Goal: Task Accomplishment & Management: Manage account settings

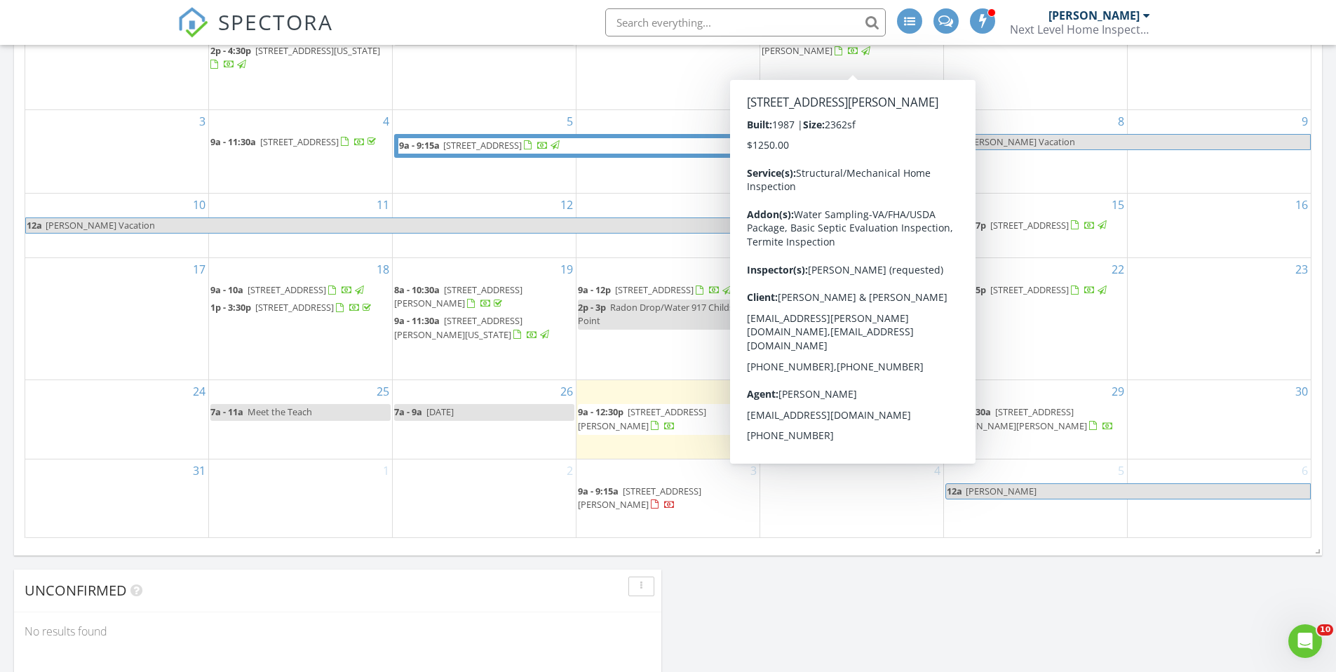
scroll to position [772, 0]
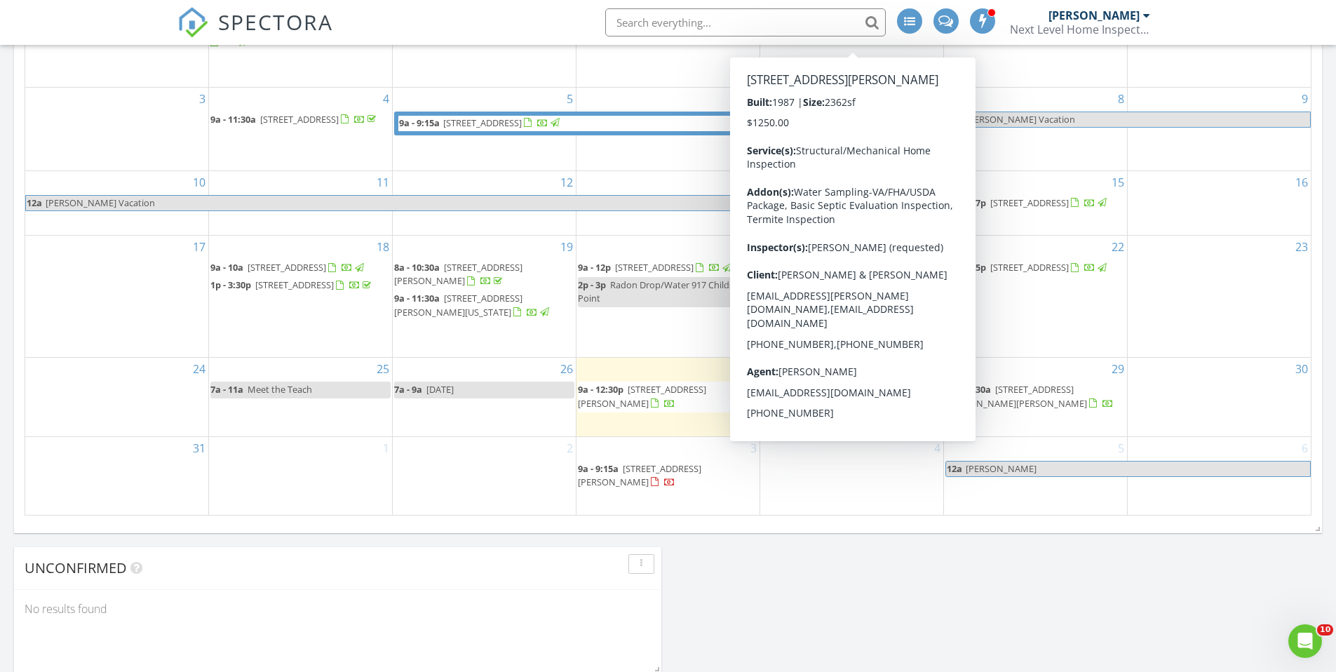
click at [825, 558] on div "Today Kenneth Cooper 9:00 am 3780 Waterfield Ct, Huntingtown, MD 20639 Kenneth …" at bounding box center [668, 119] width 1336 height 1417
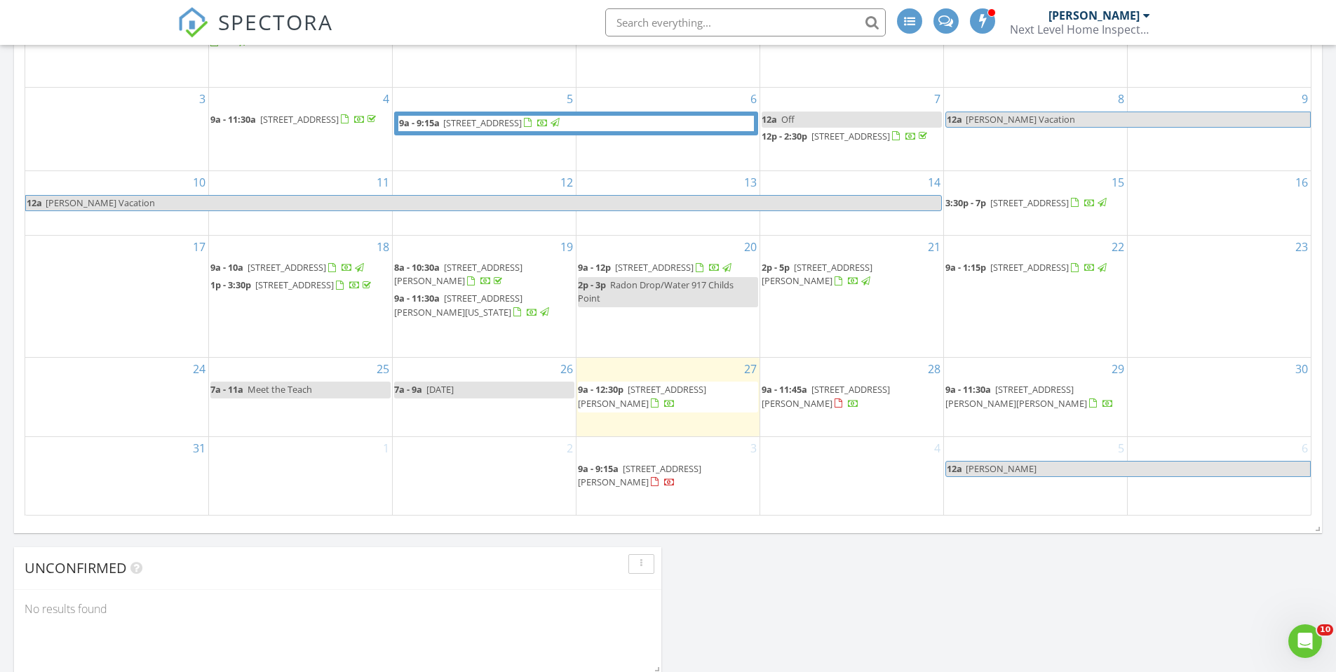
click at [826, 461] on div "4" at bounding box center [851, 476] width 183 height 78
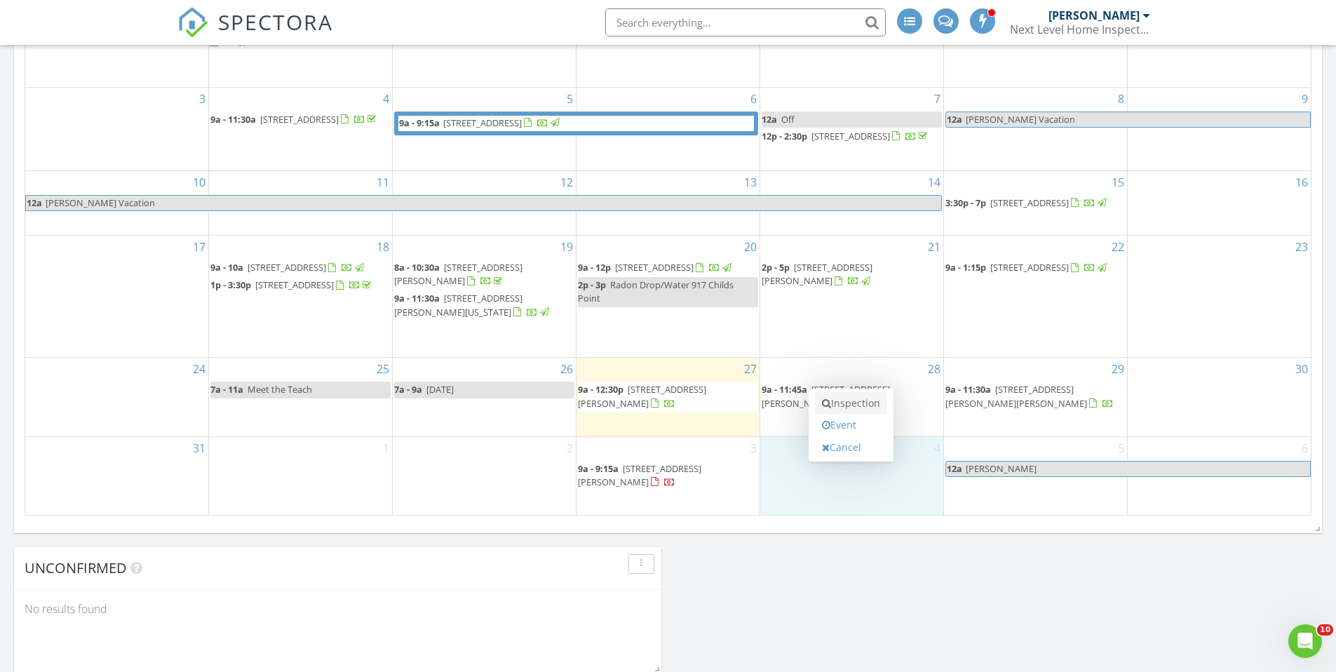
click at [848, 406] on link "Inspection" at bounding box center [851, 403] width 72 height 22
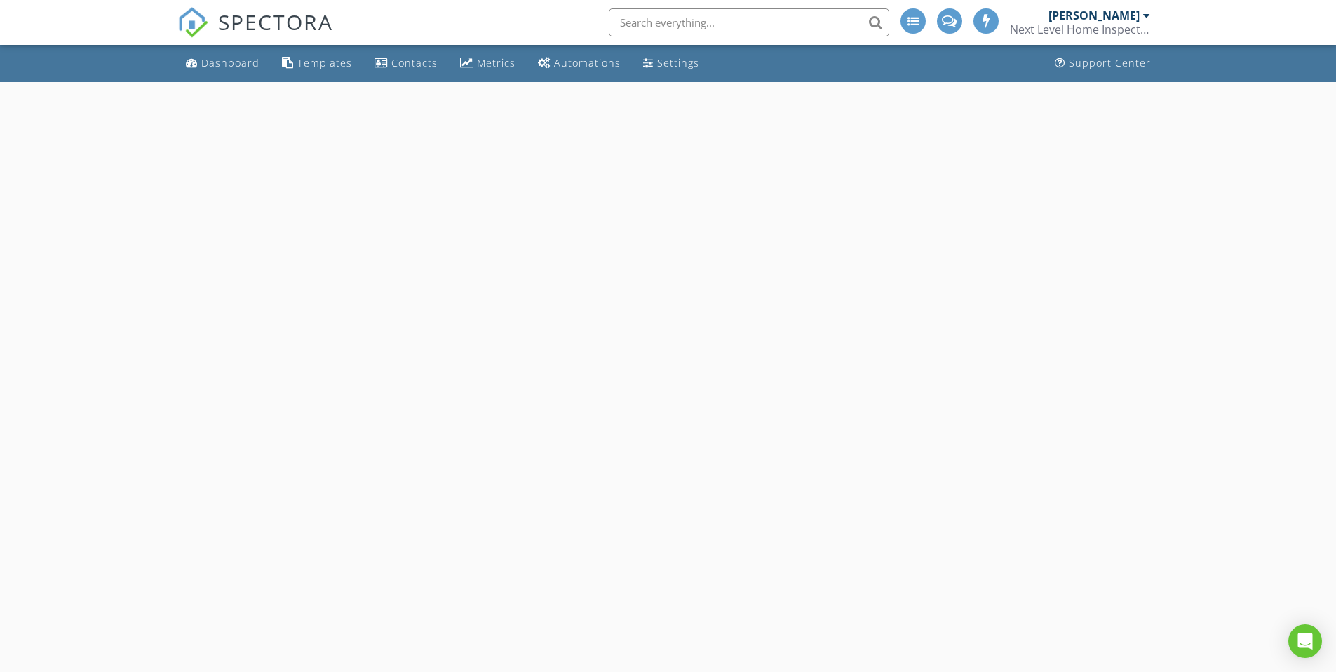
select select "8"
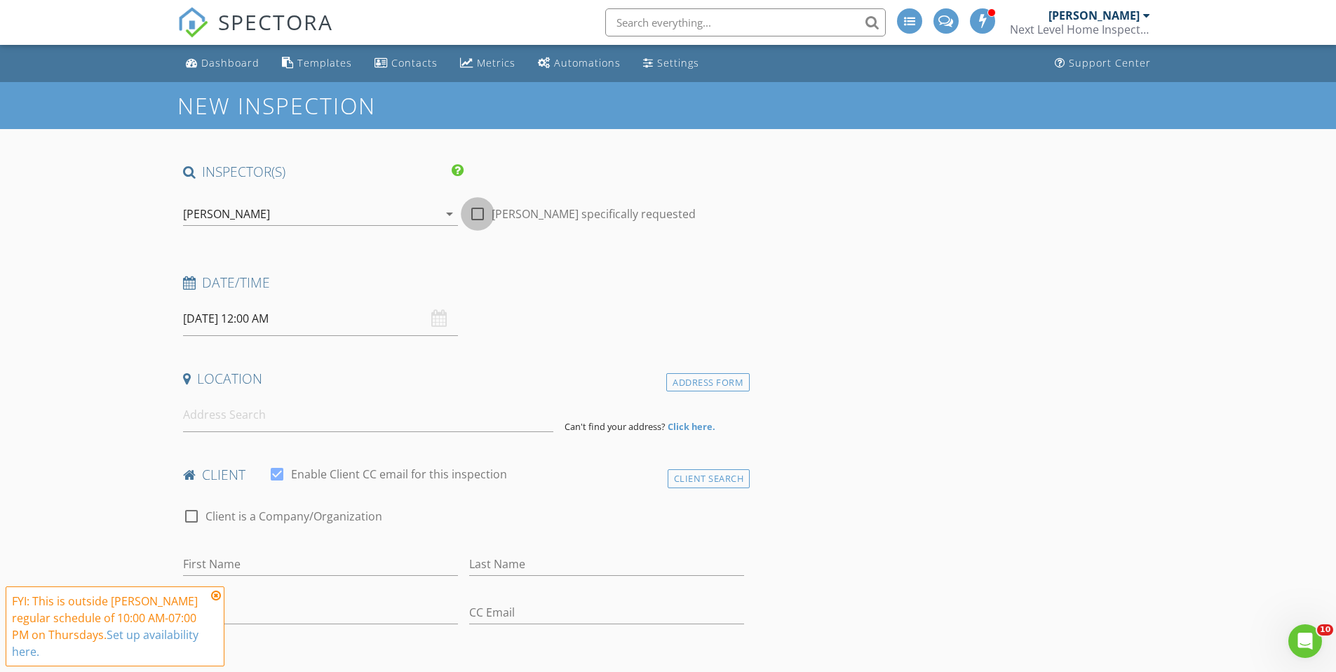
click at [481, 215] on div at bounding box center [478, 214] width 24 height 24
checkbox input "true"
click at [328, 324] on input "09/04/2025 12:00 AM" at bounding box center [320, 319] width 275 height 34
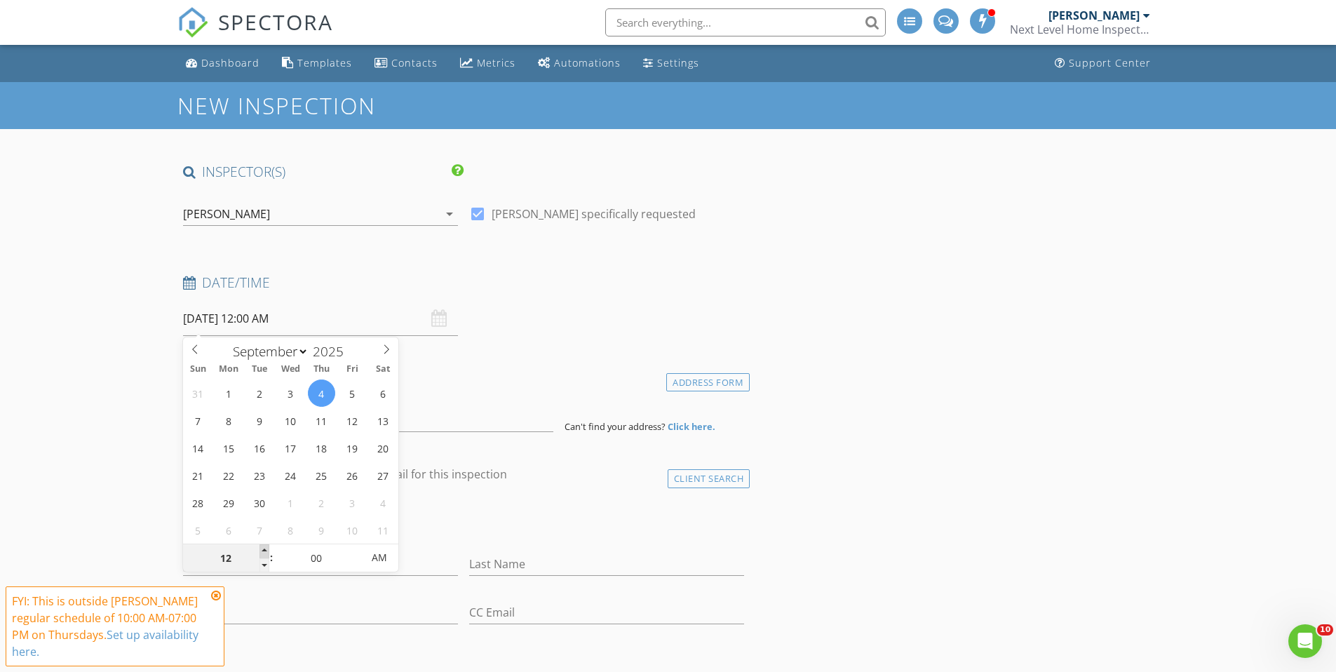
type input "01"
type input "09/04/2025 1:00 AM"
click at [261, 548] on span at bounding box center [265, 551] width 10 height 14
type input "02"
type input "09/04/2025 2:00 AM"
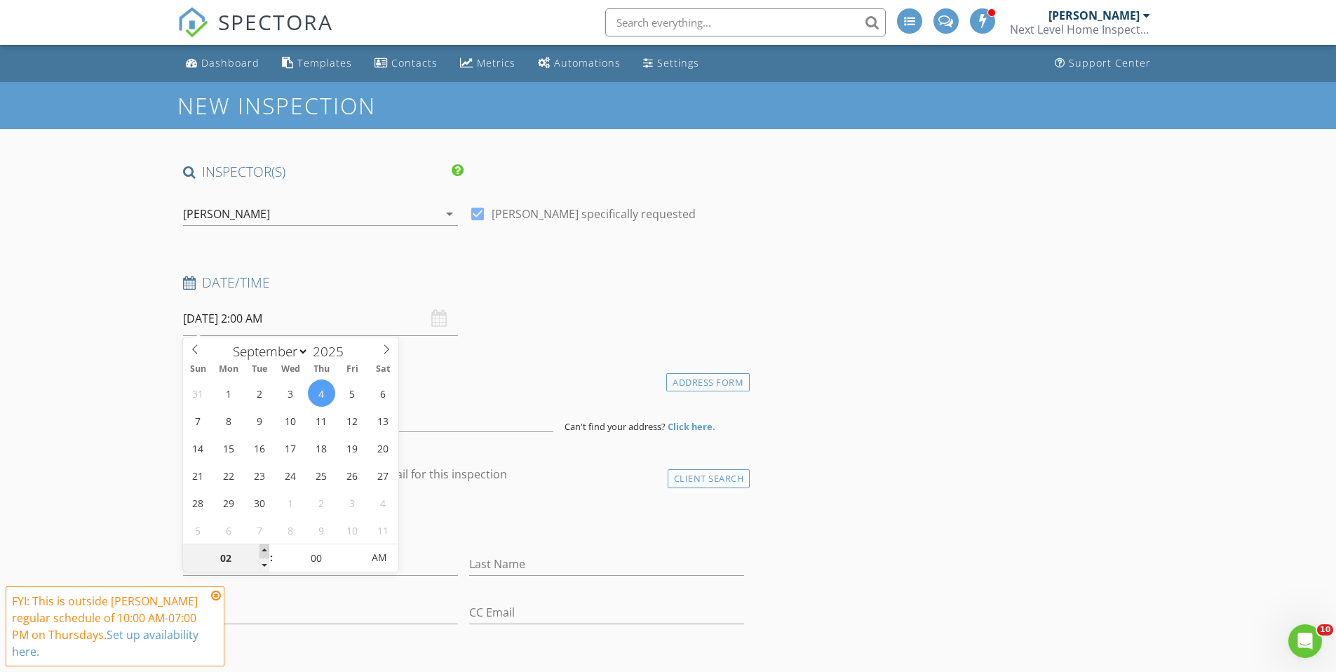
click at [261, 548] on span at bounding box center [265, 551] width 10 height 14
type input "03"
type input "09/04/2025 3:00 AM"
click at [261, 548] on span at bounding box center [265, 551] width 10 height 14
type input "04"
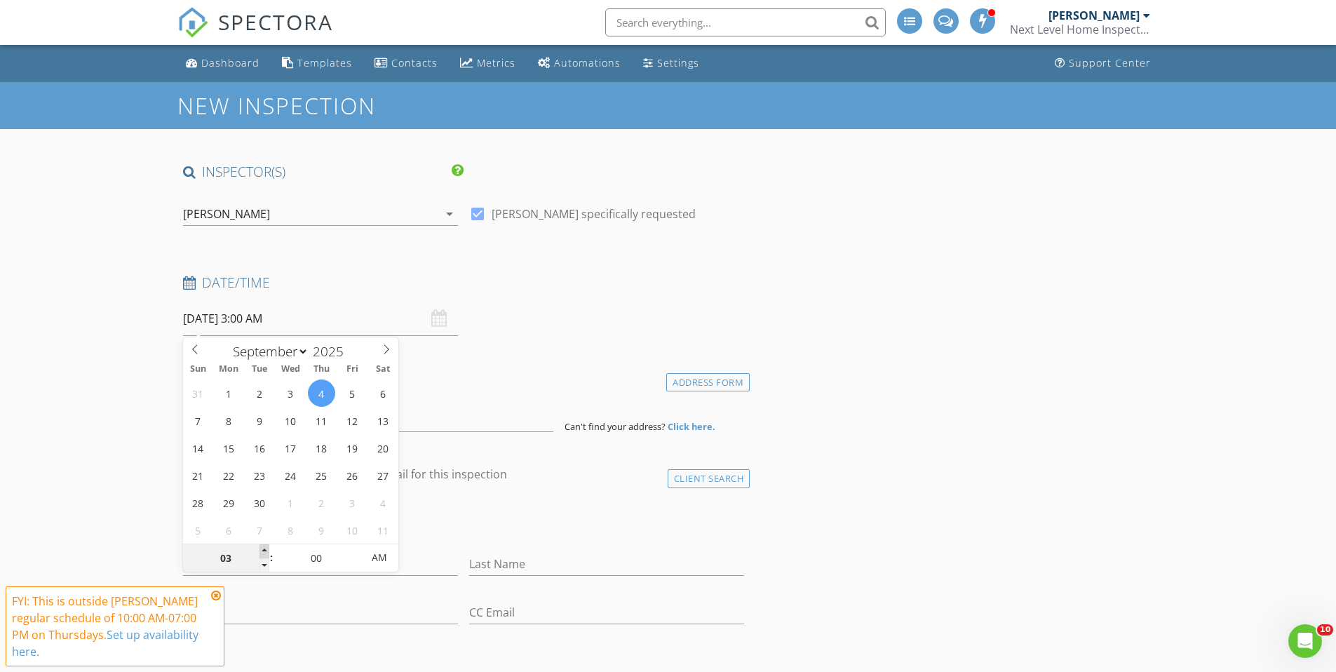
type input "09/04/2025 4:00 AM"
click at [261, 548] on span at bounding box center [265, 551] width 10 height 14
type input "05"
type input "09/04/2025 5:00 AM"
click at [261, 548] on span at bounding box center [265, 551] width 10 height 14
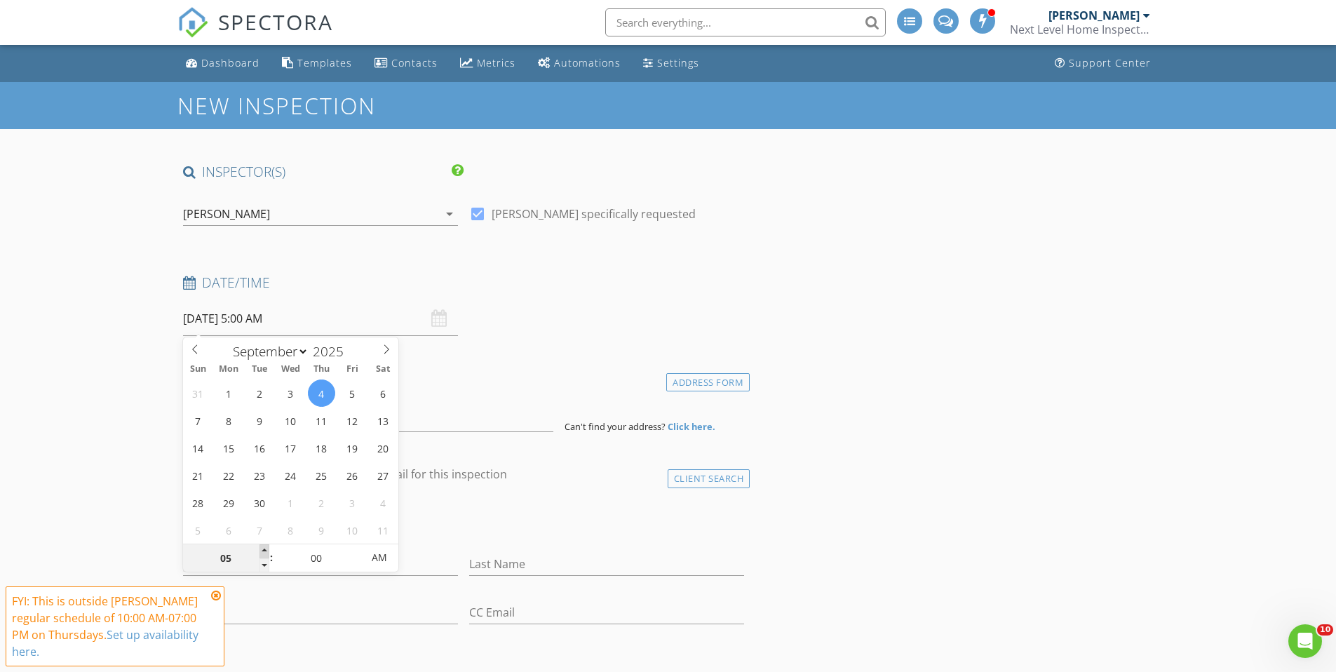
type input "06"
type input "09/04/2025 6:00 AM"
click at [261, 548] on span at bounding box center [265, 551] width 10 height 14
type input "07"
type input "09/04/2025 7:00 AM"
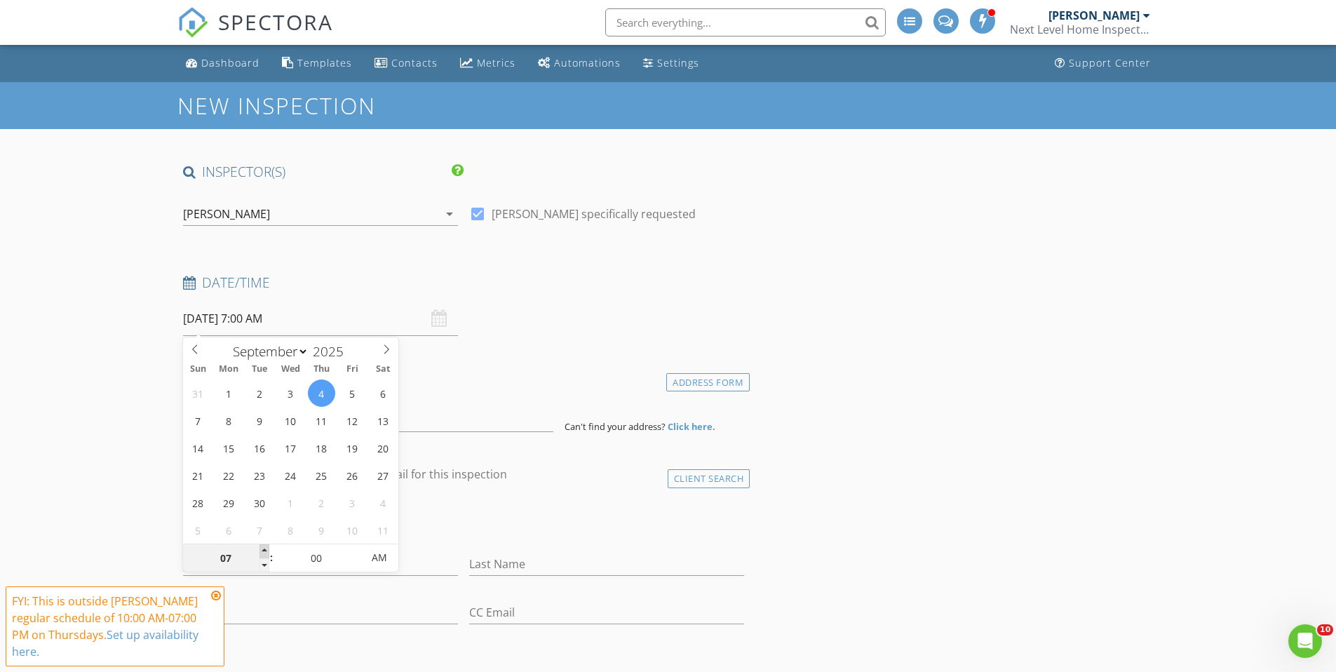
click at [261, 548] on span at bounding box center [265, 551] width 10 height 14
type input "08"
type input "09/04/2025 8:00 AM"
click at [261, 548] on span at bounding box center [265, 551] width 10 height 14
type input "09"
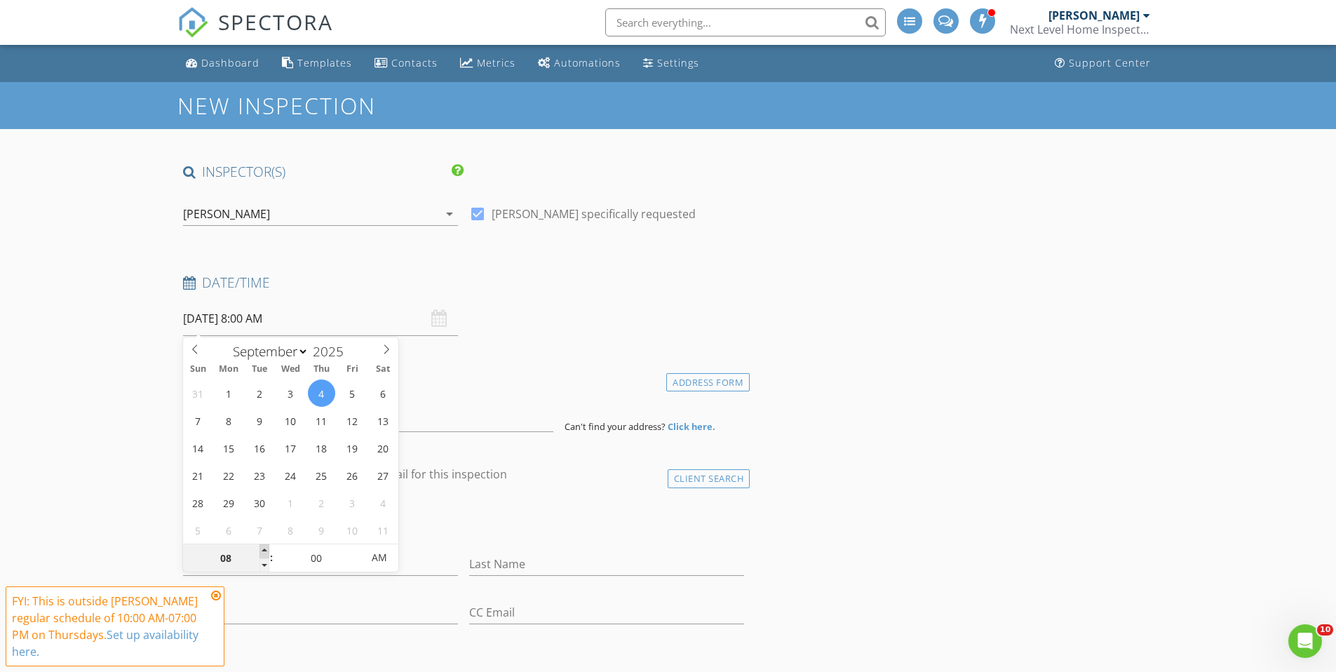
type input "09/04/2025 9:00 AM"
click at [261, 548] on span at bounding box center [265, 551] width 10 height 14
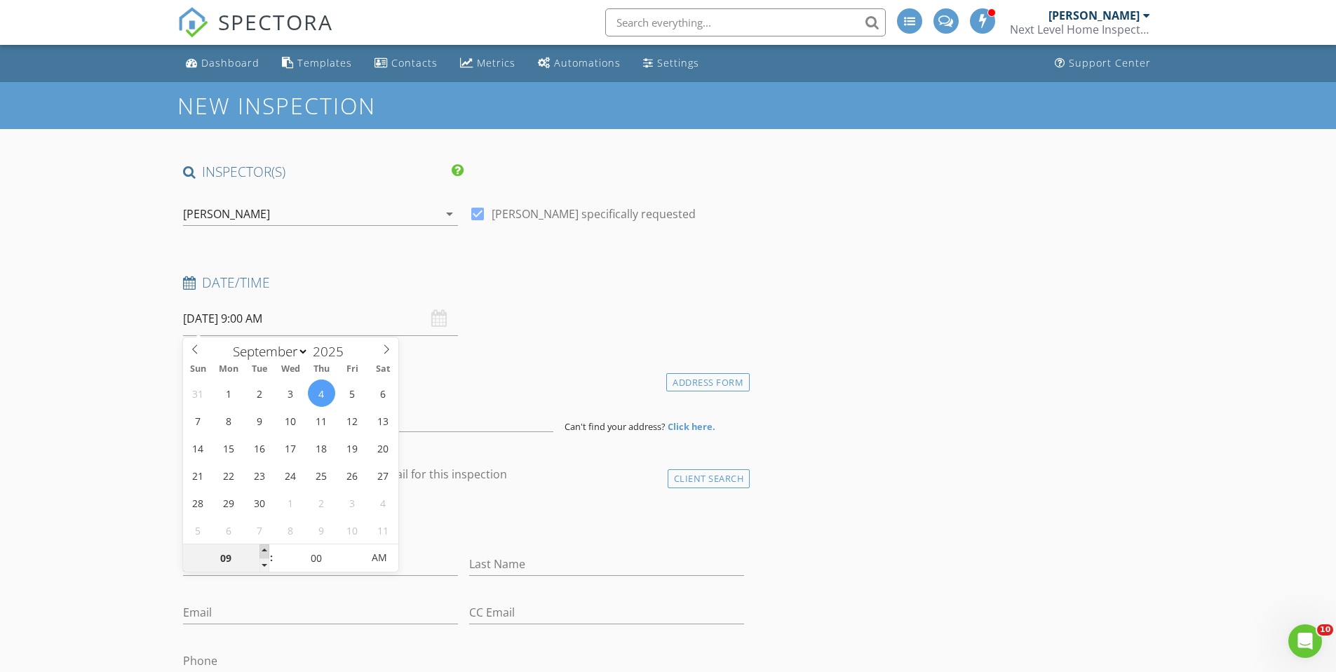
type input "10"
type input "[DATE] 10:00 AM"
click at [261, 548] on span at bounding box center [265, 551] width 10 height 14
click at [469, 319] on div "Date/Time 09/04/2025 10:00 AM" at bounding box center [463, 305] width 573 height 62
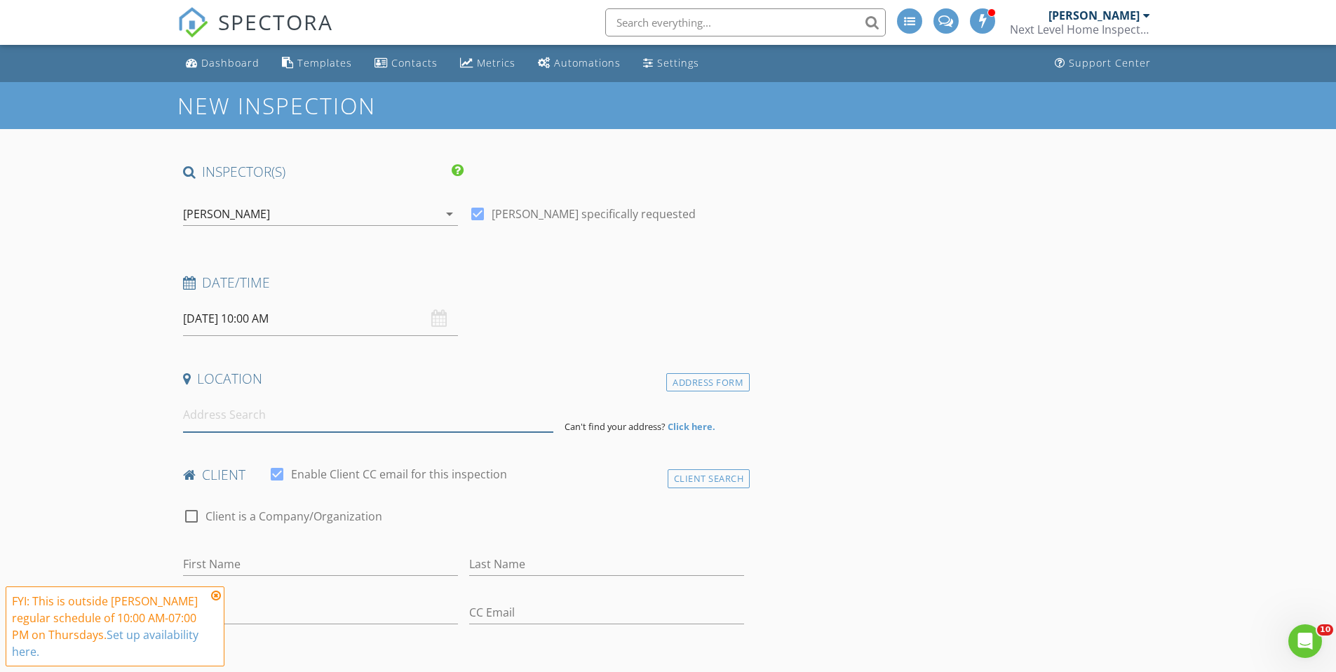
click at [252, 407] on input at bounding box center [368, 415] width 370 height 34
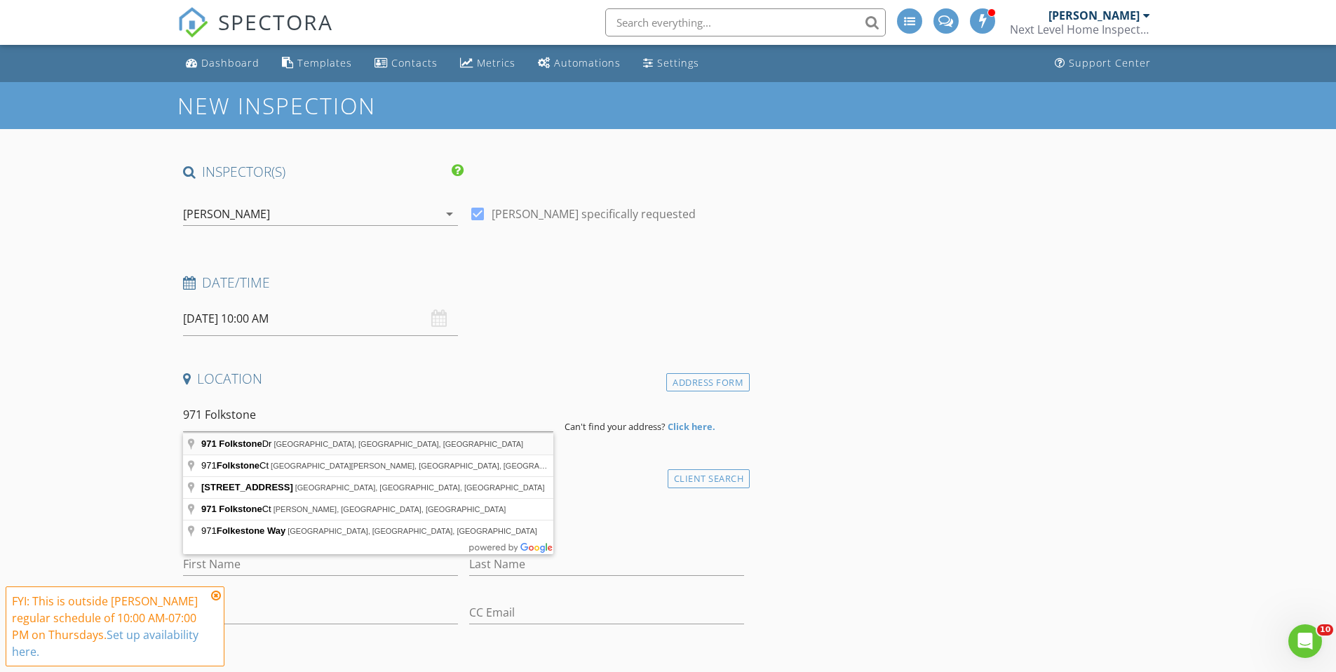
type input "971 Folkstone Dr, Huntingtown, MD, USA"
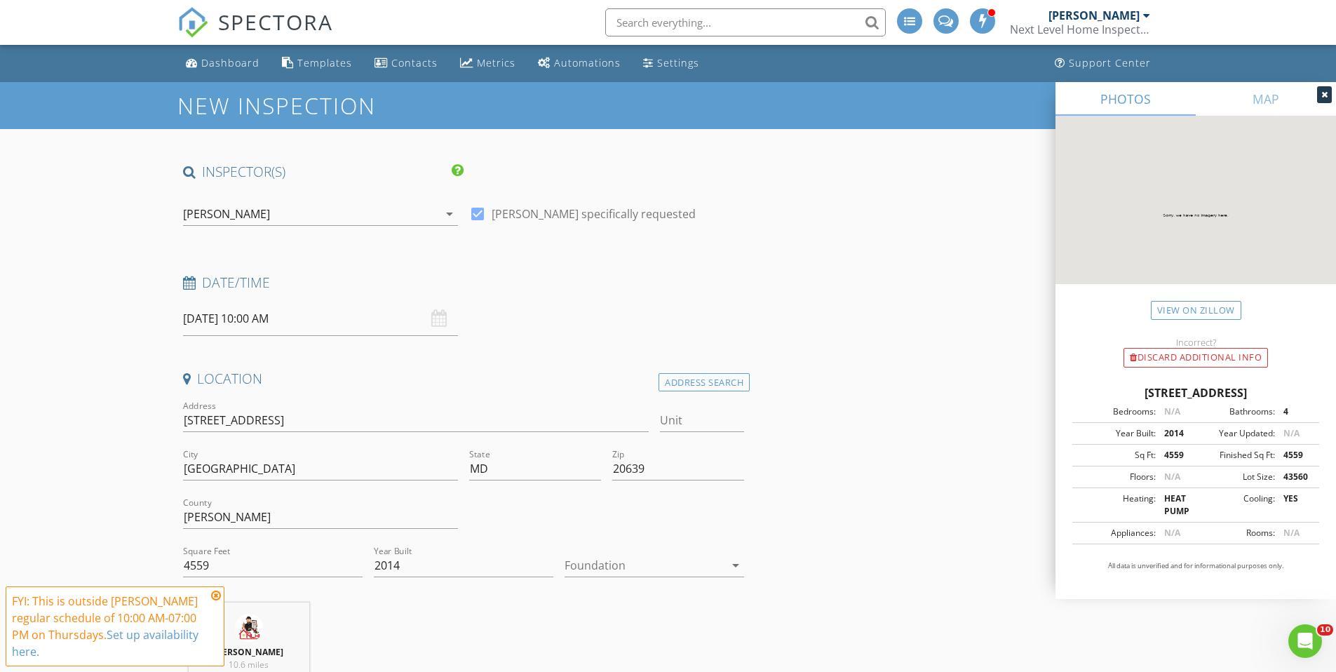
click at [219, 595] on icon at bounding box center [216, 595] width 10 height 11
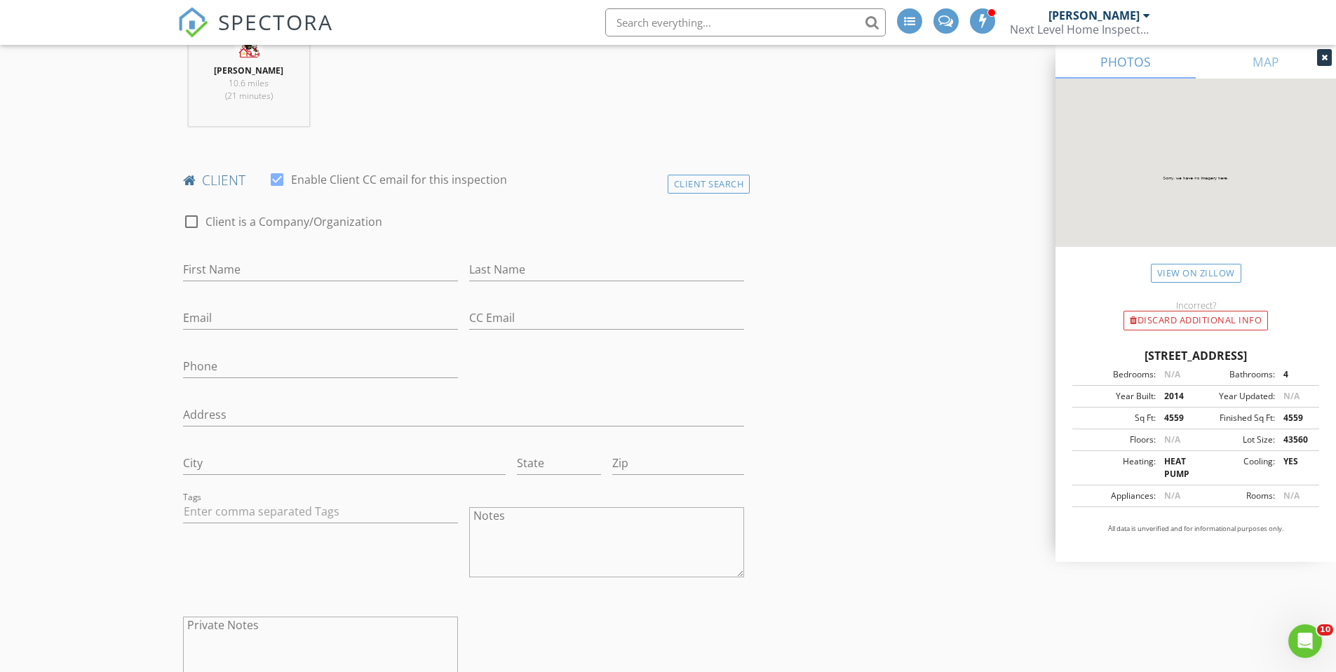
scroll to position [281, 0]
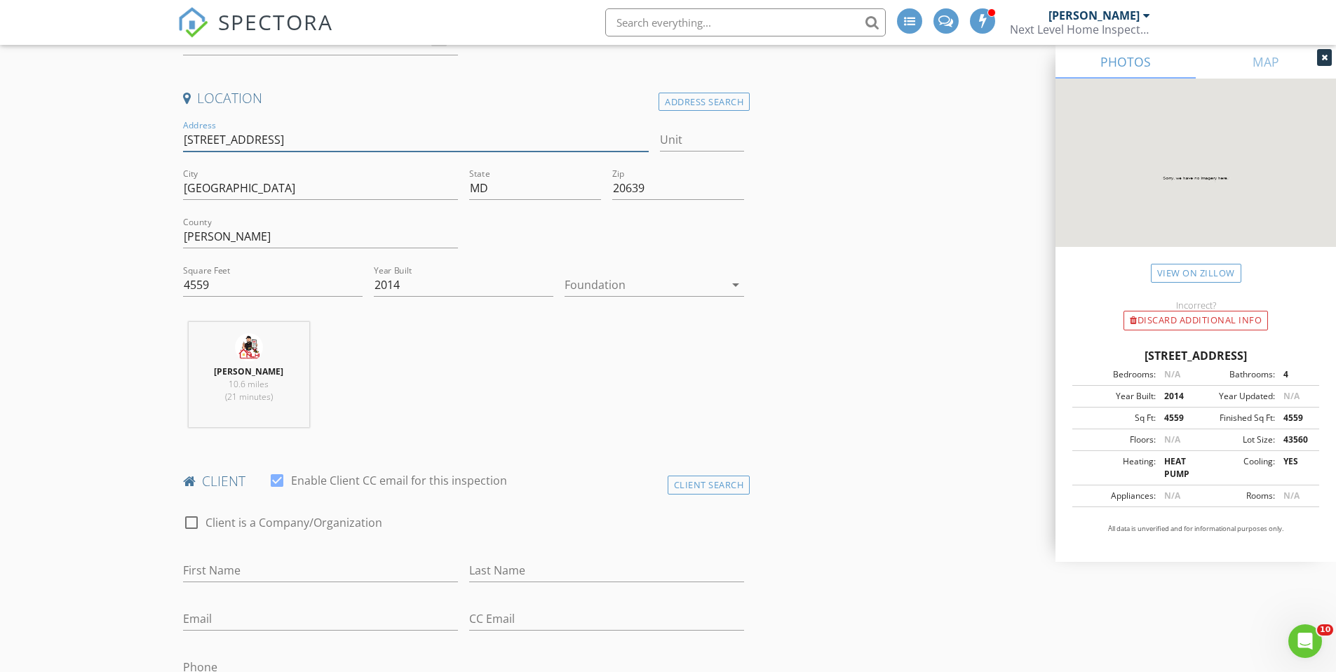
drag, startPoint x: 280, startPoint y: 135, endPoint x: 147, endPoint y: 140, distance: 132.7
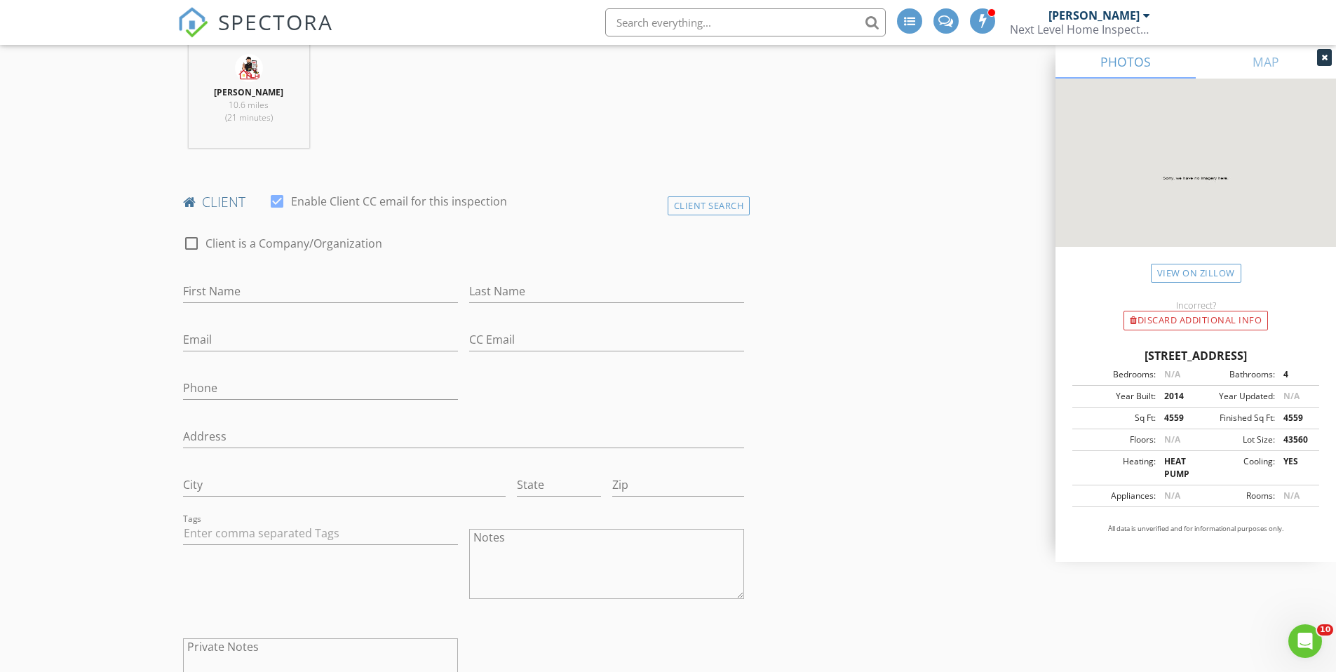
scroll to position [561, 0]
click at [220, 283] on input "First Name" at bounding box center [320, 289] width 275 height 23
type input "Caroline & Jason"
click at [510, 280] on input "Last Name" at bounding box center [606, 289] width 275 height 23
type input "Wisniewski"
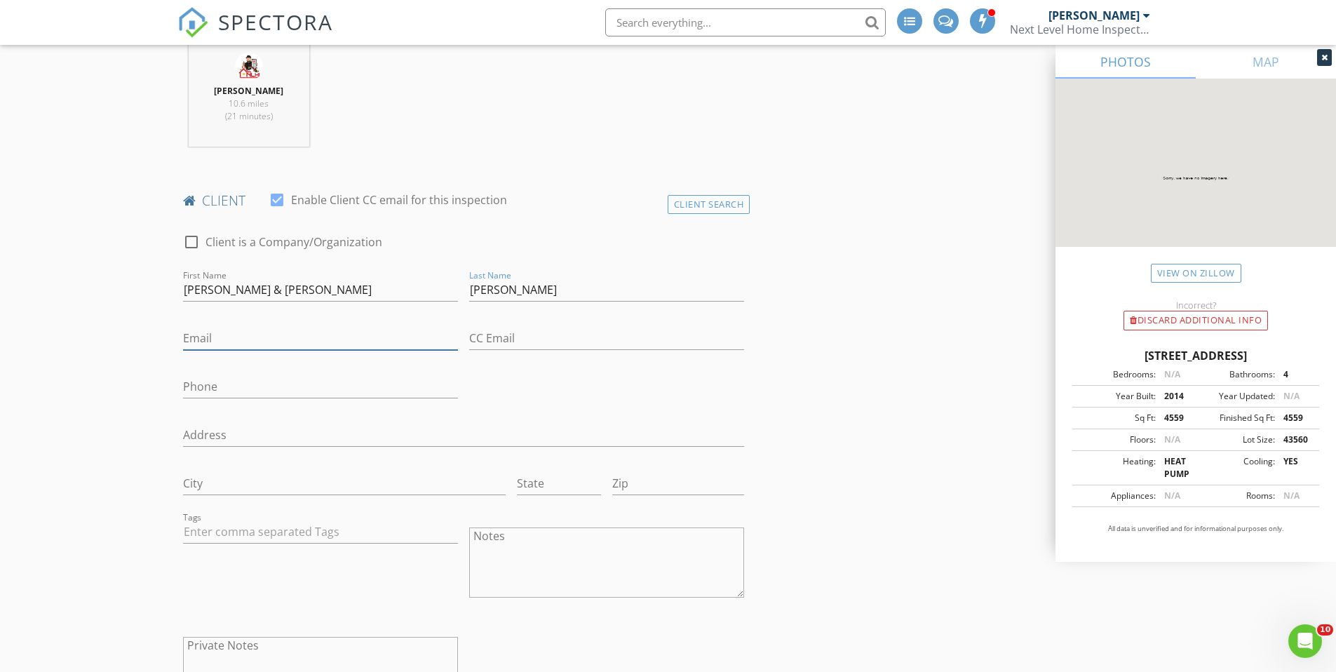
click at [207, 341] on input "Email" at bounding box center [320, 338] width 275 height 23
type input "carolmv@live.com"
click at [229, 389] on input "Phone" at bounding box center [320, 386] width 275 height 23
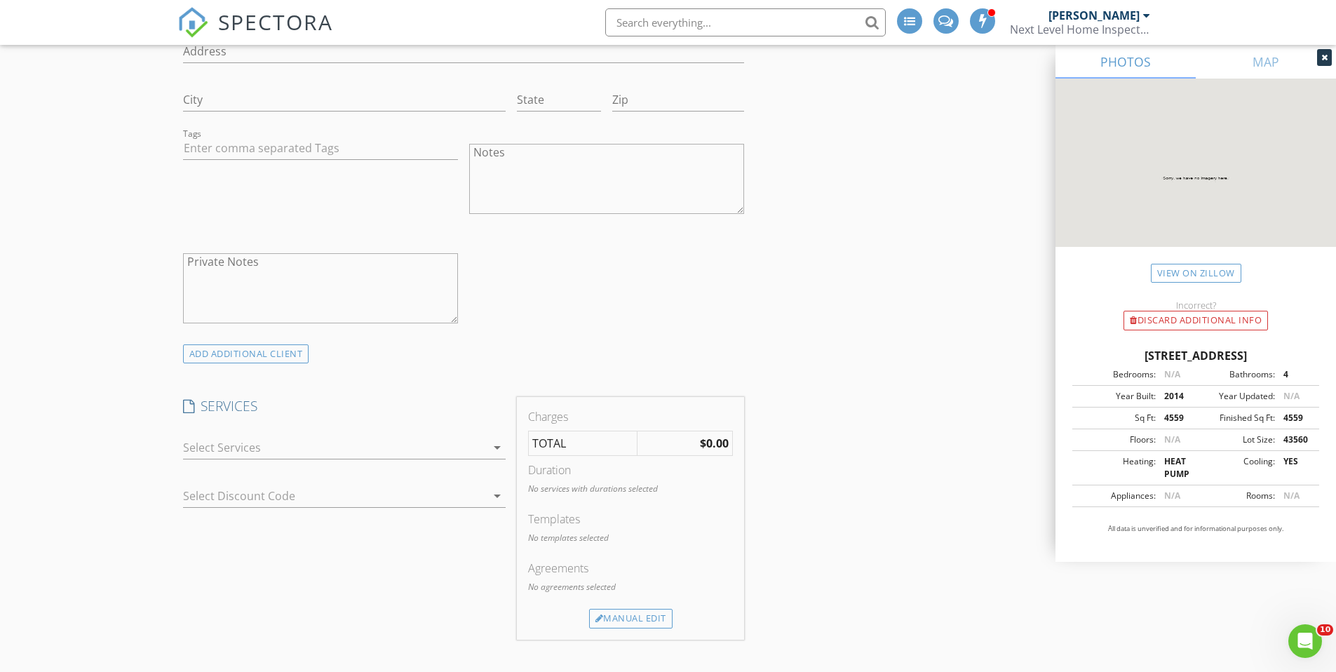
scroll to position [982, 0]
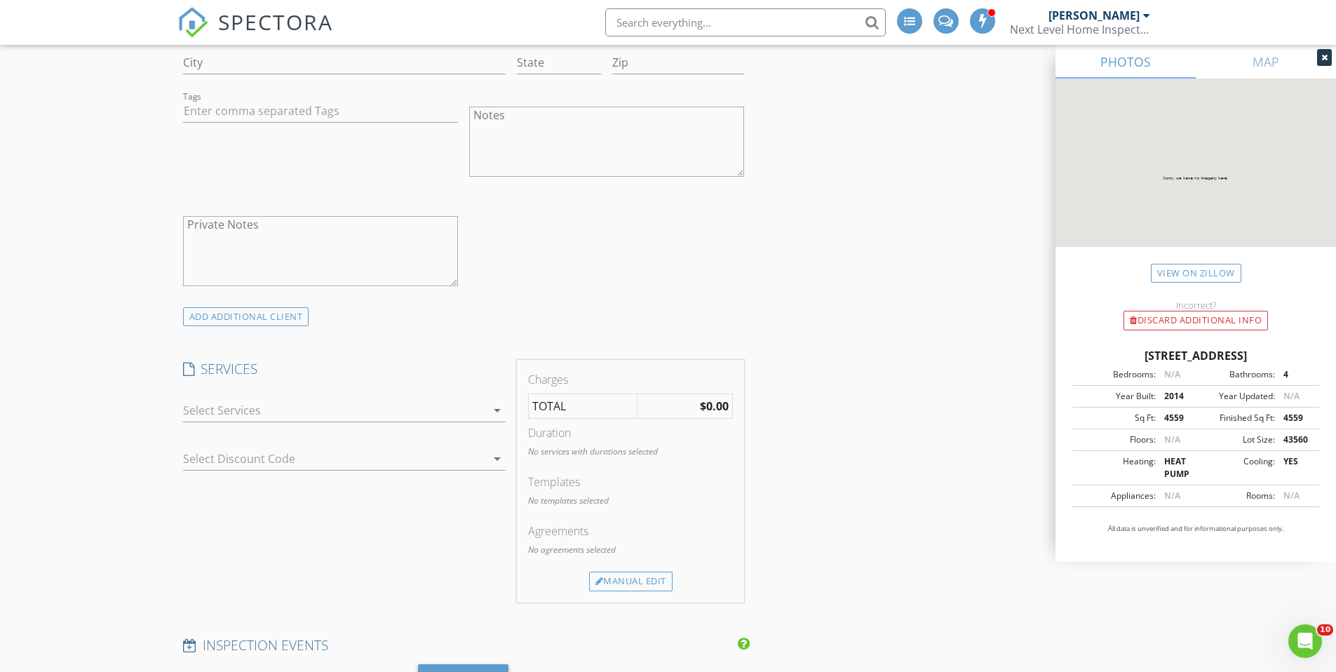
type input "703-350-6260"
click at [199, 407] on div at bounding box center [334, 410] width 303 height 22
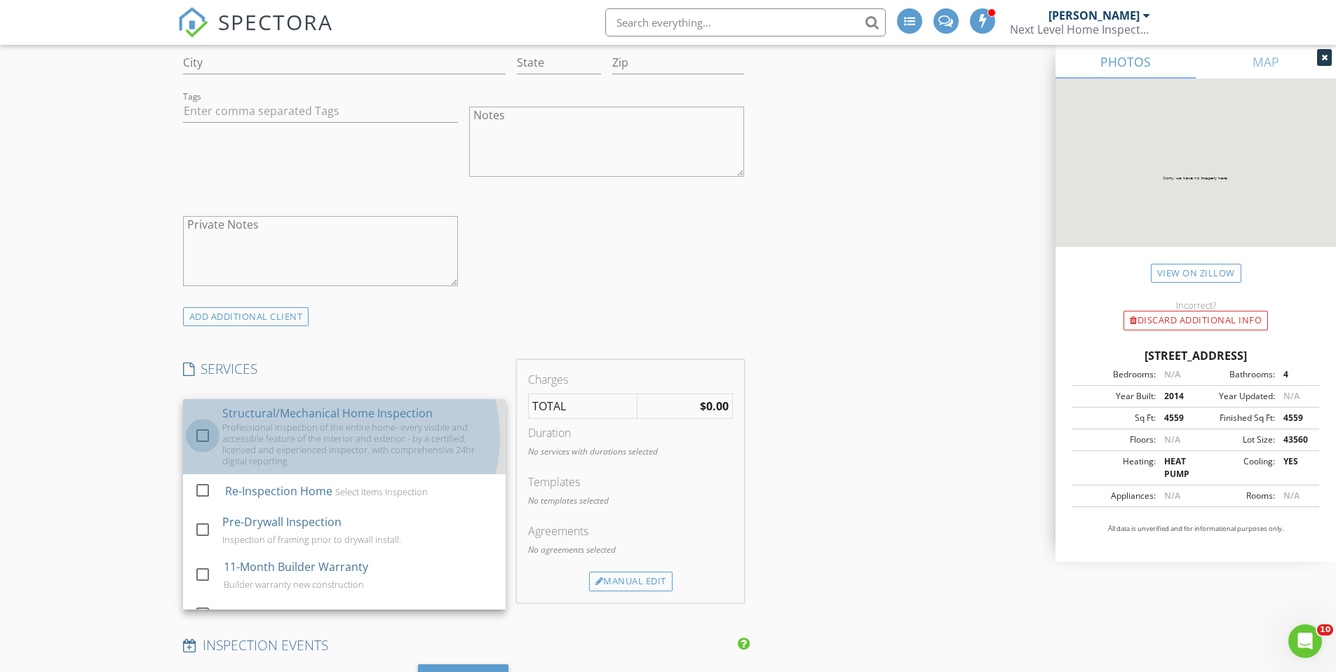
click at [199, 436] on div at bounding box center [203, 436] width 24 height 24
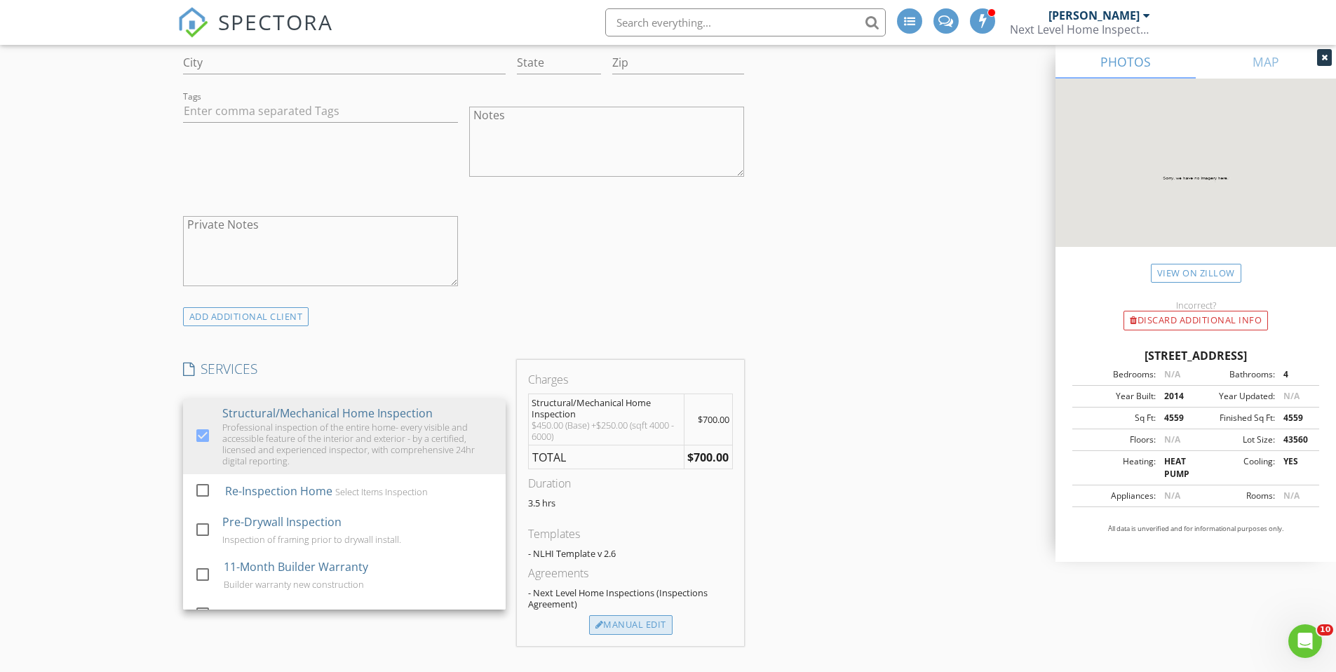
click at [617, 623] on div "Manual Edit" at bounding box center [630, 625] width 83 height 20
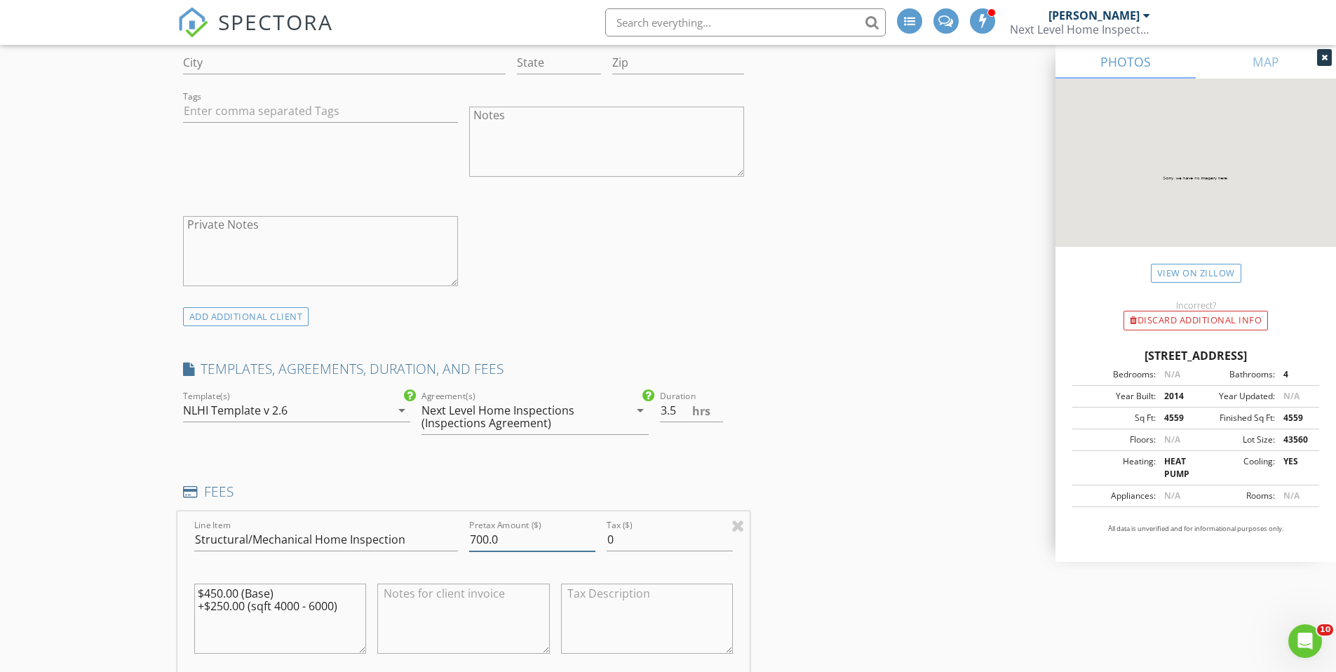
click at [477, 539] on input "700.0" at bounding box center [532, 539] width 126 height 23
type input "500.0"
click at [227, 607] on textarea "$450.00 (Base) +$250.00 (sqft 4000 - 6000)" at bounding box center [280, 619] width 173 height 70
type textarea "$450.00 (Base) +$100.00 (sqft 4000 - 6000)"
drag, startPoint x: 483, startPoint y: 539, endPoint x: 489, endPoint y: 600, distance: 61.4
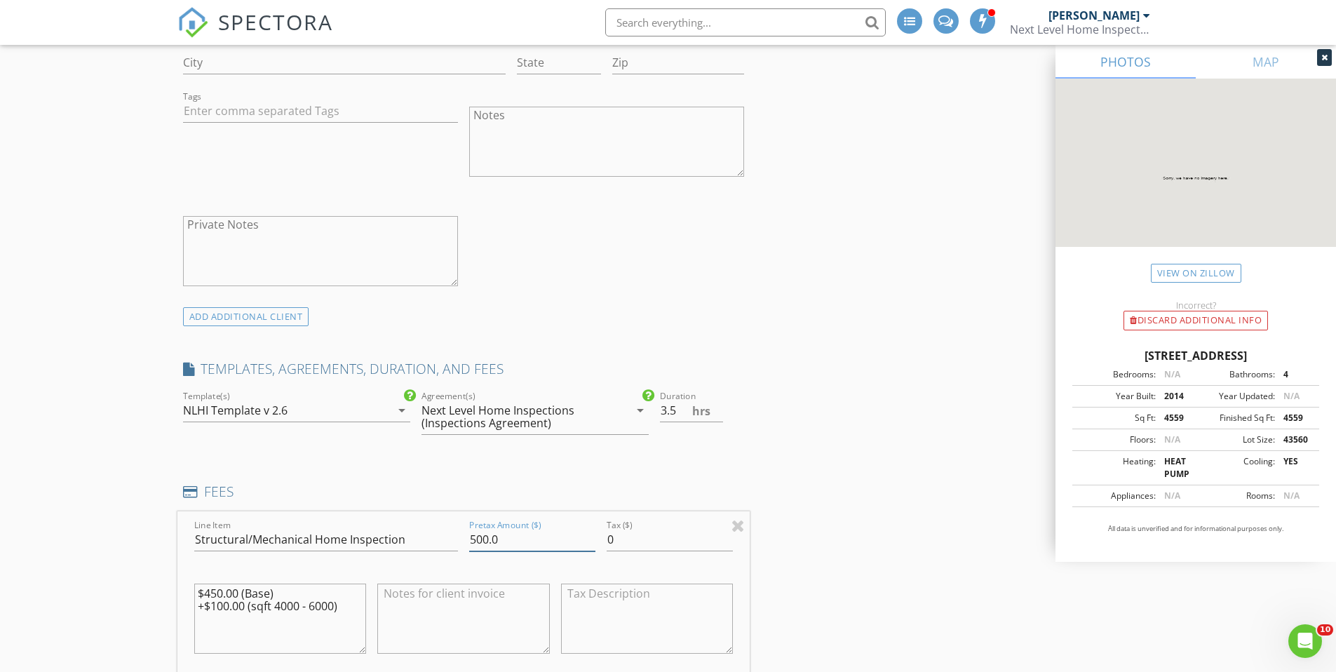
click at [483, 542] on input "500.0" at bounding box center [532, 539] width 126 height 23
type input "550.0"
click at [766, 458] on div "INSPECTOR(S) check_box Kenneth Cooper PRIMARY Kenneth Cooper arrow_drop_down ch…" at bounding box center [668, 668] width 982 height 2974
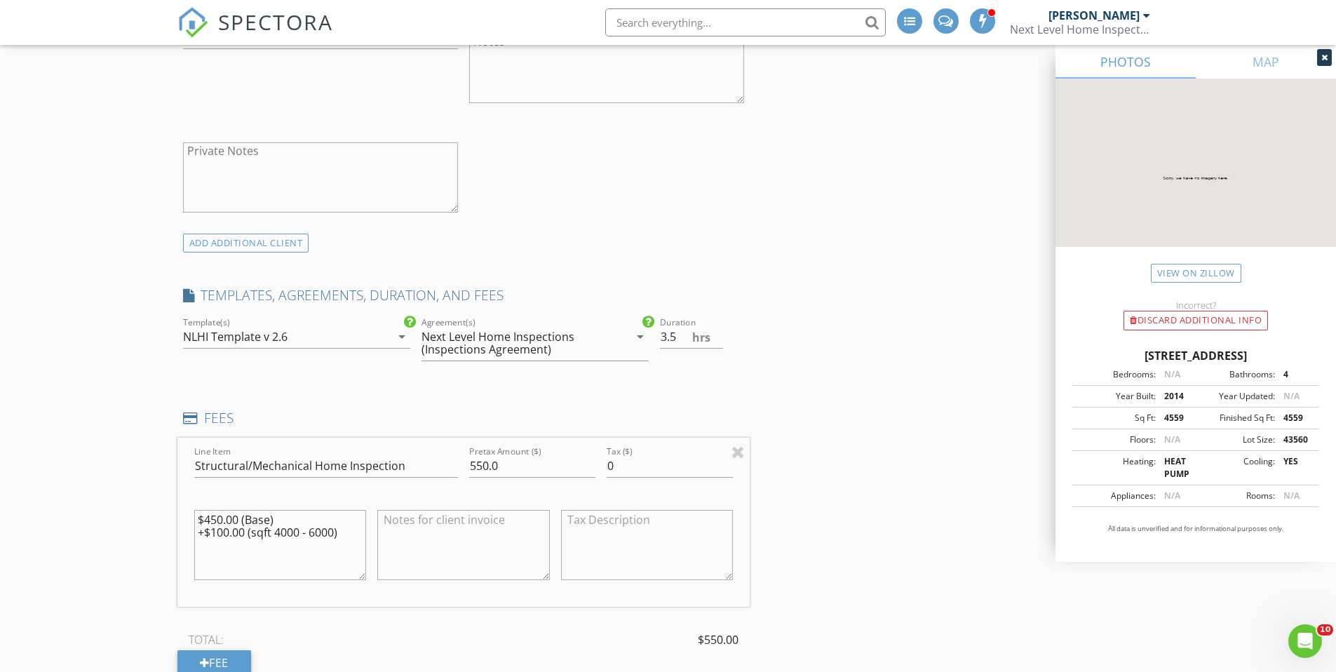
scroll to position [1122, 0]
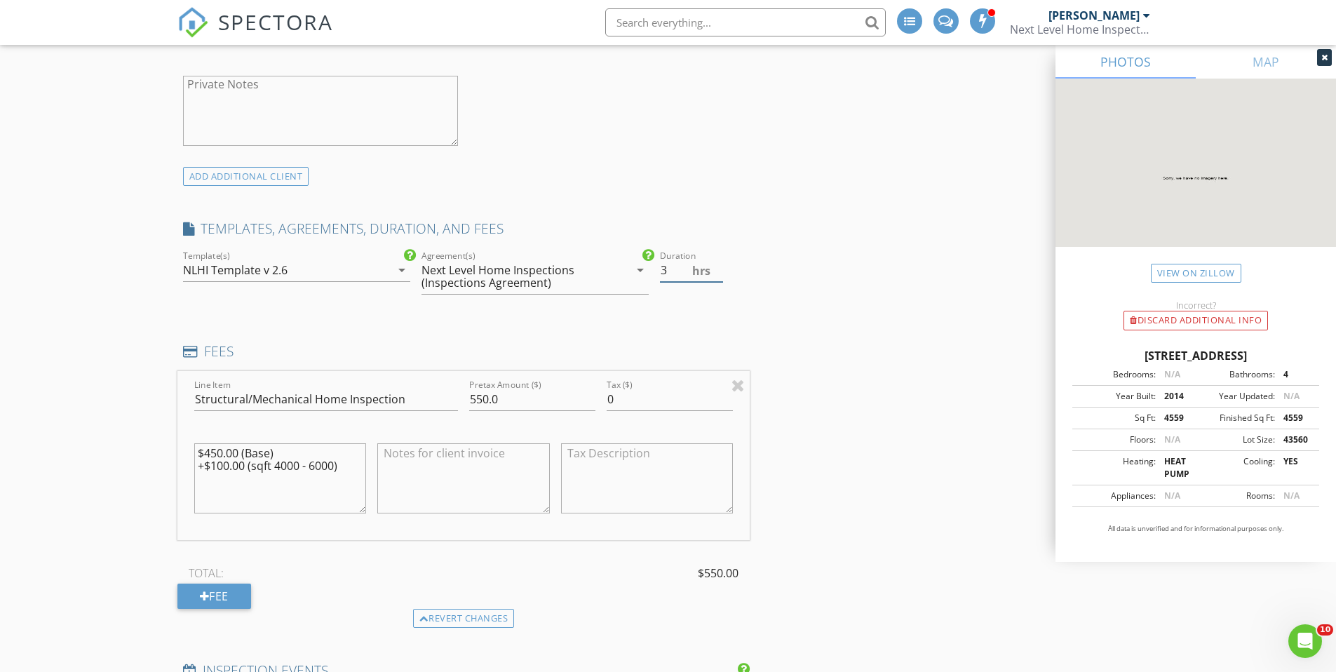
type input "3"
click at [717, 276] on input "3" at bounding box center [691, 270] width 63 height 23
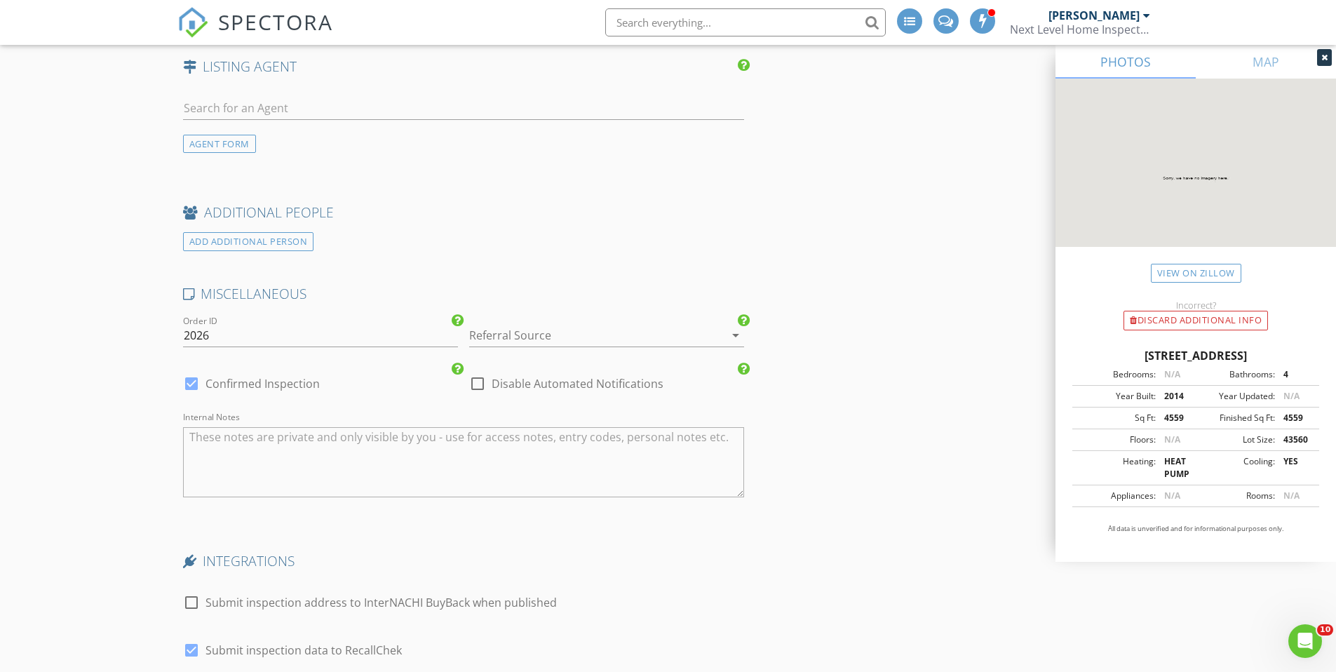
scroll to position [2175, 0]
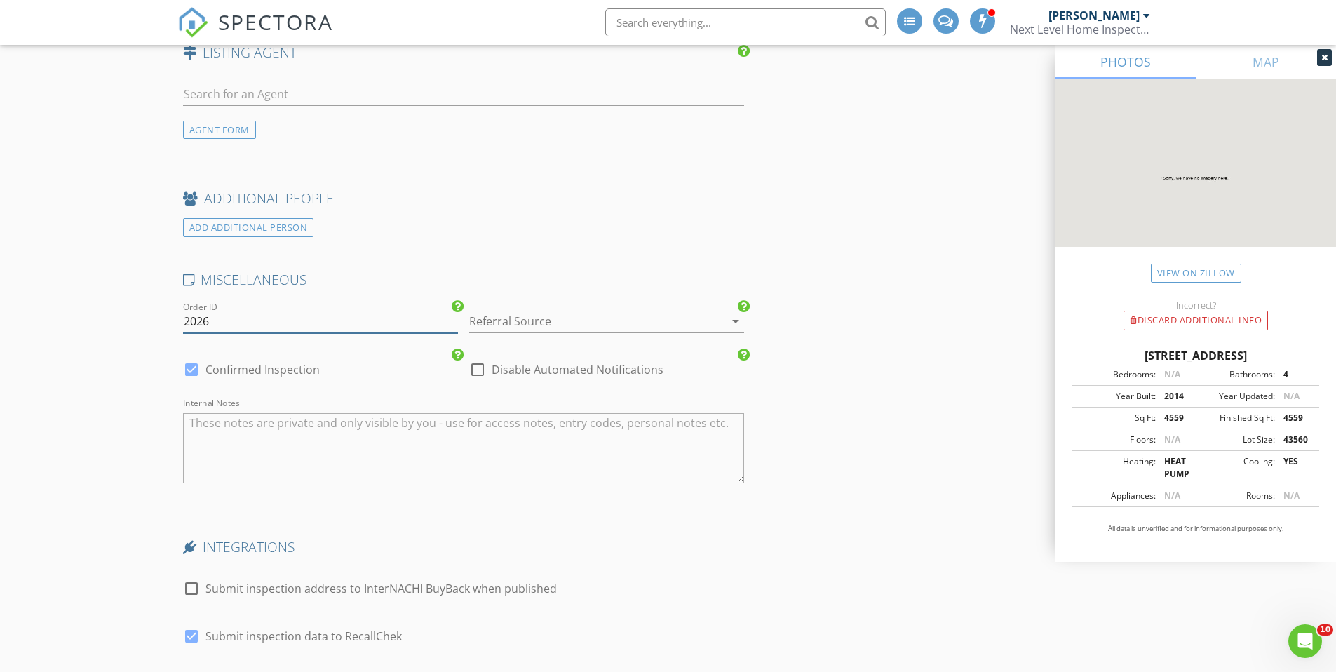
click at [264, 318] on input "2026" at bounding box center [320, 321] width 275 height 23
type input "2025-"
click at [588, 328] on div at bounding box center [587, 321] width 236 height 22
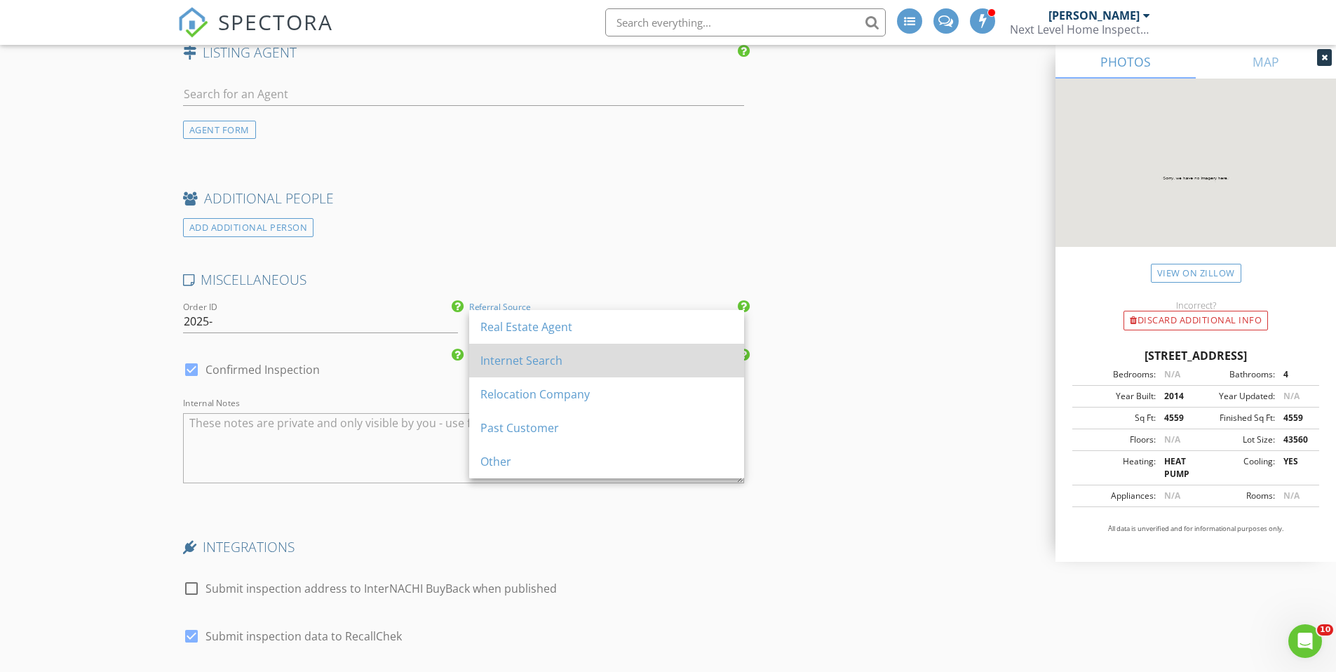
click at [516, 360] on div "Internet Search" at bounding box center [607, 360] width 253 height 17
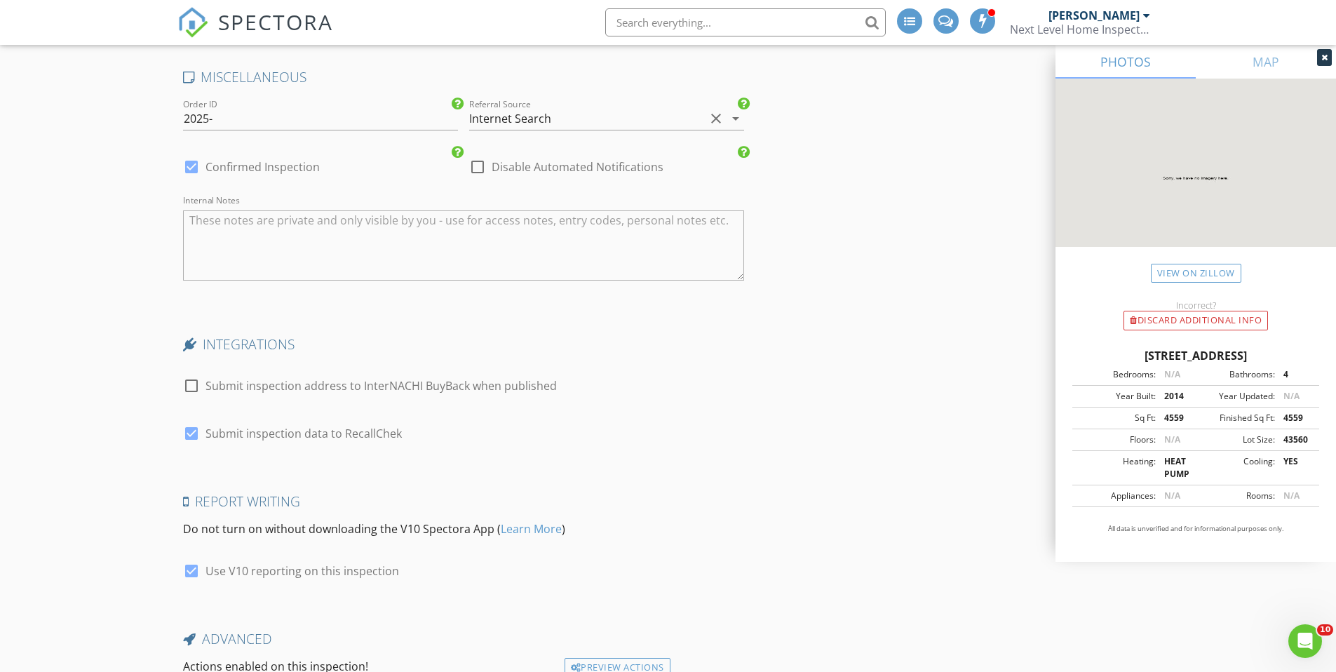
scroll to position [2385, 0]
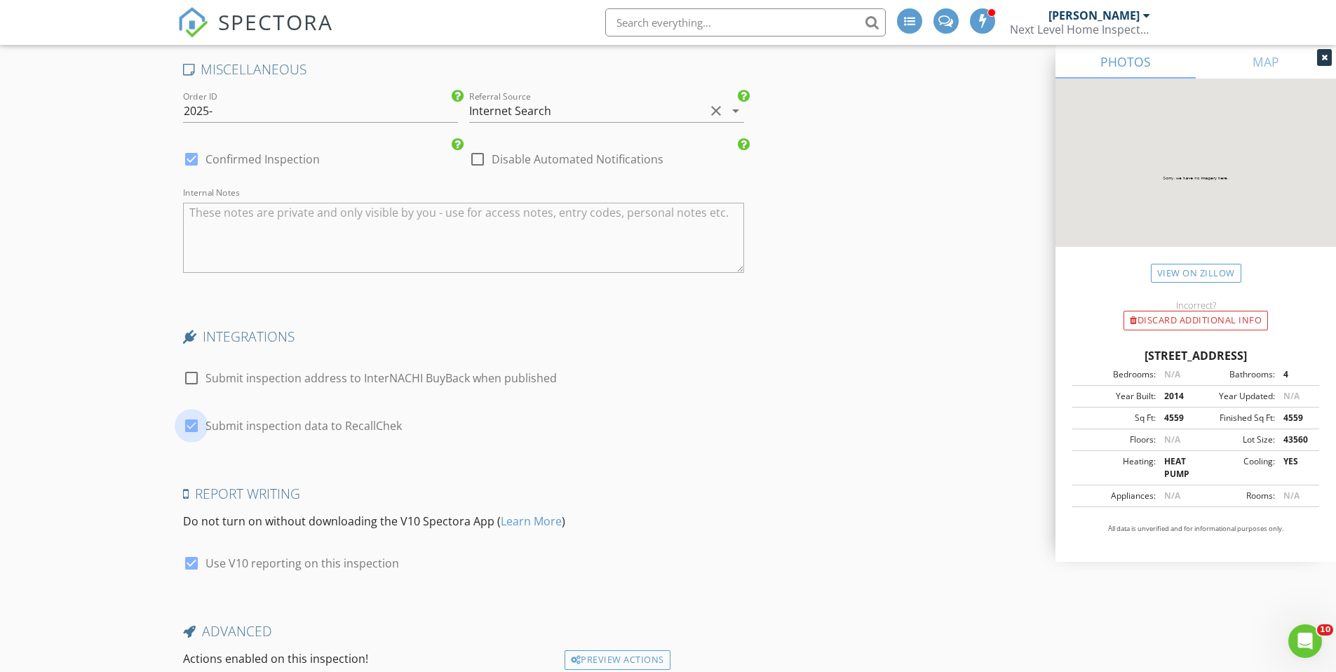
click at [184, 427] on div at bounding box center [192, 426] width 24 height 24
checkbox input "false"
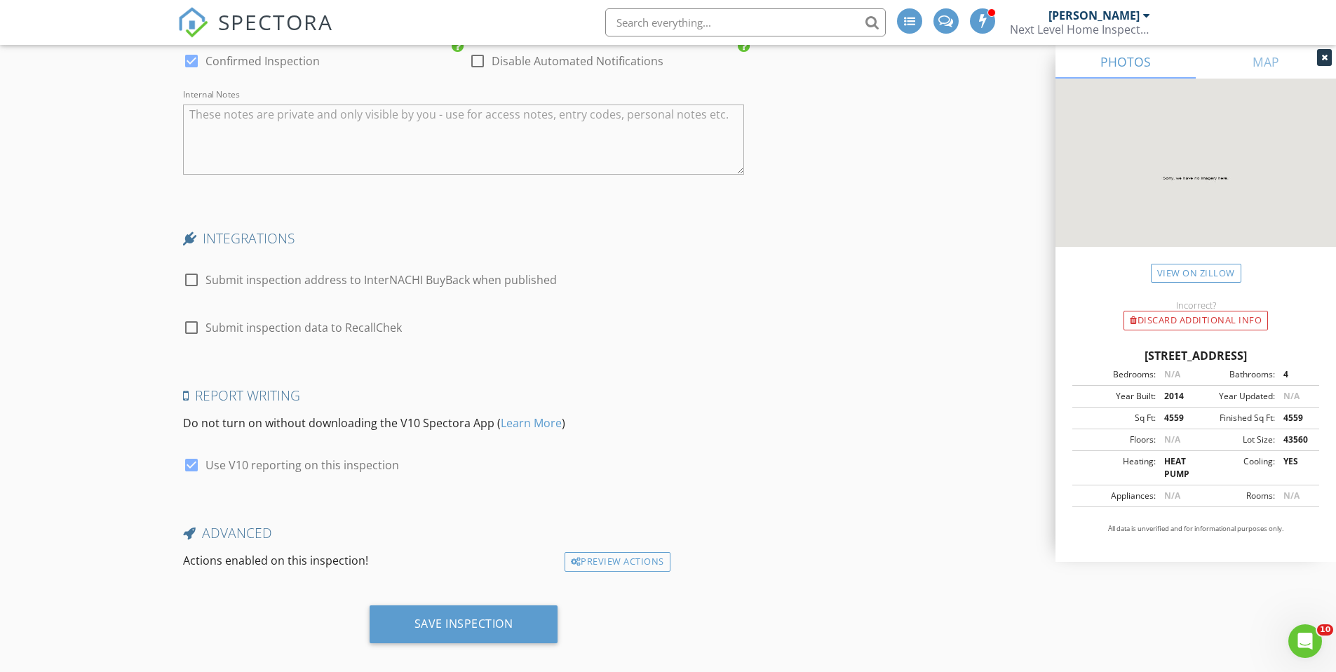
scroll to position [2499, 0]
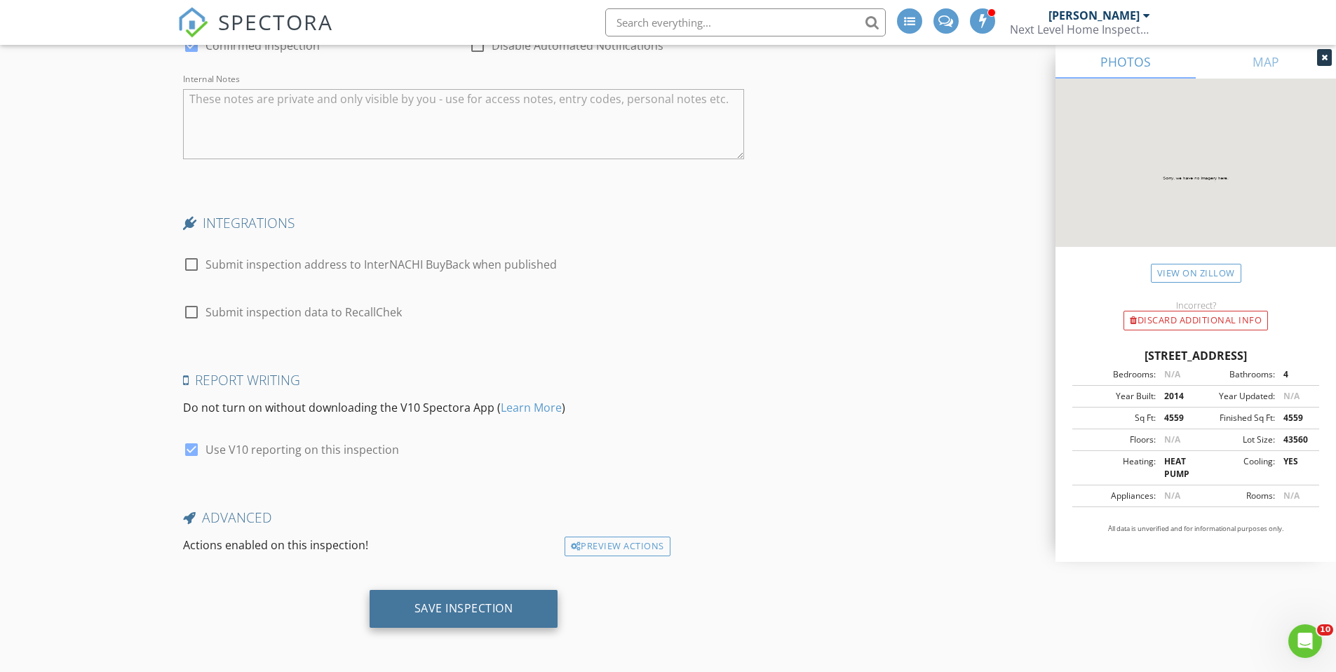
click at [450, 609] on div "Save Inspection" at bounding box center [464, 608] width 99 height 14
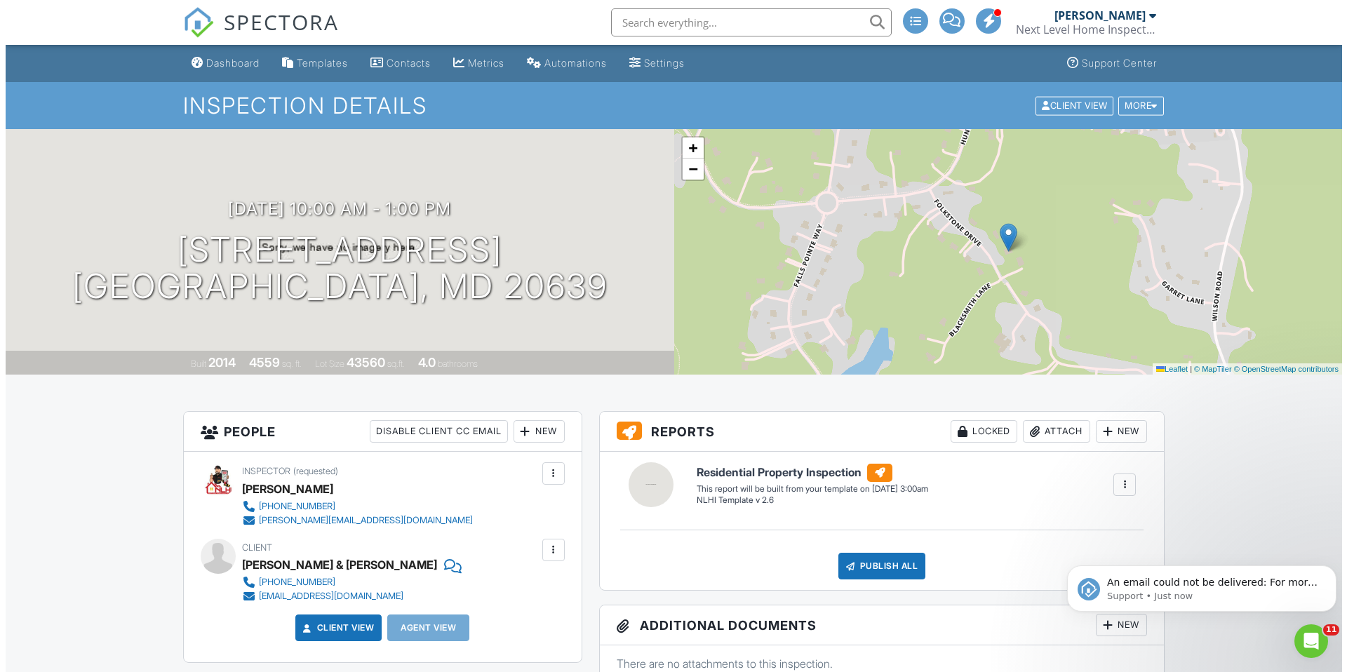
scroll to position [210, 0]
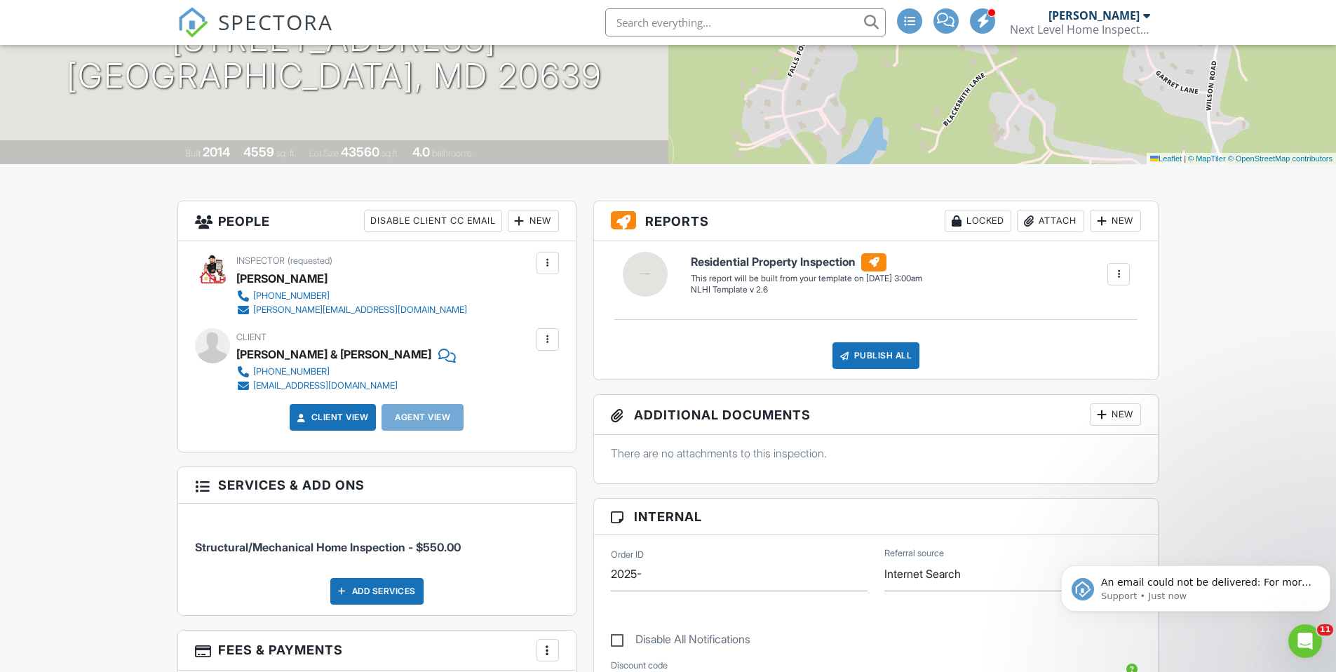
click at [547, 348] on div at bounding box center [548, 339] width 22 height 22
click at [516, 383] on li "Edit" at bounding box center [515, 382] width 72 height 35
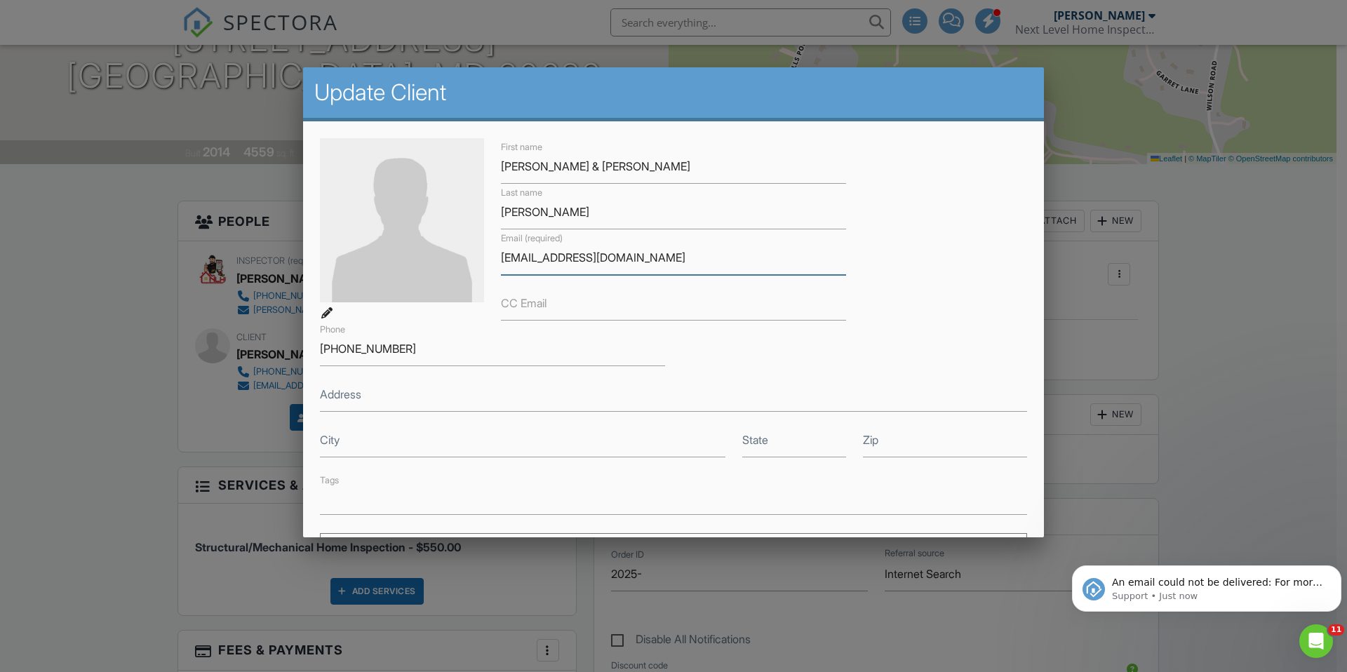
click at [603, 261] on input "[EMAIL_ADDRESS][DOMAIN_NAME]" at bounding box center [673, 258] width 345 height 34
click at [539, 257] on input "[EMAIL_ADDRESS][DOMAIN_NAME]" at bounding box center [673, 258] width 345 height 34
drag, startPoint x: 525, startPoint y: 259, endPoint x: 533, endPoint y: 260, distance: 7.7
click at [527, 259] on input "[EMAIL_ADDRESS][DOMAIN_NAME]" at bounding box center [673, 258] width 345 height 34
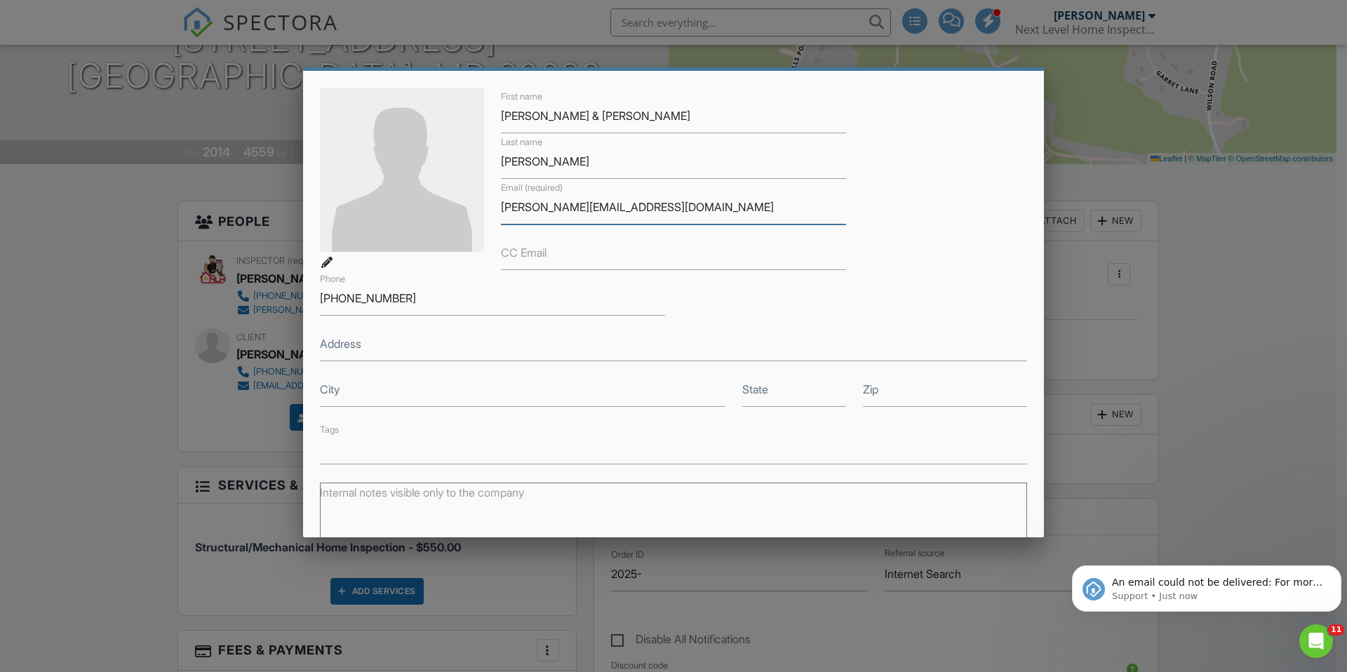
scroll to position [228, 0]
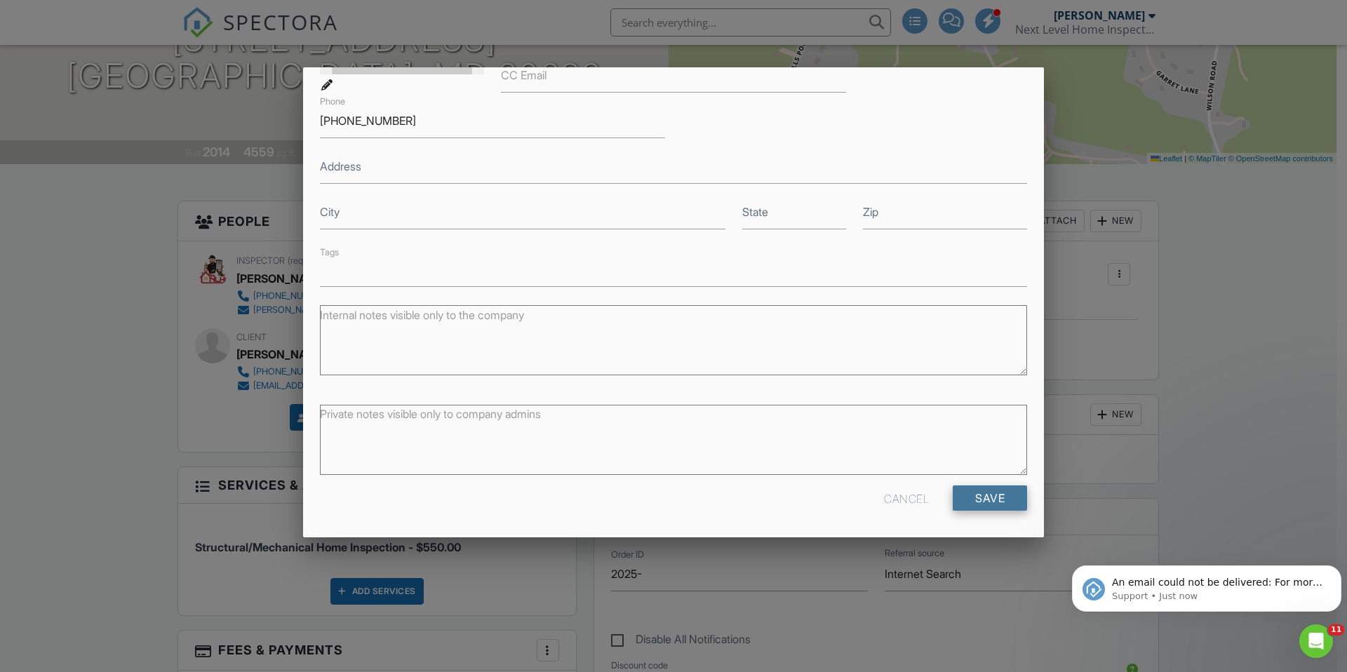
type input "[PERSON_NAME][EMAIL_ADDRESS][DOMAIN_NAME]"
click at [982, 499] on input "Save" at bounding box center [990, 497] width 74 height 25
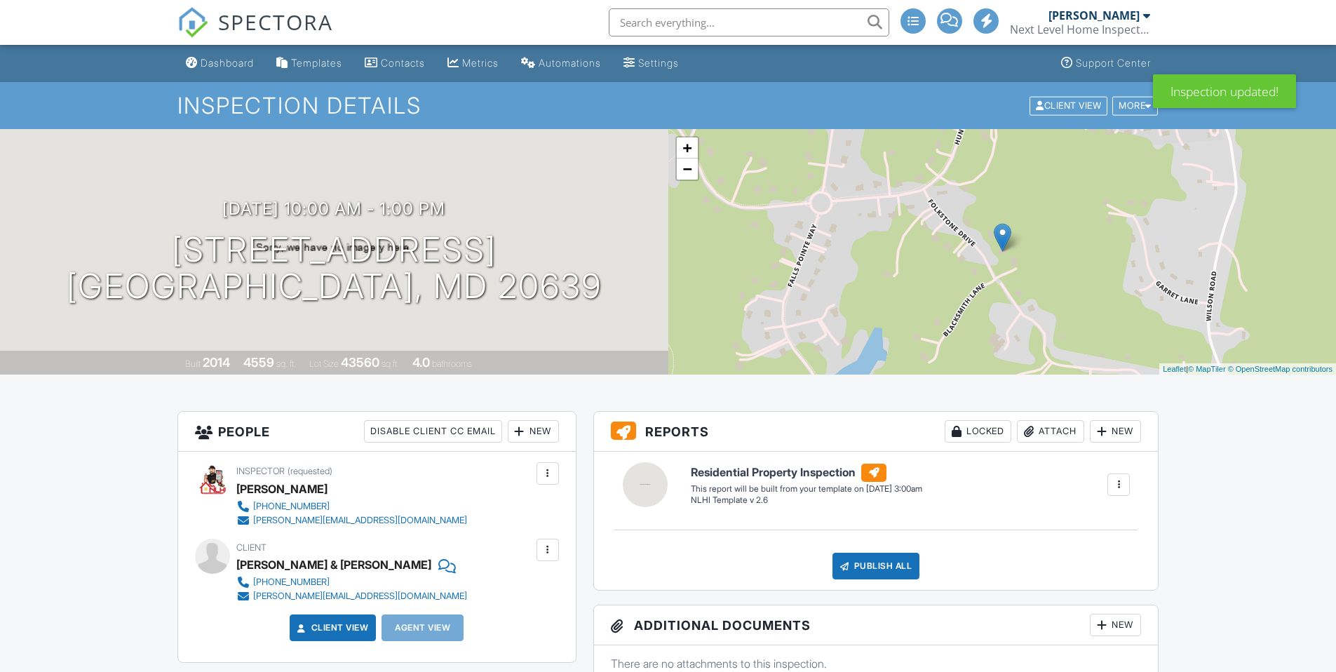
click at [1106, 430] on div at bounding box center [1102, 431] width 14 height 14
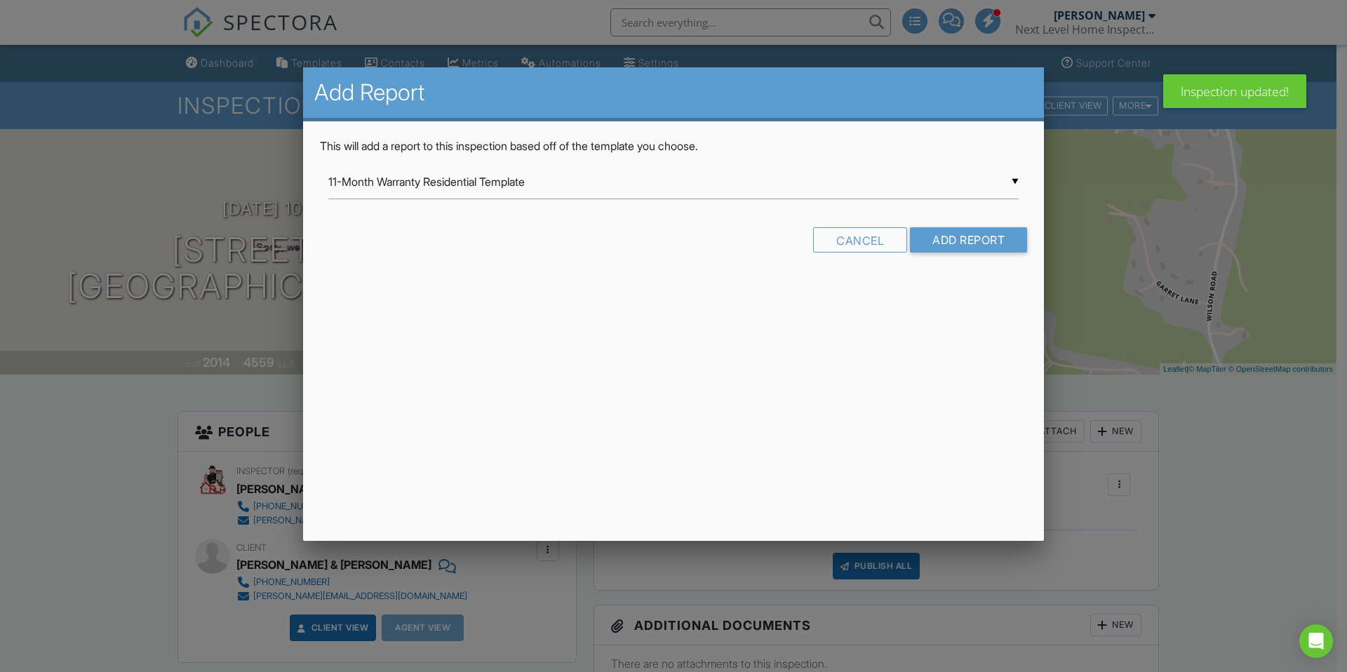
click at [1226, 440] on div at bounding box center [673, 350] width 1347 height 840
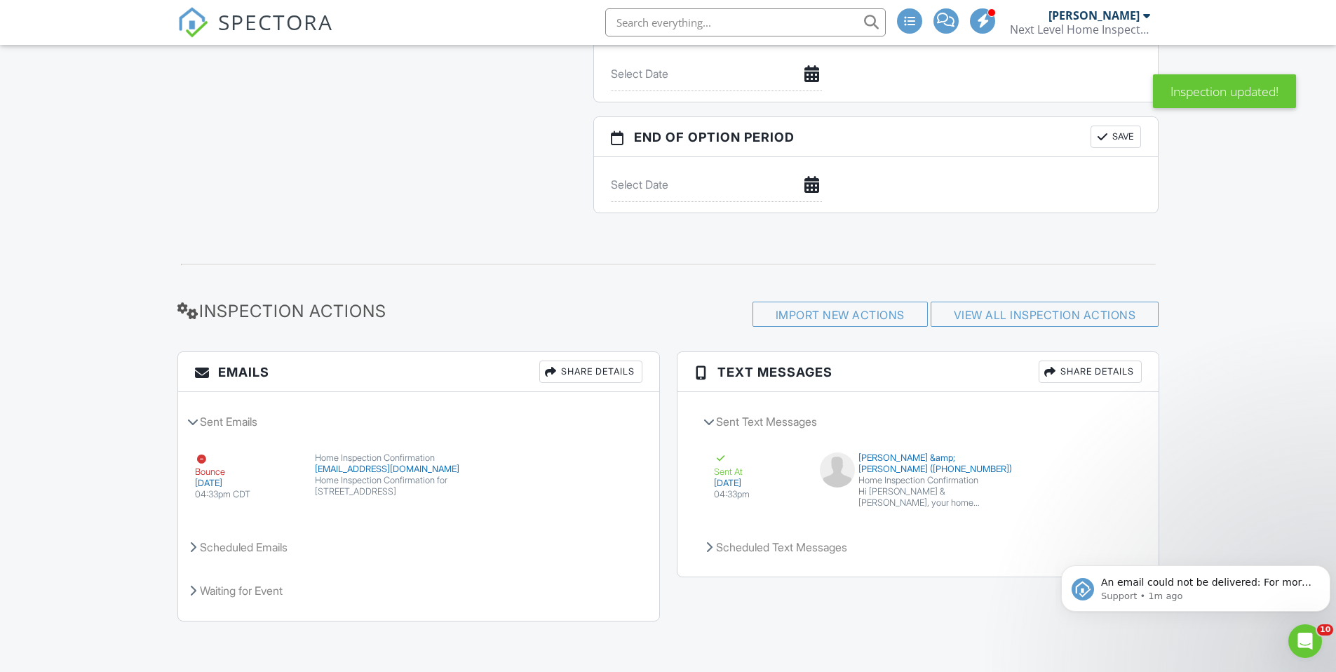
click at [596, 504] on button "Resend" at bounding box center [601, 496] width 62 height 27
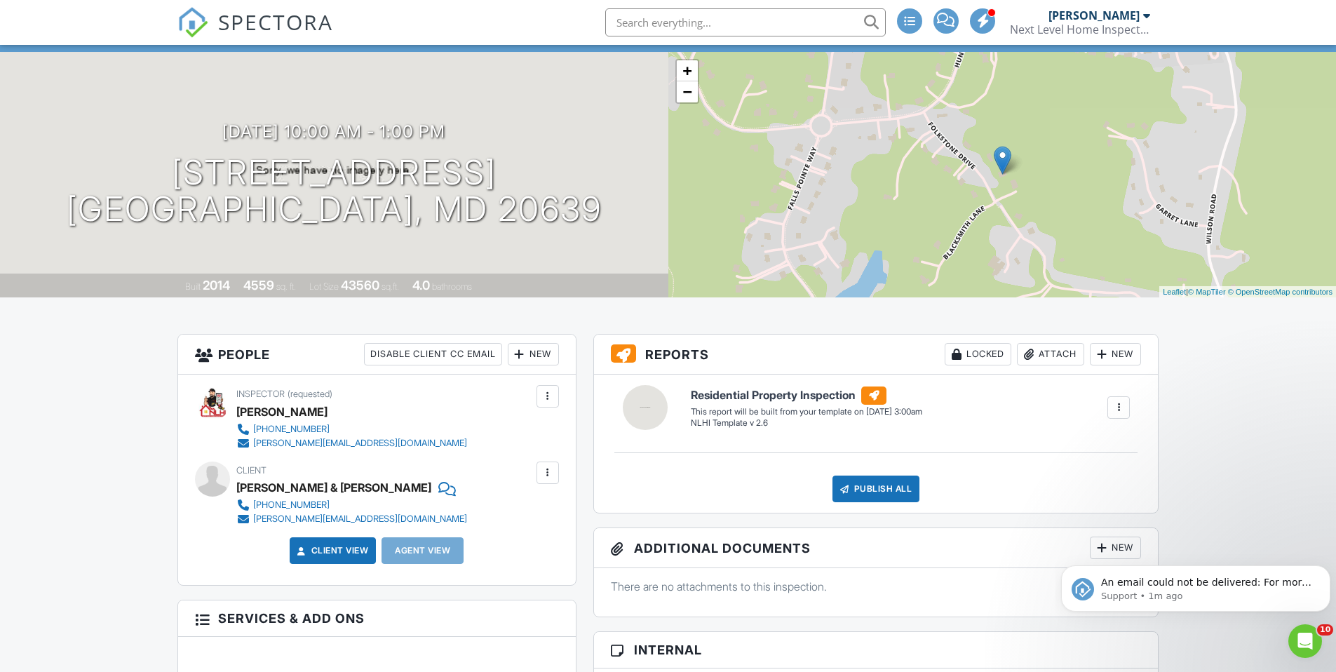
scroll to position [210, 0]
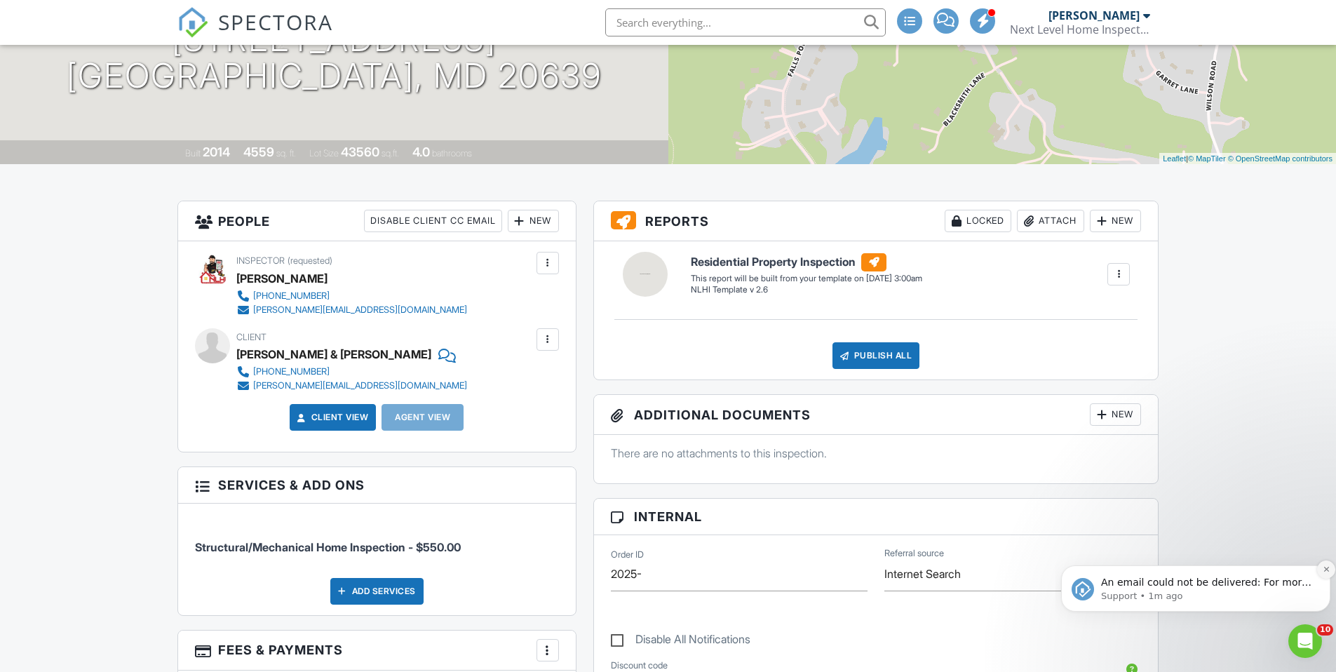
click at [1327, 569] on icon "Dismiss notification" at bounding box center [1327, 569] width 8 height 8
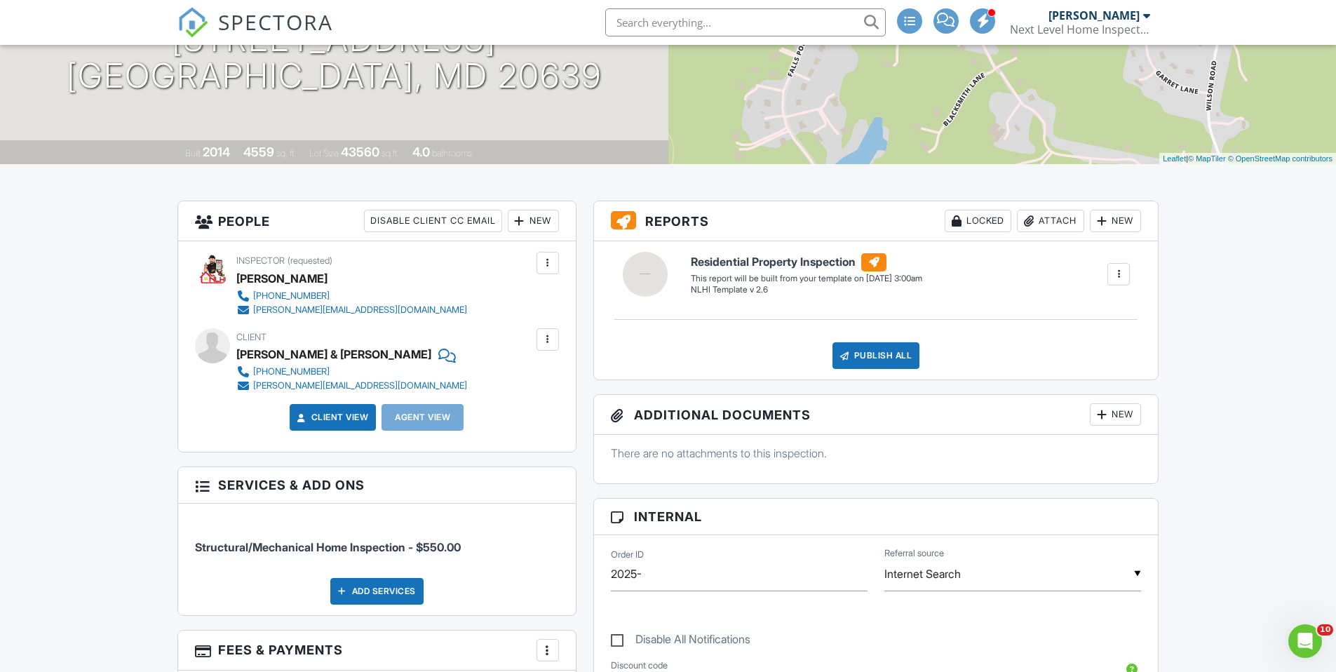
scroll to position [0, 0]
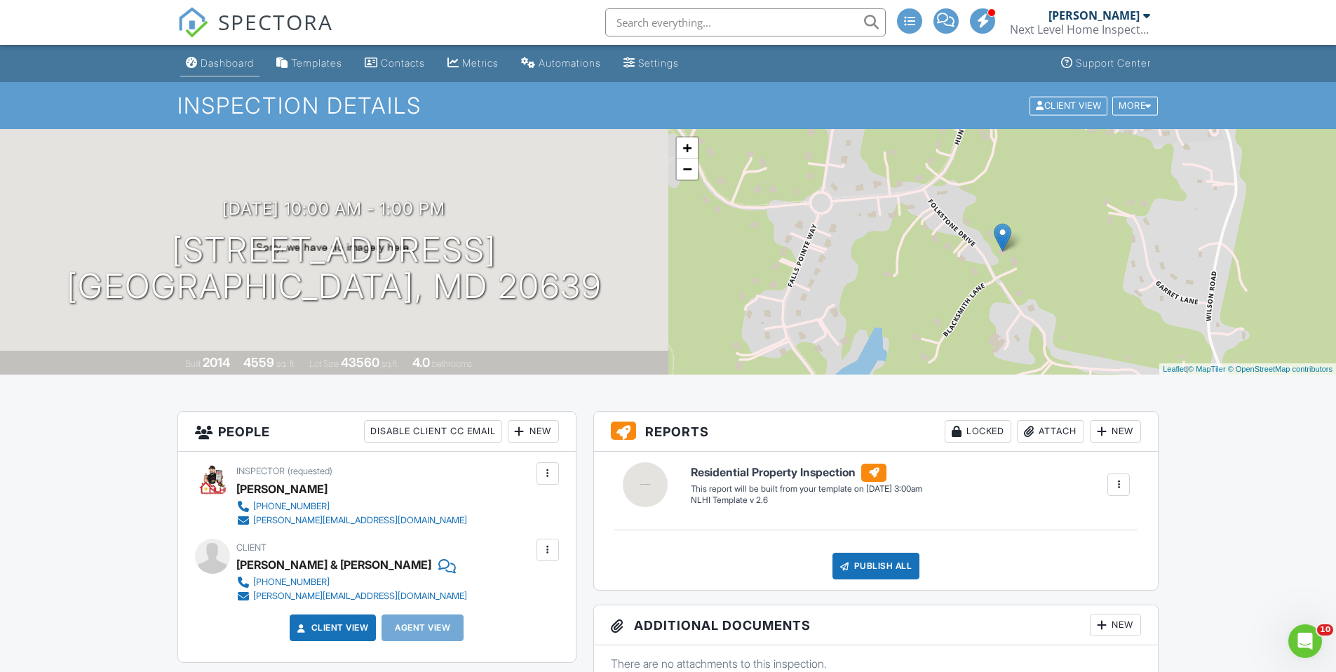
click at [234, 60] on div "Dashboard" at bounding box center [227, 63] width 53 height 12
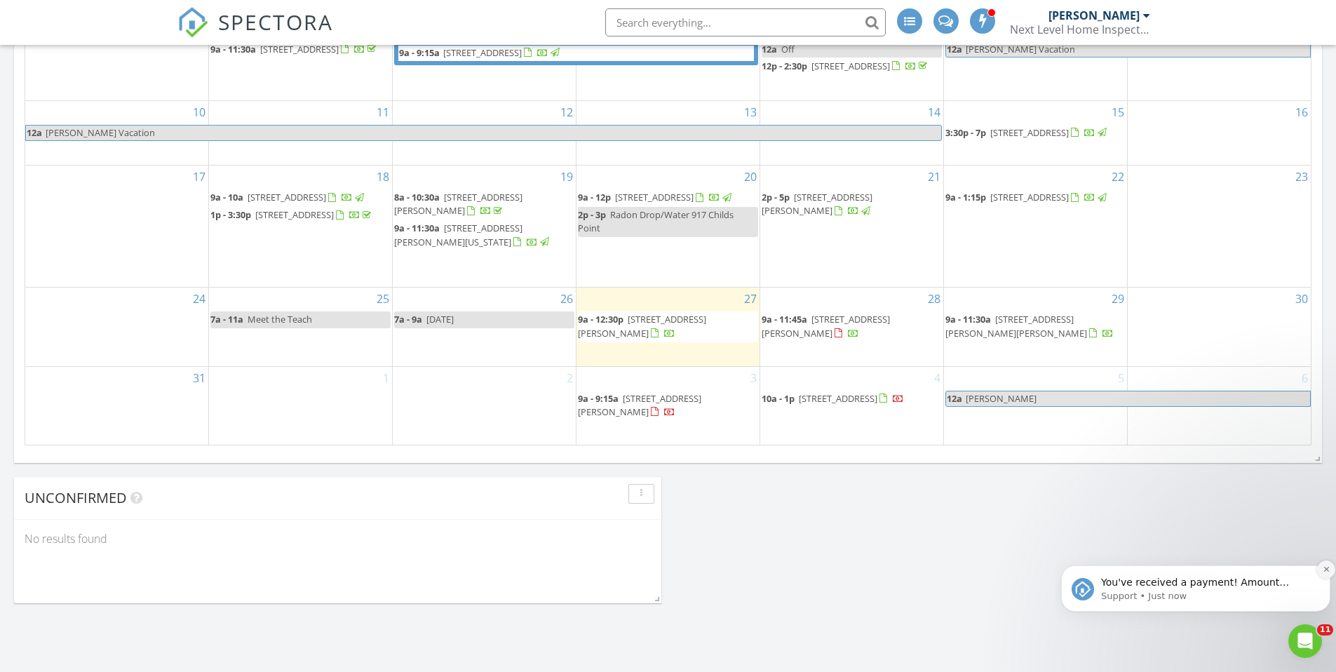
click at [1326, 572] on icon "Dismiss notification" at bounding box center [1327, 569] width 8 height 8
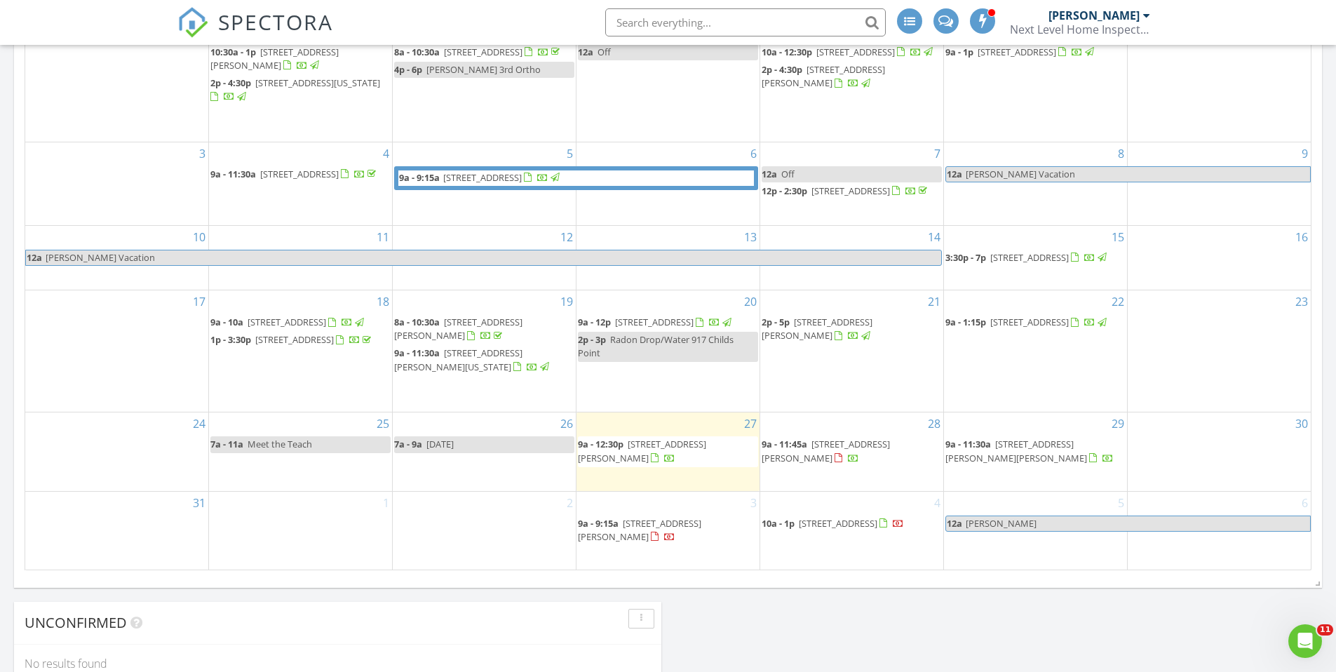
scroll to position [701, 0]
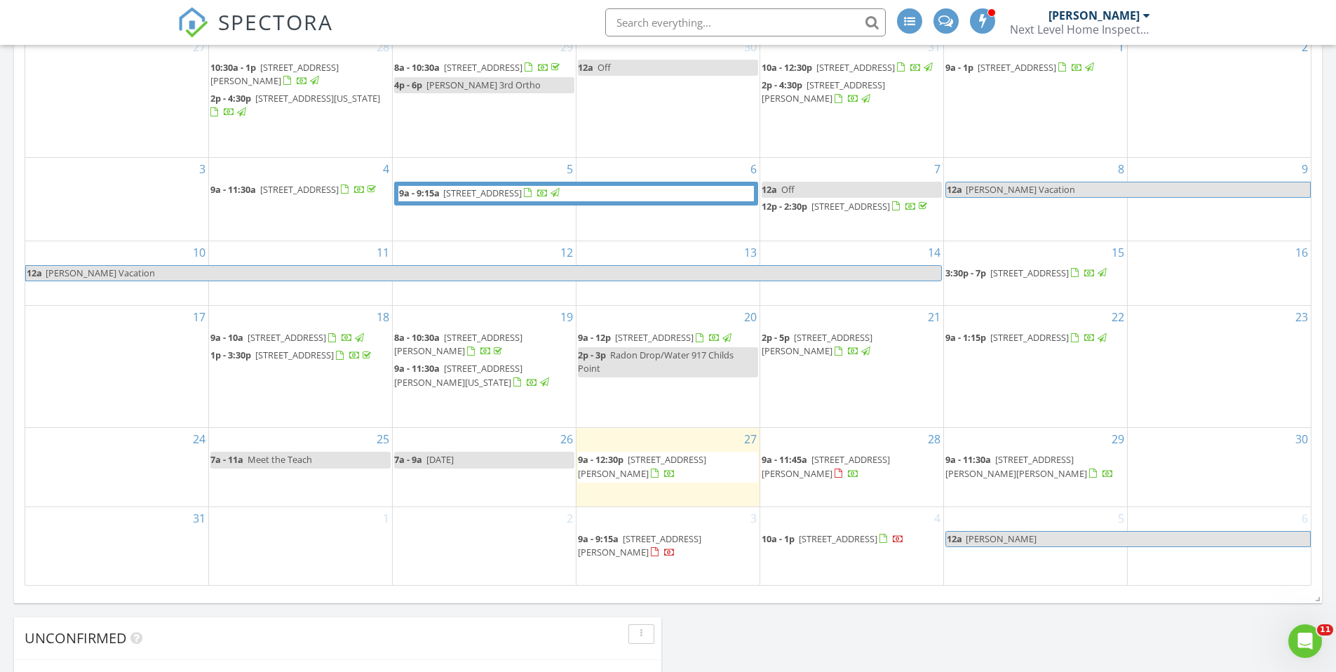
click at [650, 479] on span "[STREET_ADDRESS][PERSON_NAME]" at bounding box center [642, 466] width 128 height 26
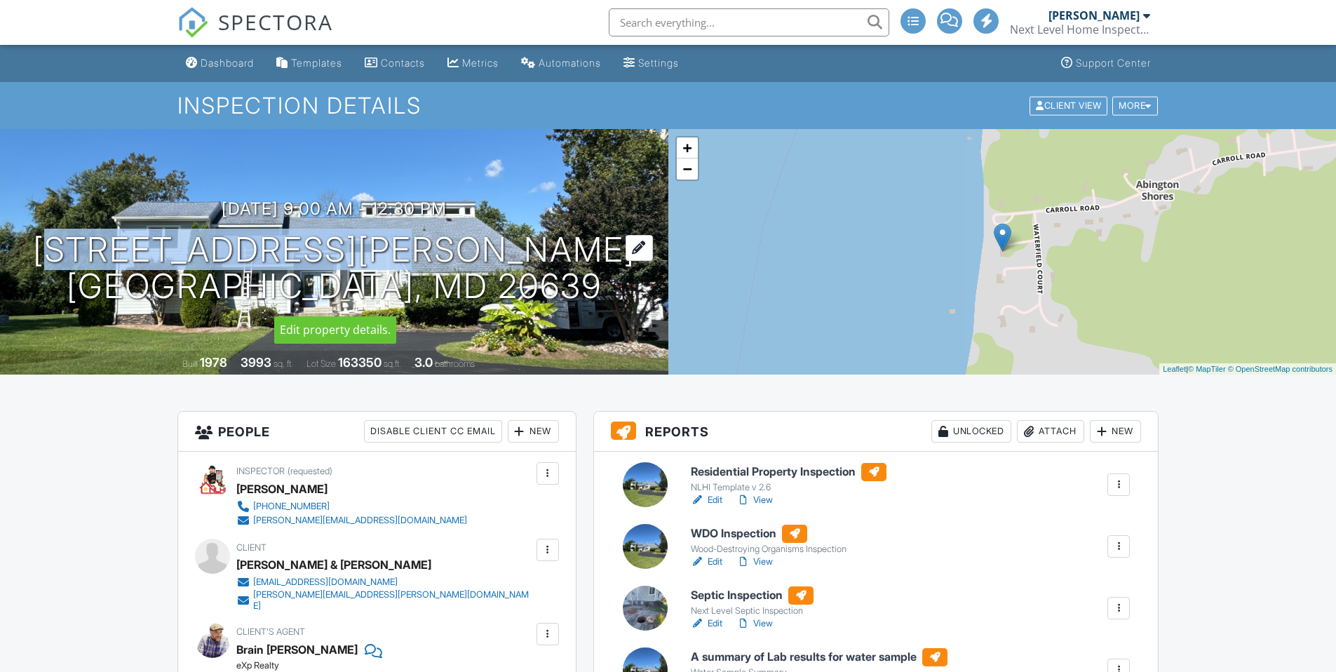
click at [532, 250] on h1 "3780 Waterfield Ct Huntingtown, MD 20639" at bounding box center [334, 268] width 603 height 74
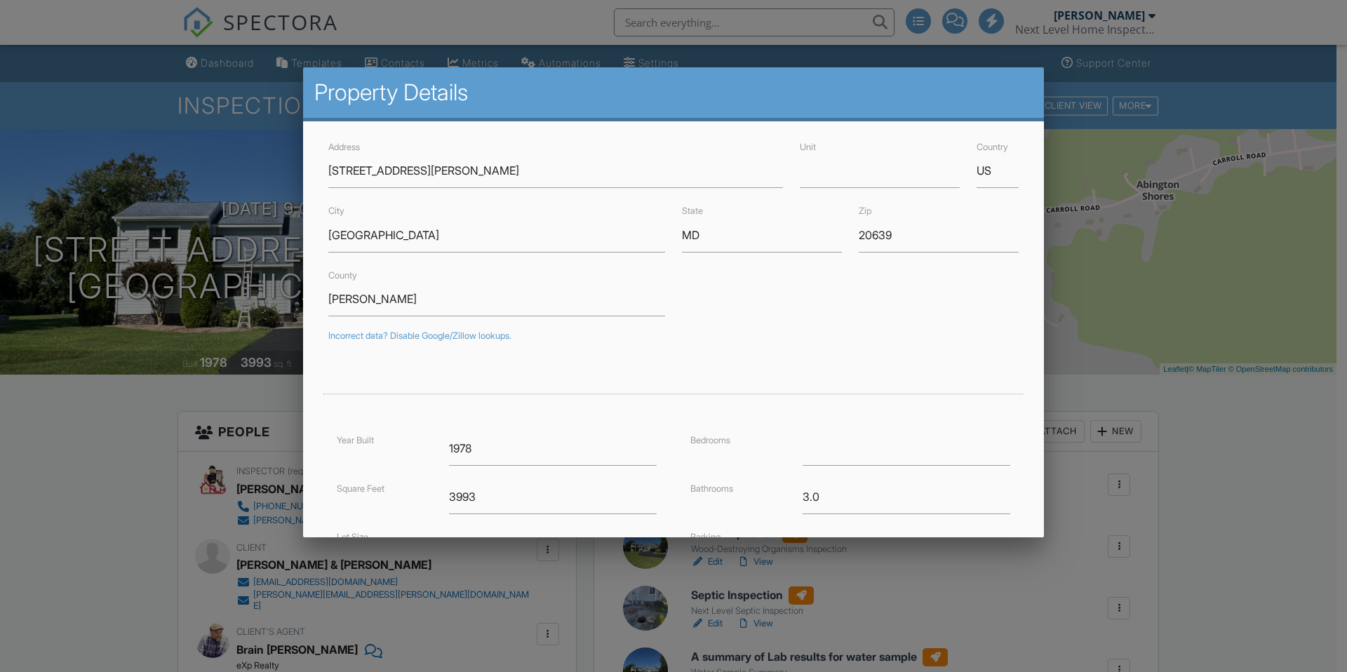
click at [140, 434] on div at bounding box center [673, 350] width 1347 height 840
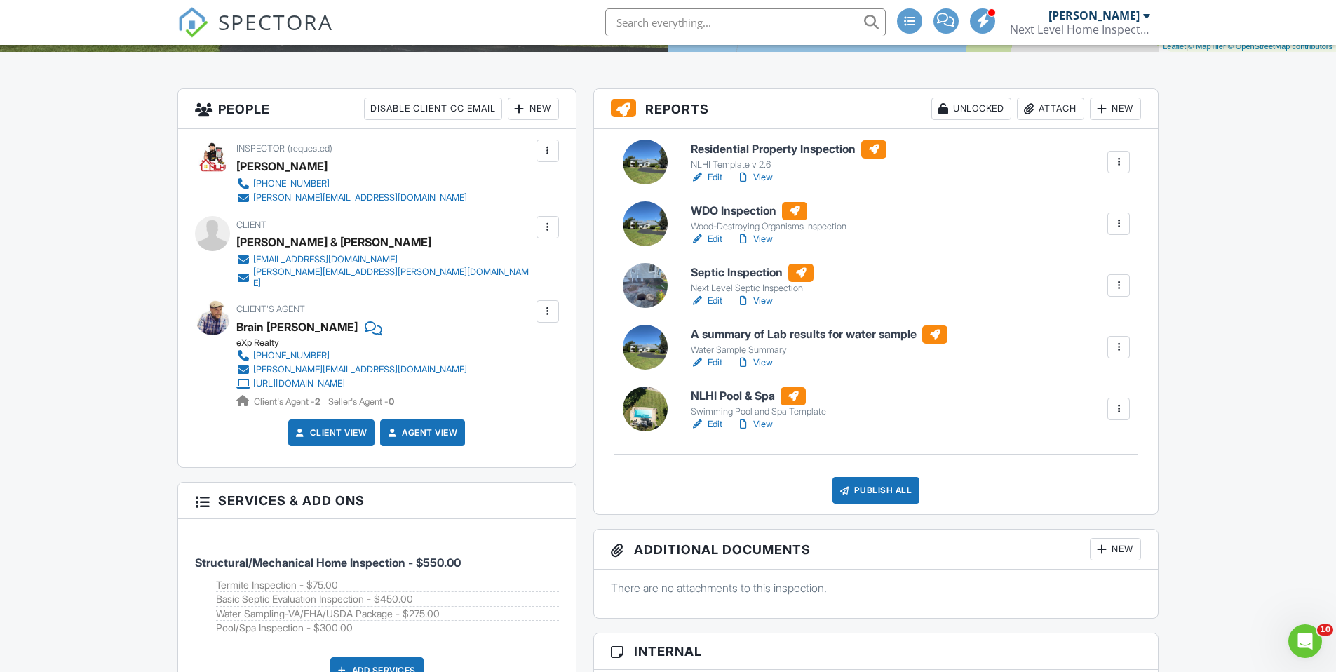
scroll to position [351, 0]
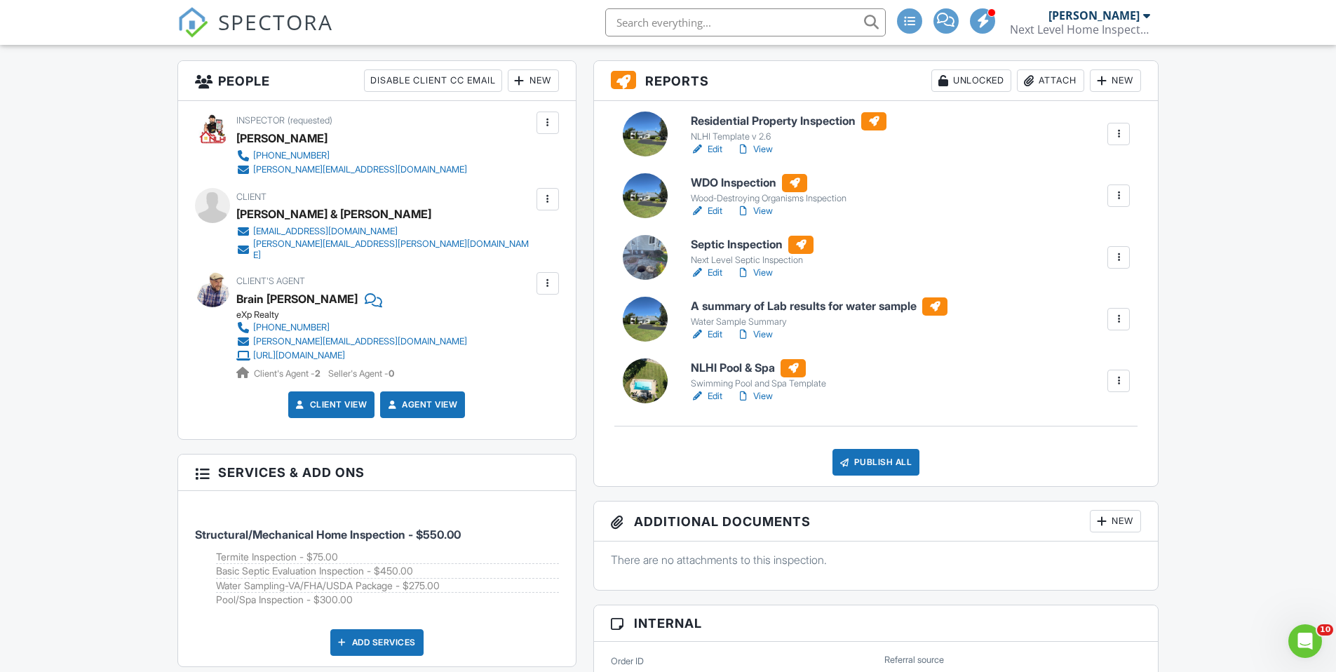
click at [713, 271] on link "Edit" at bounding box center [707, 273] width 32 height 14
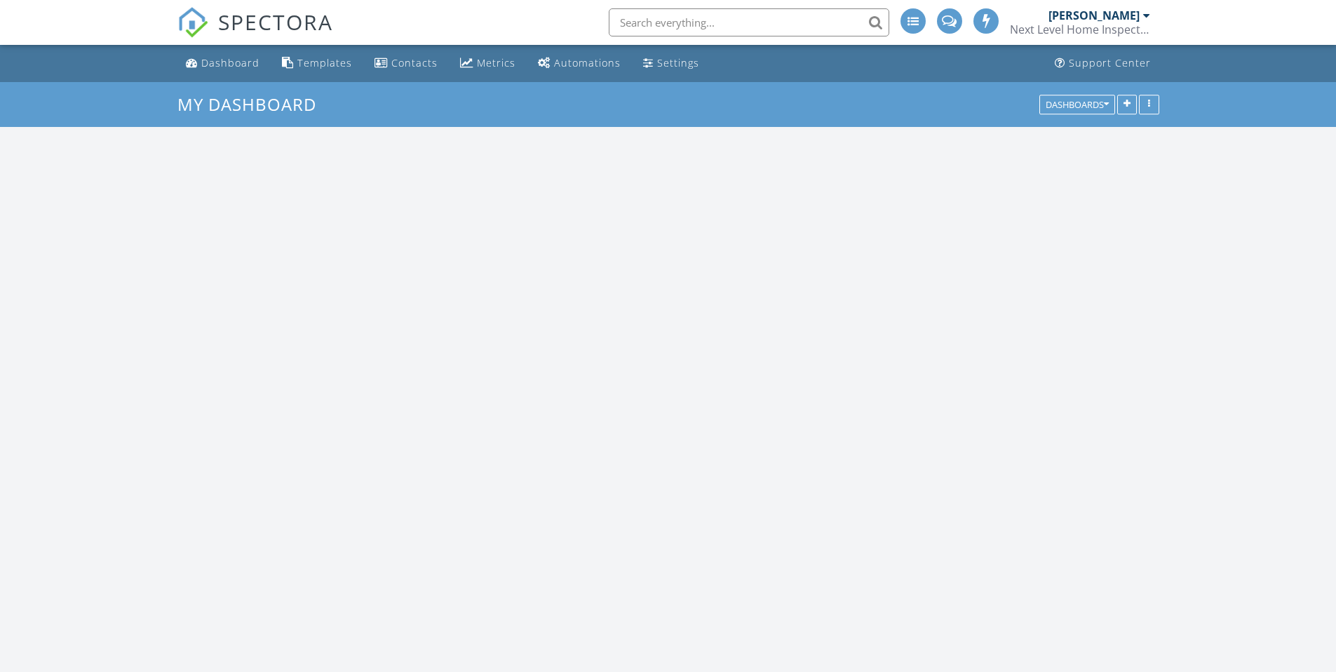
scroll to position [1439, 1358]
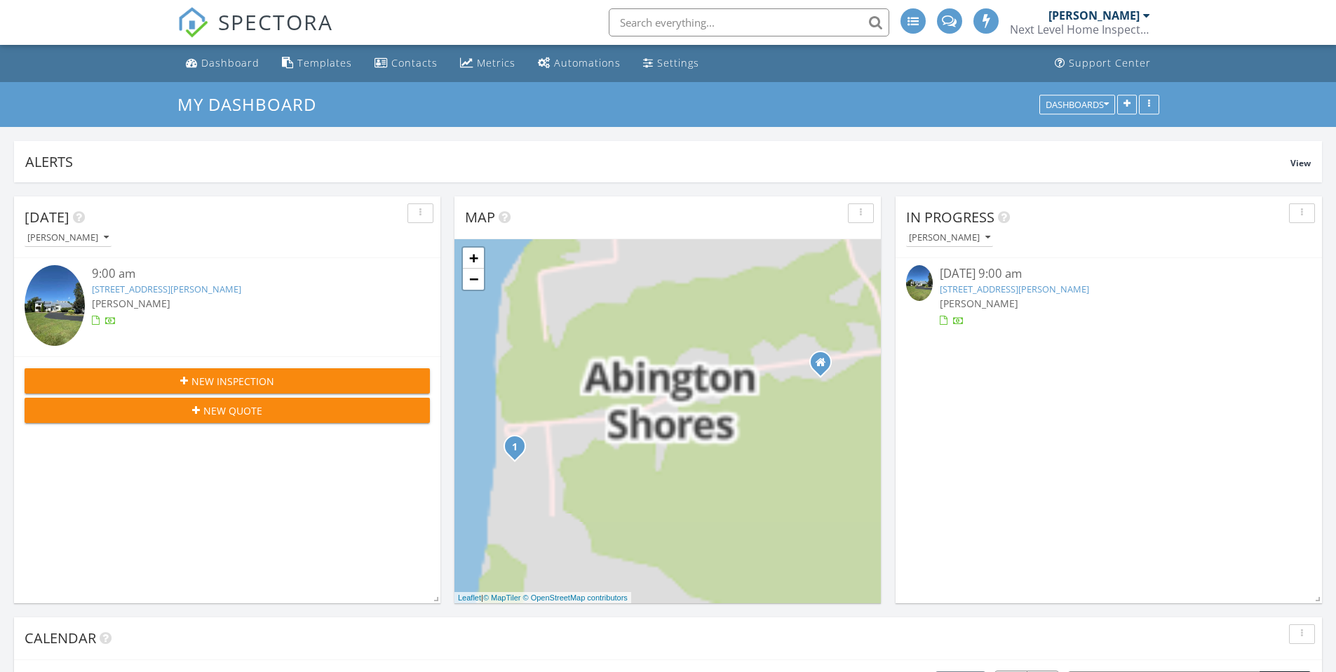
click at [975, 287] on link "3780 Waterfield Ct, Huntingtown, MD 20639" at bounding box center [1014, 289] width 149 height 13
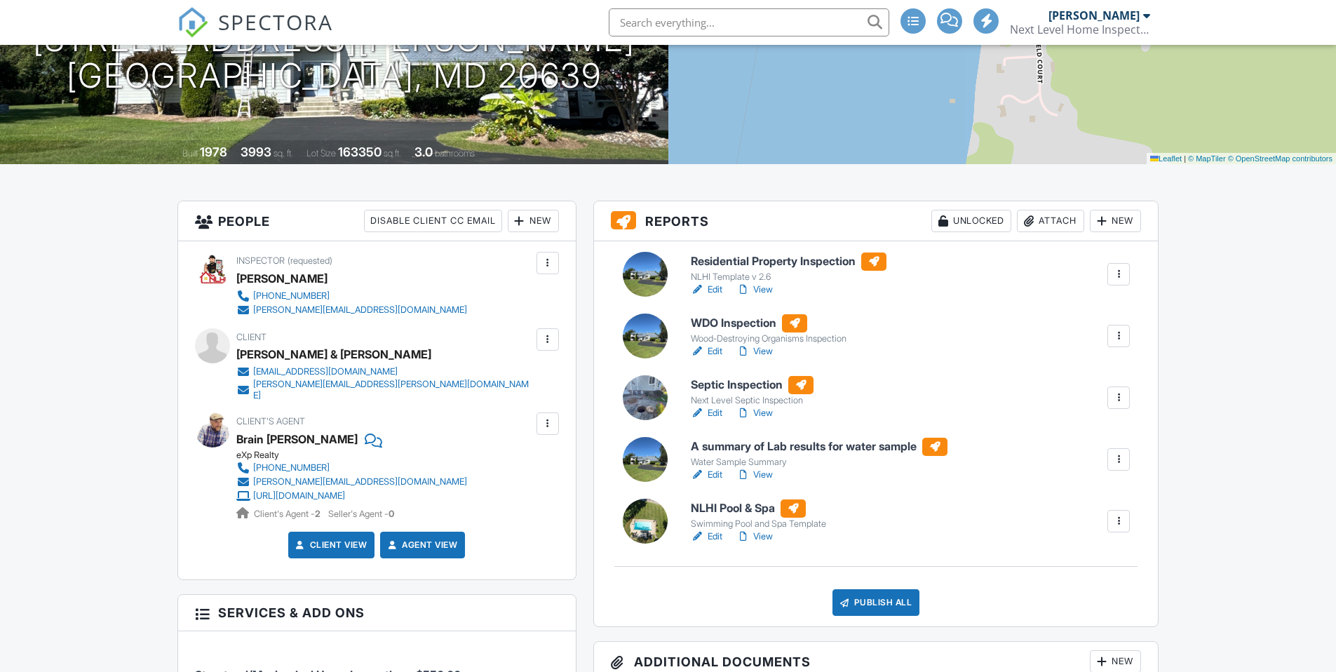
click at [715, 412] on link "Edit" at bounding box center [707, 413] width 32 height 14
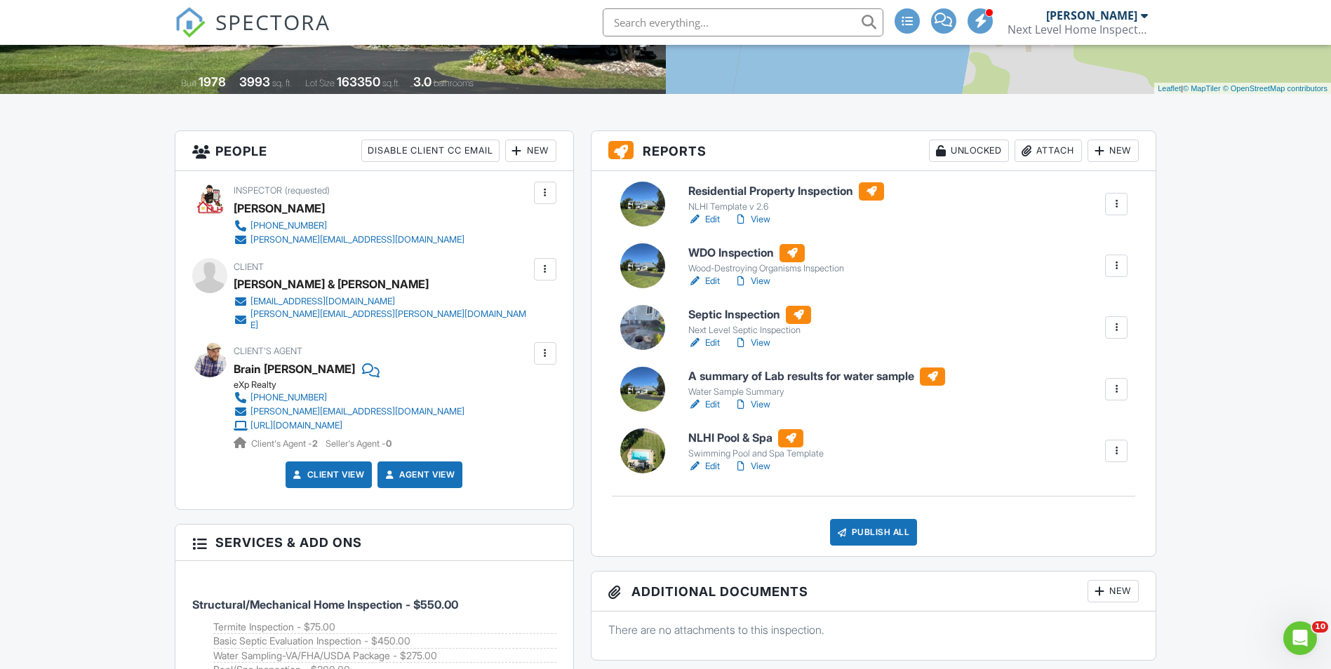
click at [715, 469] on link "Edit" at bounding box center [704, 466] width 32 height 14
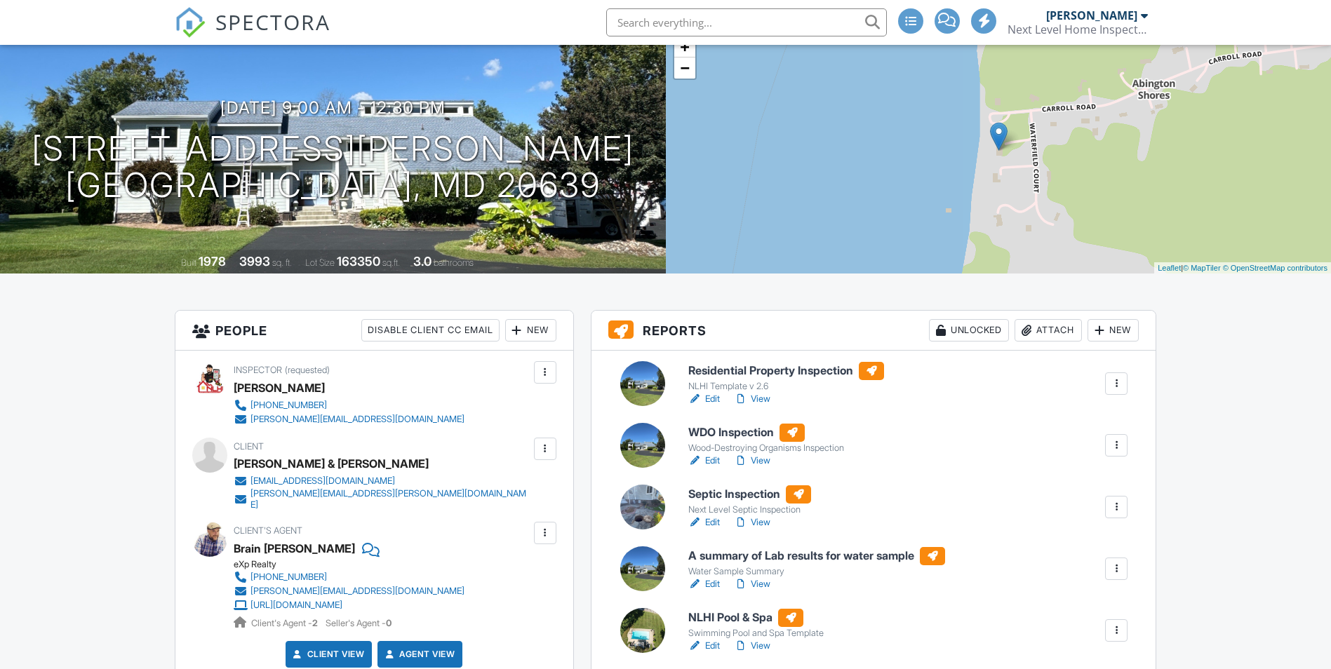
scroll to position [140, 0]
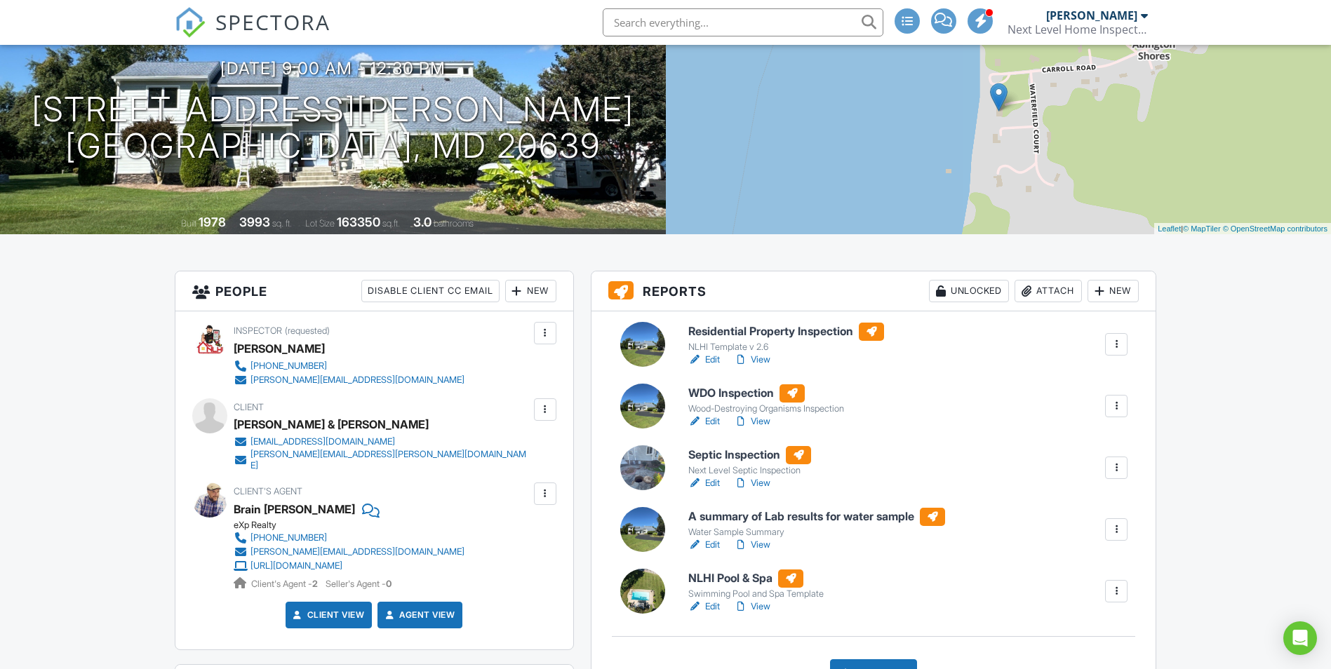
click at [716, 360] on link "Edit" at bounding box center [704, 360] width 32 height 14
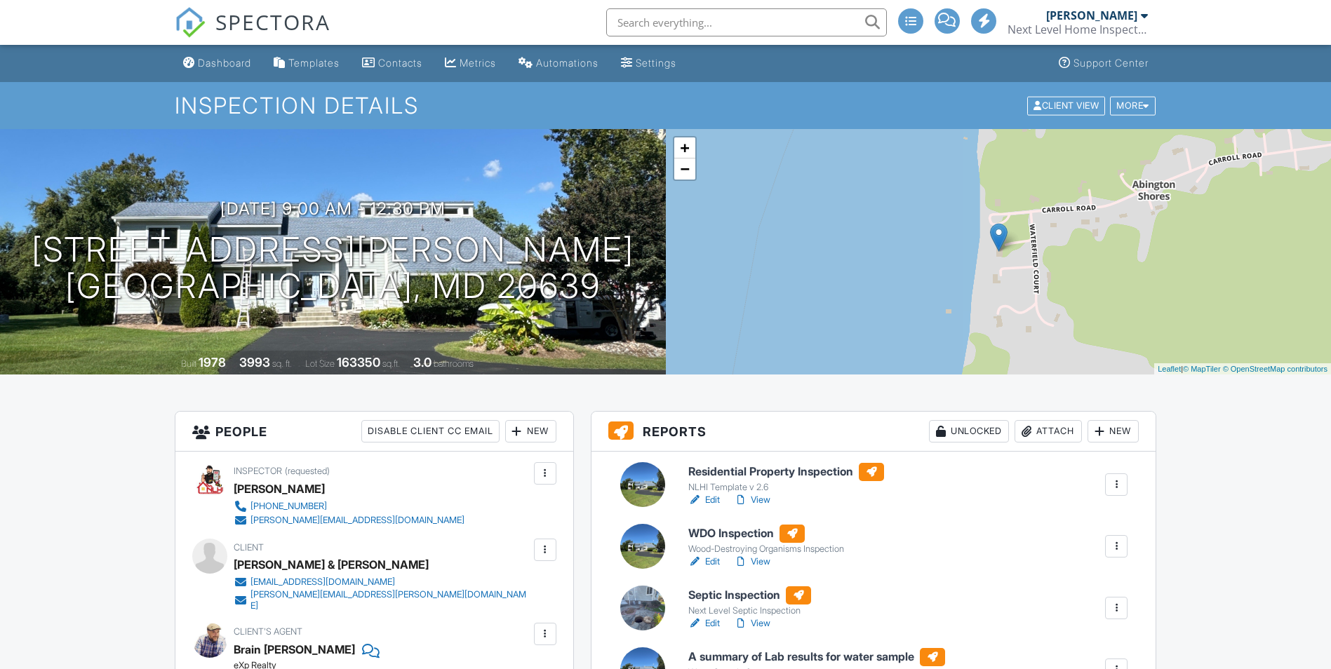
scroll to position [351, 0]
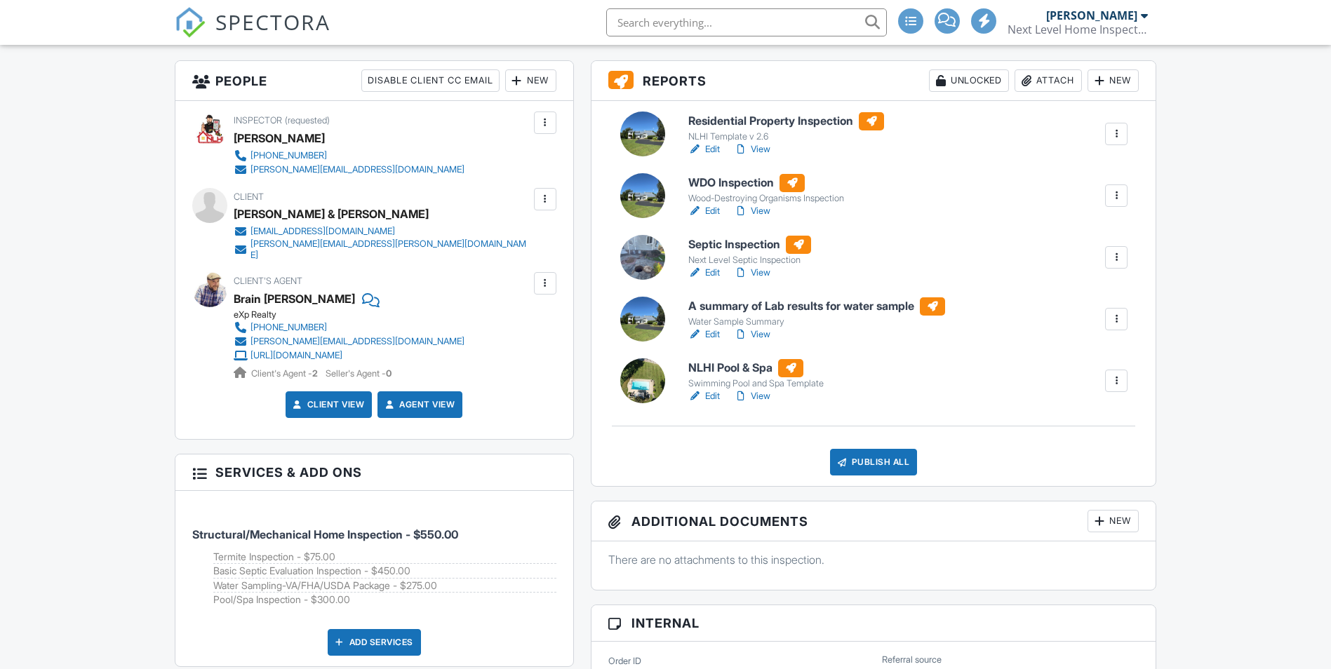
click at [761, 392] on link "View" at bounding box center [752, 396] width 36 height 14
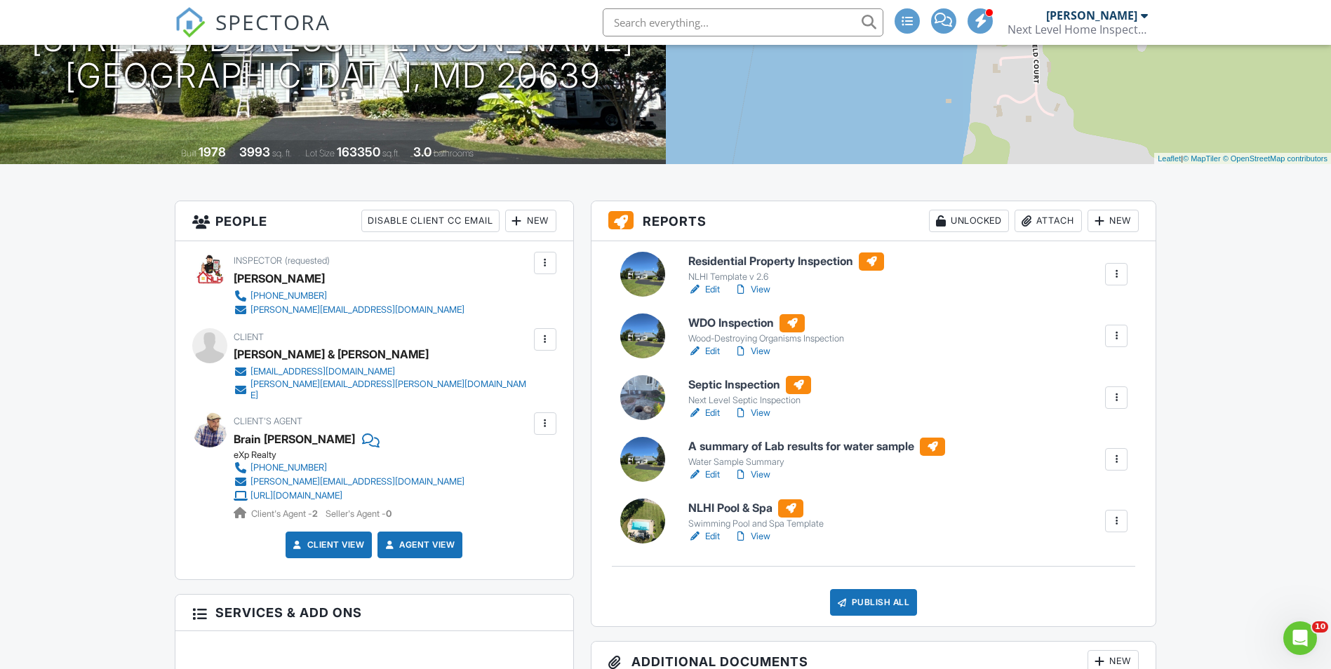
click at [711, 353] on link "Edit" at bounding box center [704, 351] width 32 height 14
click at [1035, 222] on div "Attach" at bounding box center [1047, 221] width 67 height 22
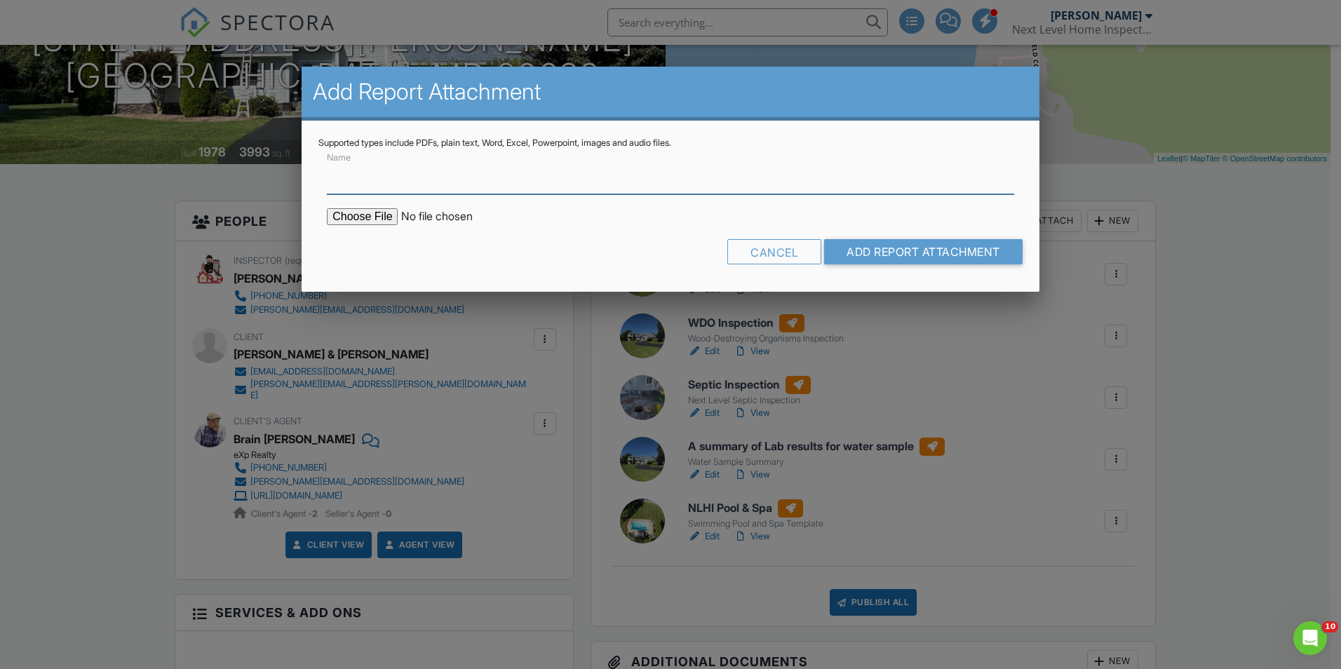
click at [397, 184] on input "Name" at bounding box center [670, 177] width 687 height 34
drag, startPoint x: 397, startPoint y: 184, endPoint x: 345, endPoint y: 174, distance: 53.0
click at [345, 174] on input "Name" at bounding box center [670, 177] width 687 height 34
type input "Termite Inspection Report"
click at [368, 216] on input "file" at bounding box center [446, 216] width 239 height 17
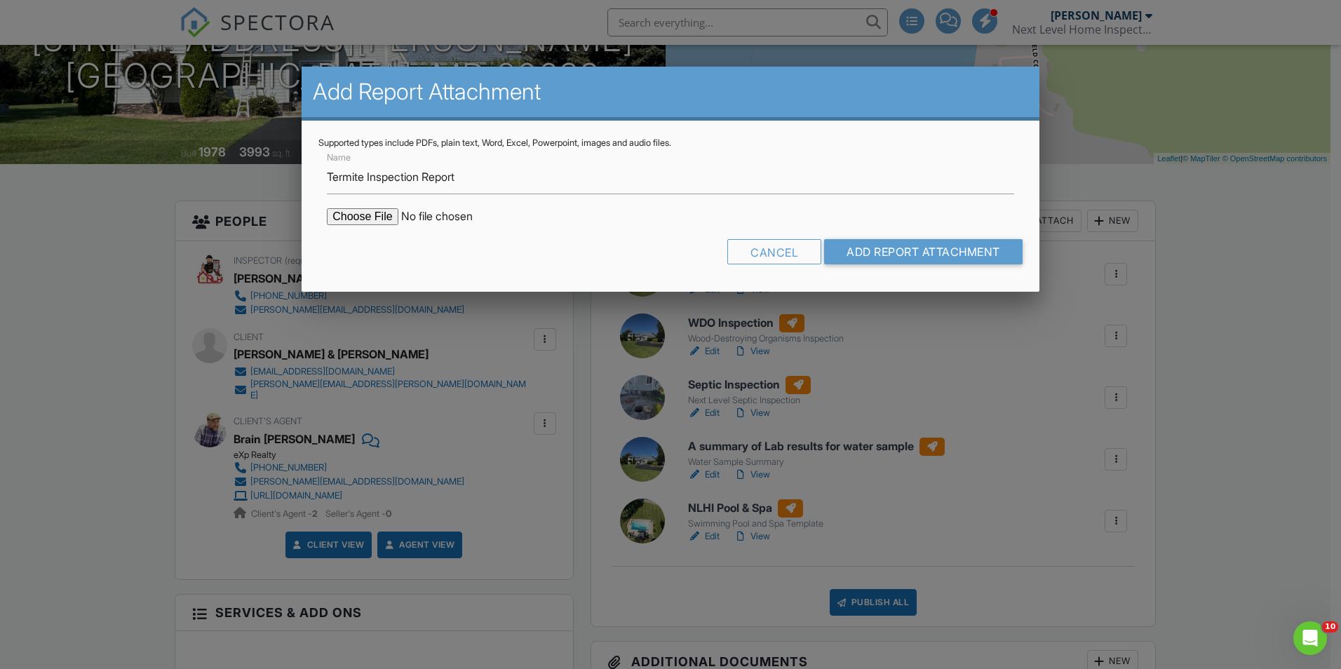
type input "C:\fakepath\Termite Report.pdf"
click at [908, 258] on input "Add Report Attachment" at bounding box center [923, 251] width 199 height 25
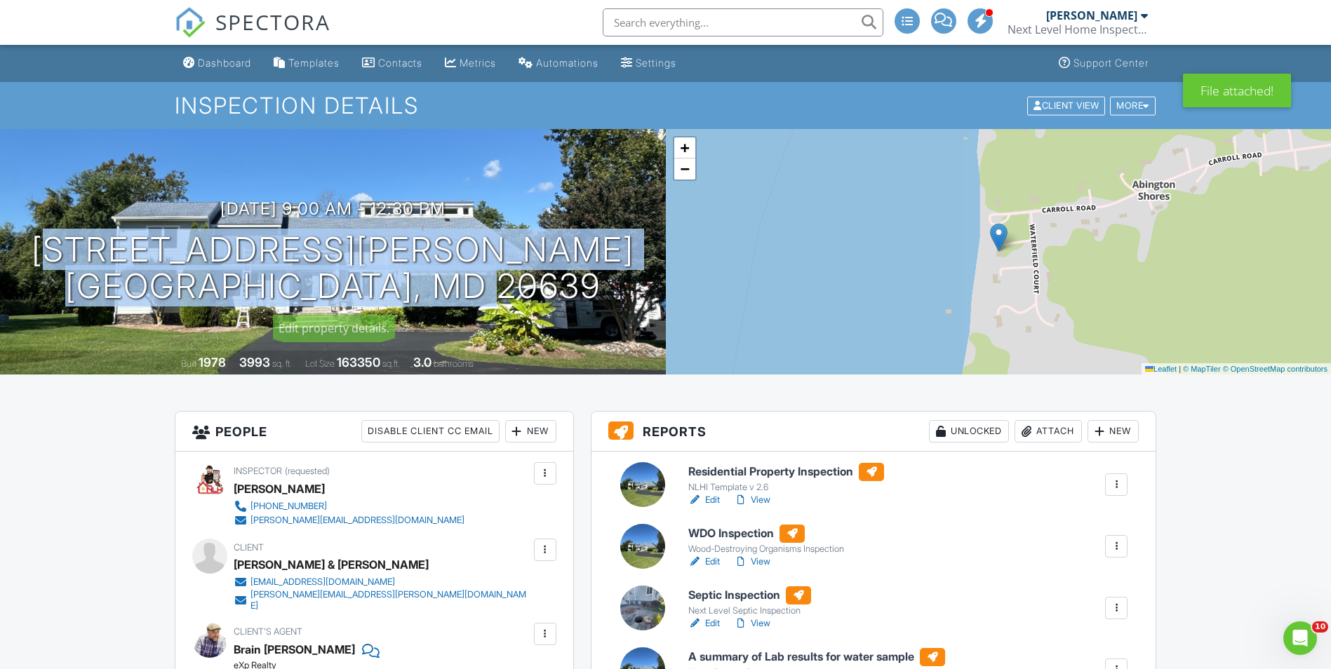
drag, startPoint x: 131, startPoint y: 246, endPoint x: 615, endPoint y: 316, distance: 489.1
click at [615, 316] on div "08/27/2025 9:00 am - 12:30 pm 3780 Waterfield Ct Huntingtown, MD 20639 Built 19…" at bounding box center [333, 252] width 666 height 246
copy h1 "3780 Waterfield Ct Huntingtown, MD 20639"
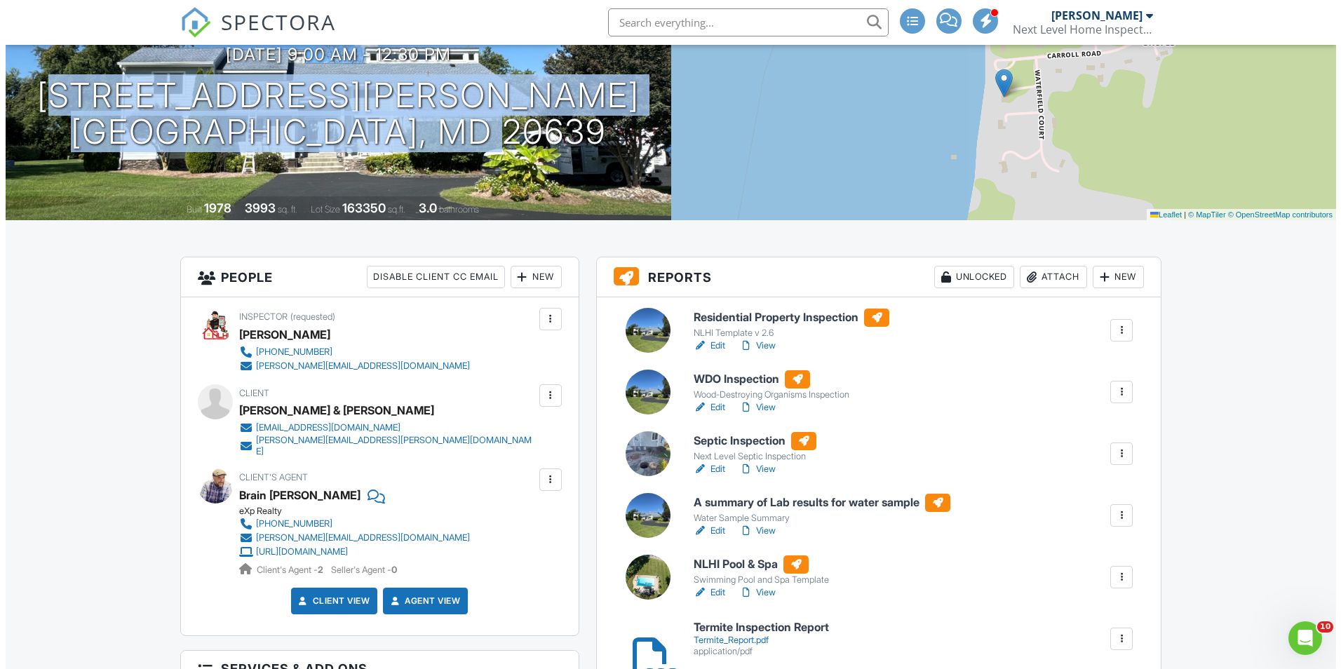
scroll to position [210, 0]
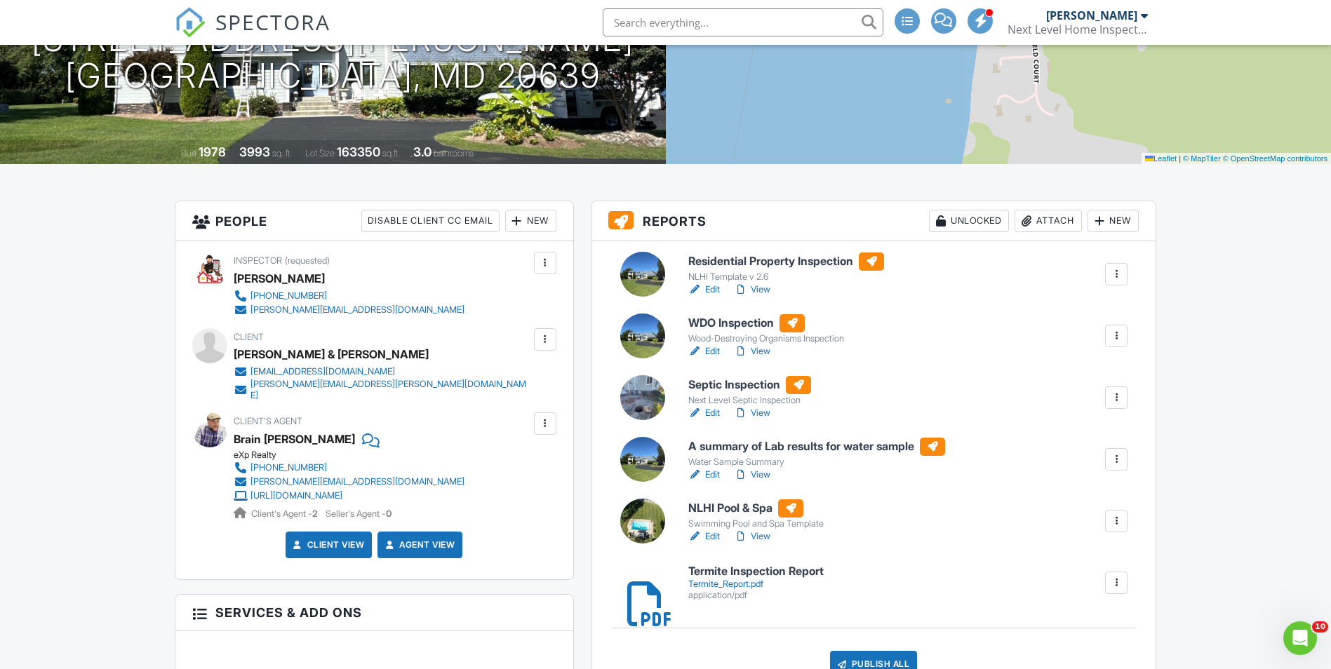
click at [1052, 215] on div "Attach" at bounding box center [1047, 221] width 67 height 22
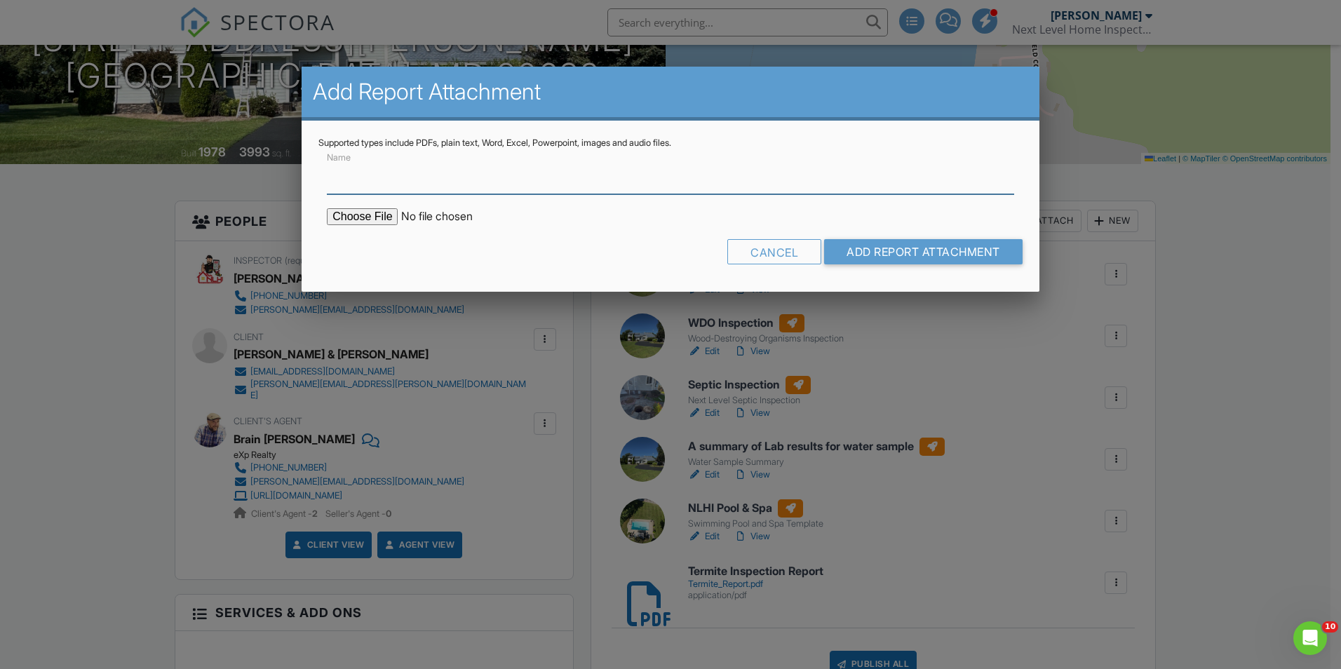
click at [377, 179] on input "Name" at bounding box center [670, 177] width 687 height 34
paste input "Copy of OSDS-PTI-Inspection-Form 3780 Waterfield Ct"
type input "Copy of OSDS-PTI-Inspection-Form 3780 Waterfield Ct"
click at [381, 224] on input "file" at bounding box center [446, 216] width 239 height 17
type input "C:\fakepath\Copy of OSDS-PTI-Inspection-Form 3780 Waterfield Ct.pdf"
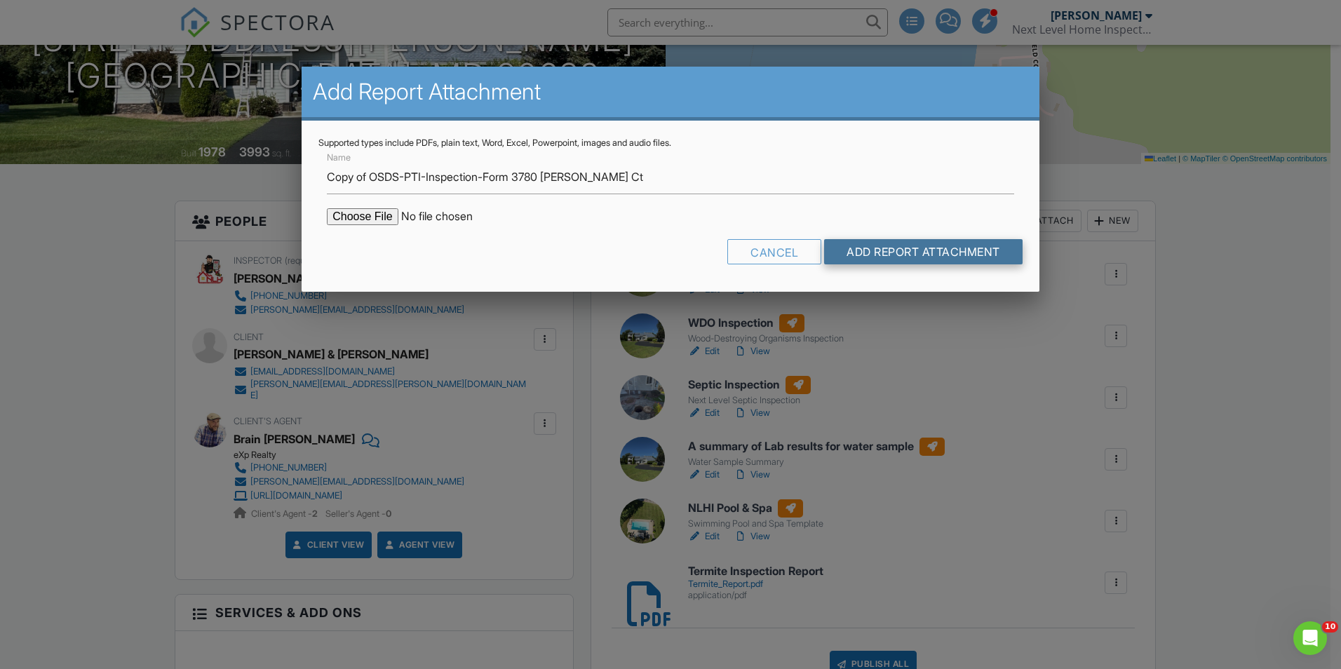
click at [918, 256] on input "Add Report Attachment" at bounding box center [923, 251] width 199 height 25
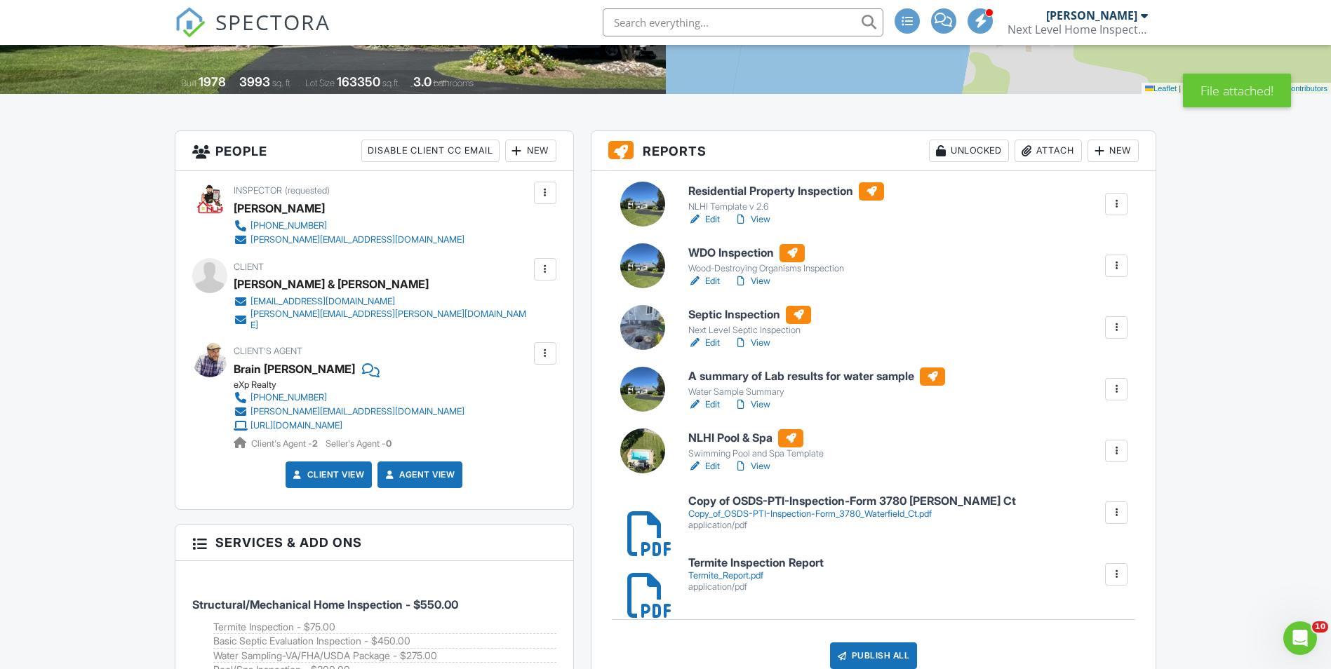
click at [760, 341] on link "View" at bounding box center [752, 343] width 36 height 14
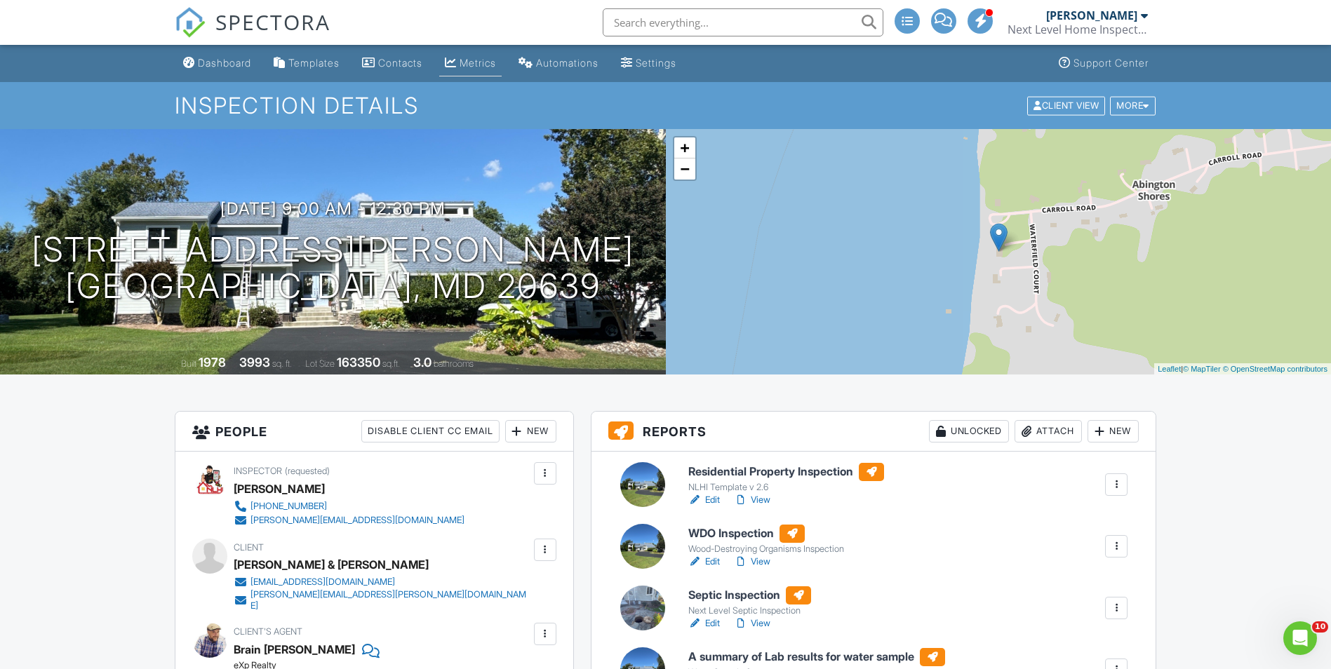
click at [496, 69] on link "Metrics" at bounding box center [470, 64] width 62 height 26
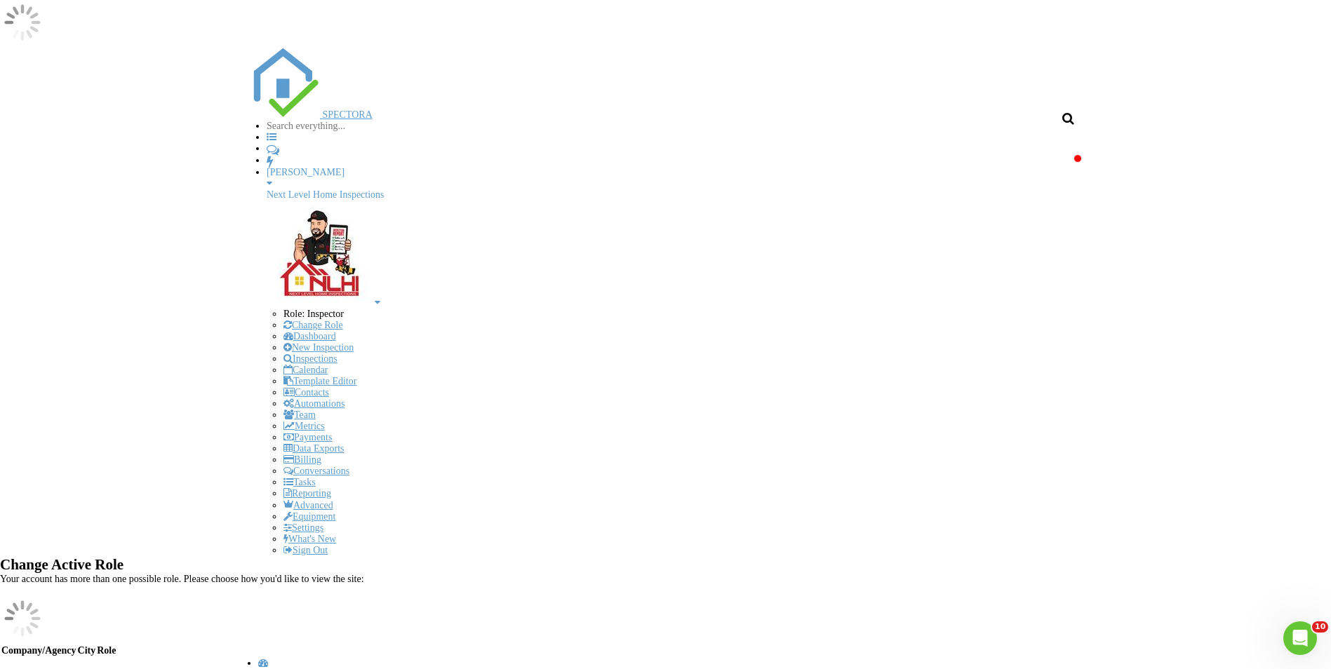
click at [258, 669] on div "Dashboard" at bounding box center [673, 674] width 831 height 11
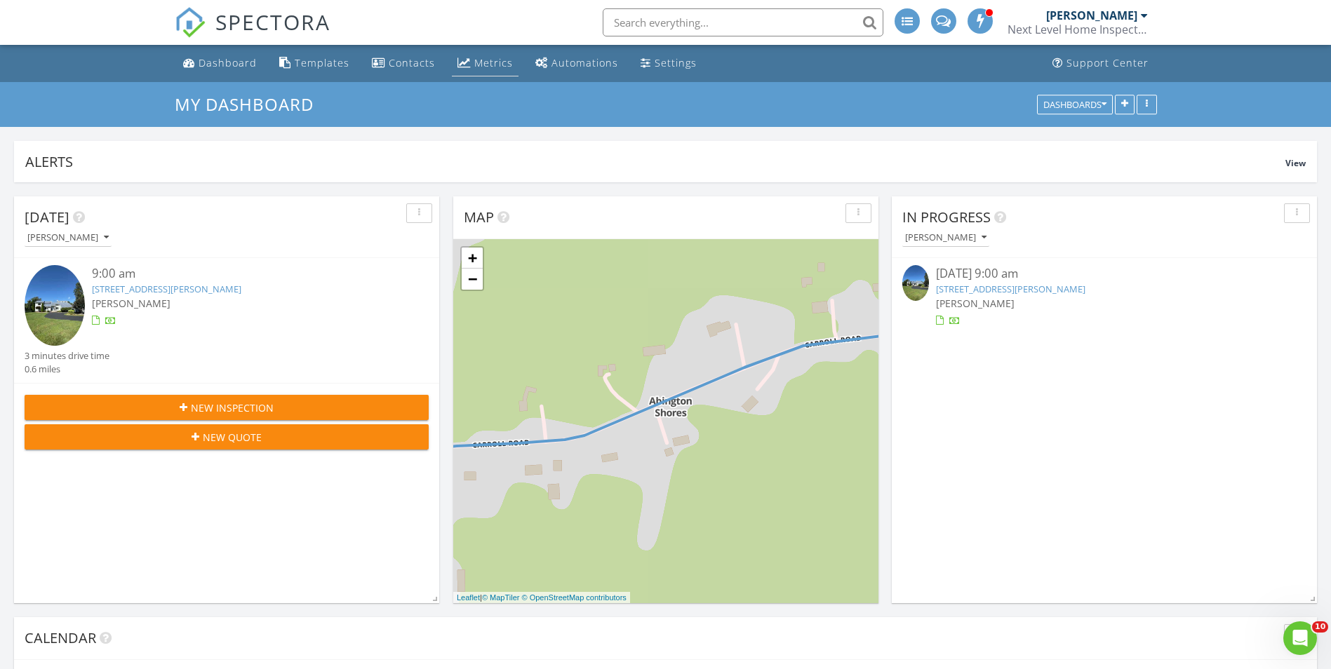
click at [492, 58] on div "Metrics" at bounding box center [493, 62] width 39 height 13
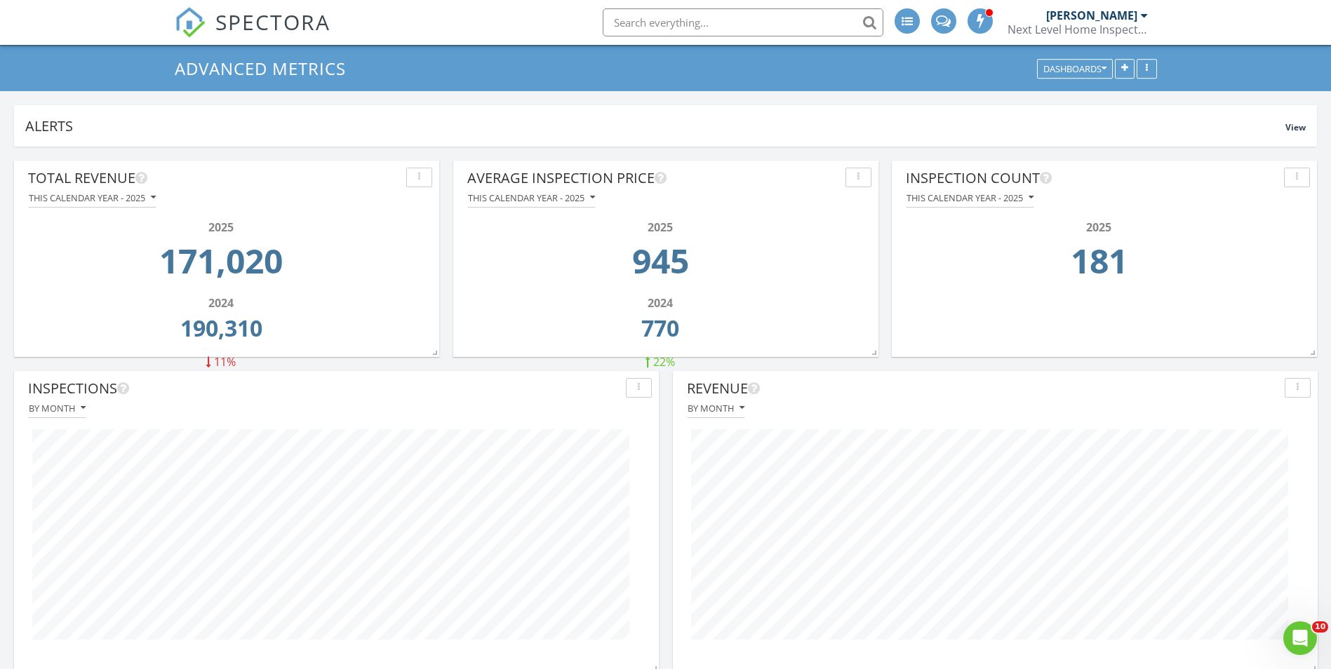
scroll to position [70, 0]
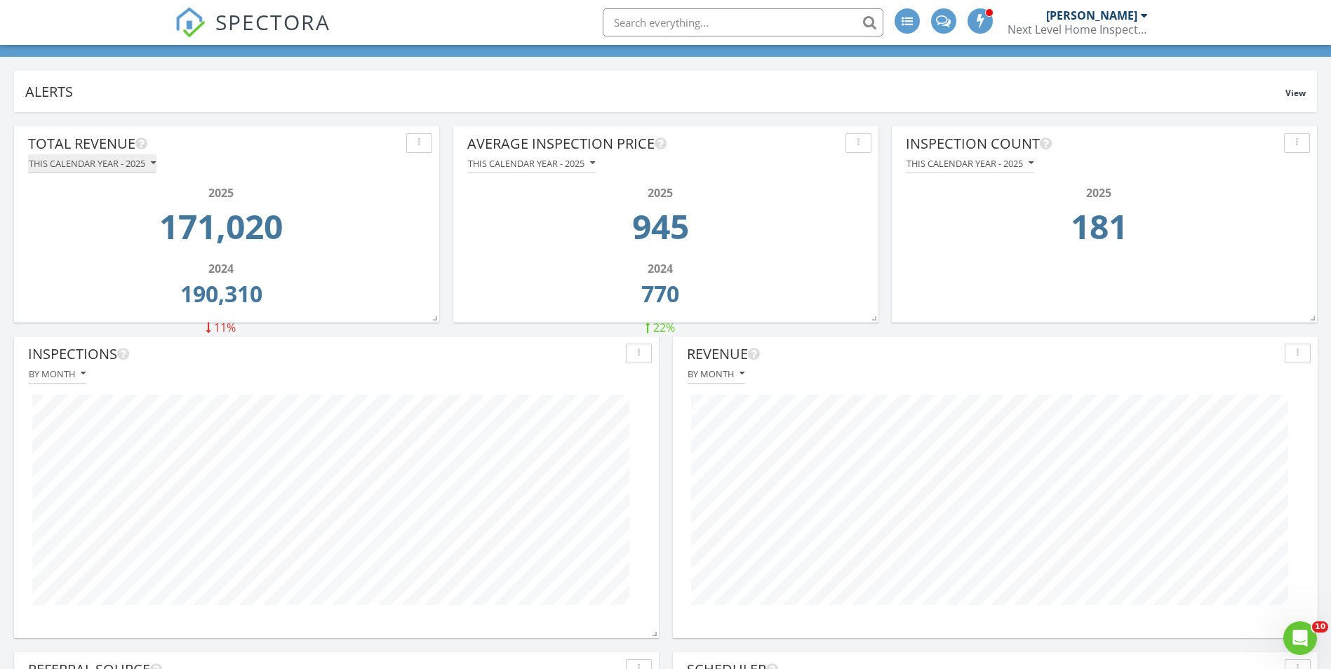
click at [92, 166] on div "This calendar year - 2025" at bounding box center [92, 164] width 127 height 10
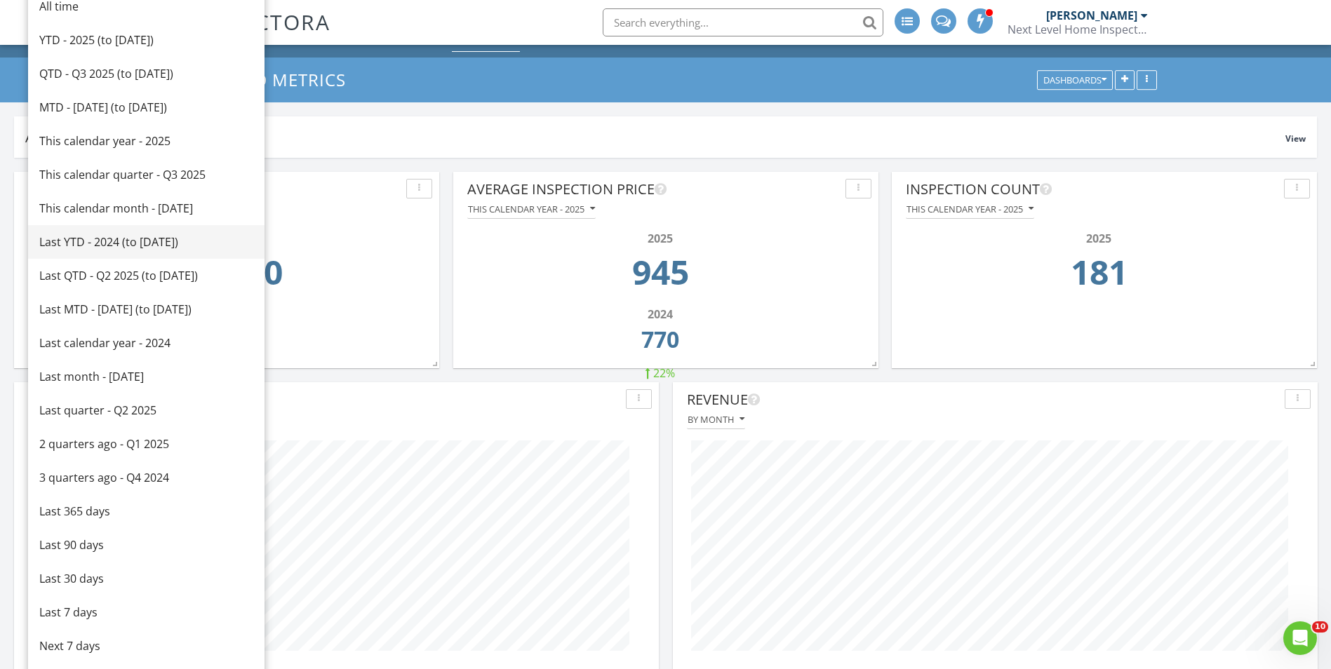
scroll to position [0, 0]
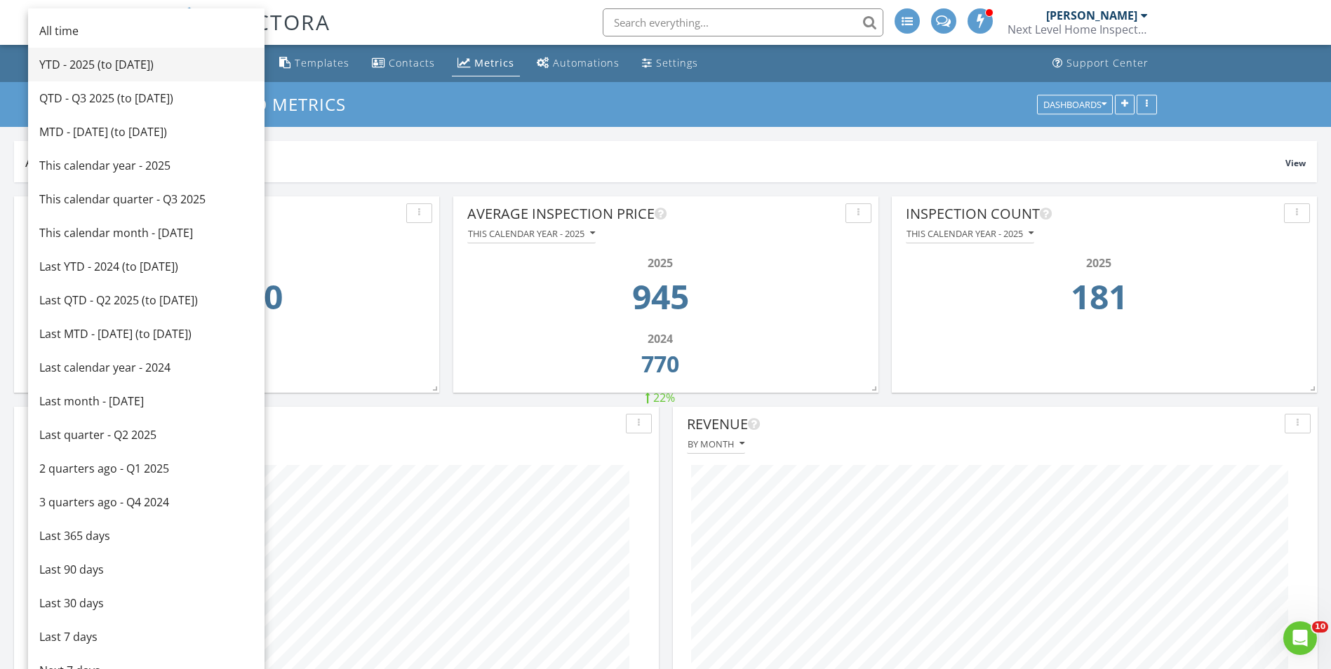
click at [73, 68] on div "YTD - 2025 (to Aug 27th)" at bounding box center [146, 64] width 214 height 17
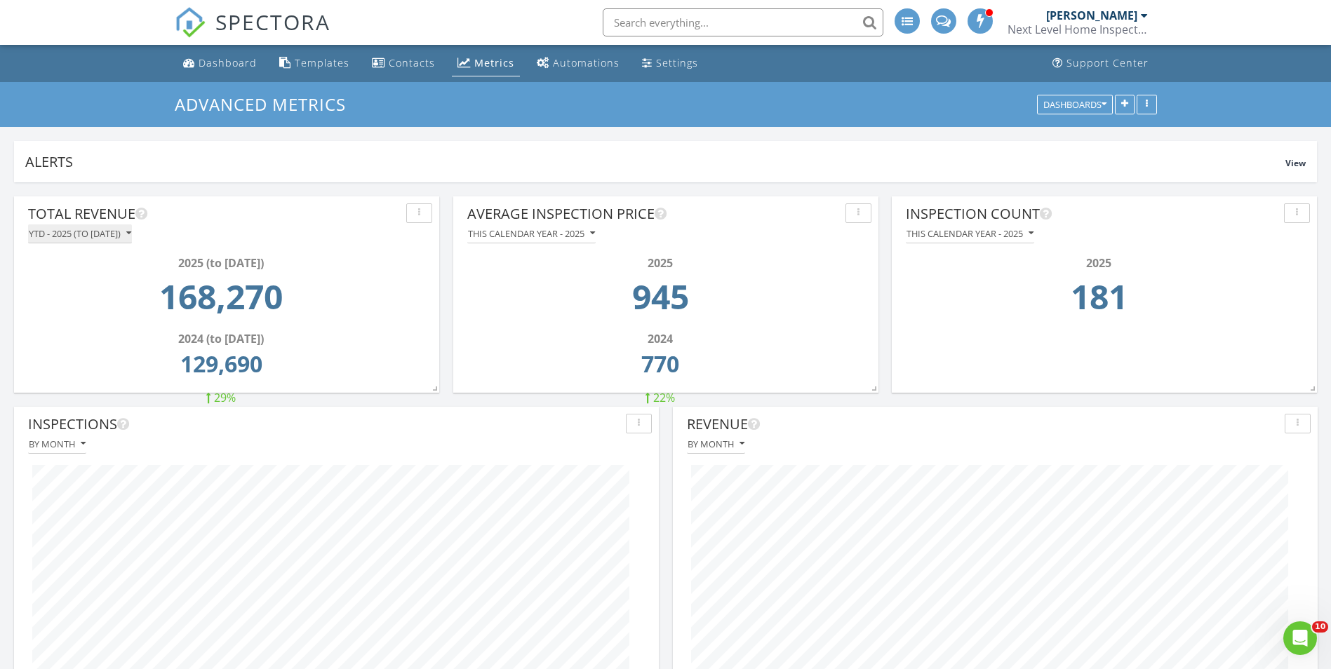
click at [96, 236] on div "YTD - 2025 (to Aug 27th)" at bounding box center [80, 234] width 102 height 10
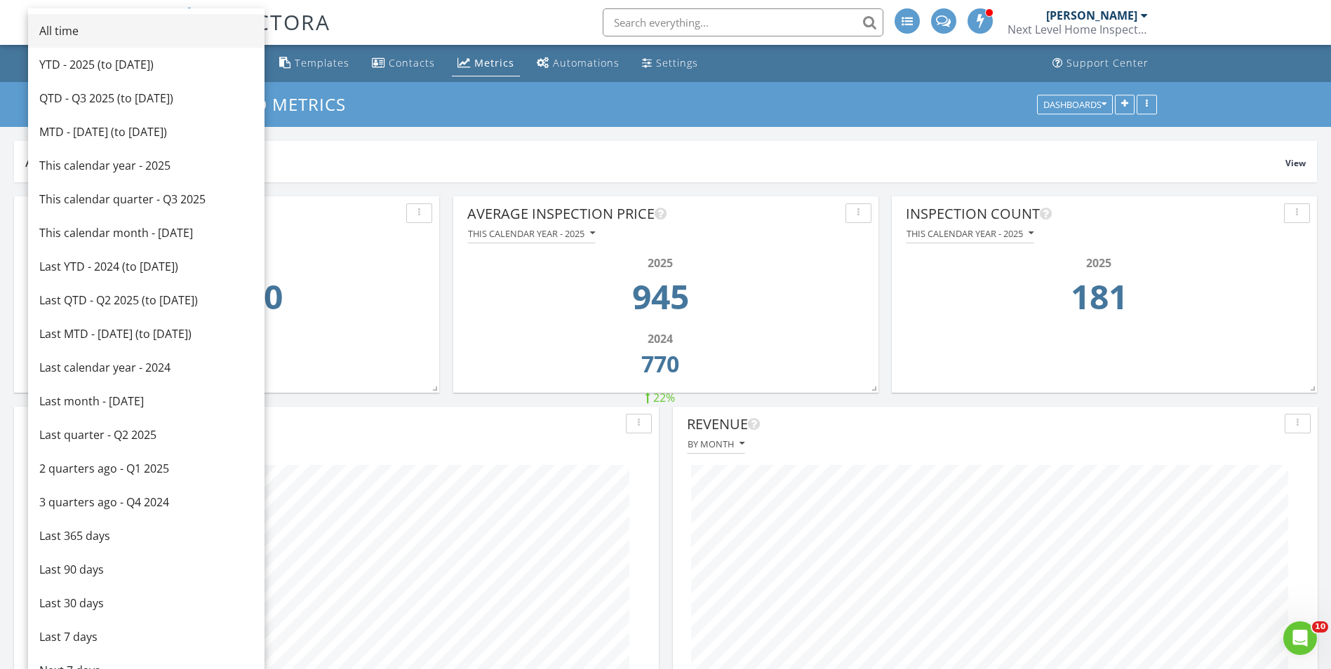
click at [78, 34] on div "All time" at bounding box center [146, 30] width 214 height 17
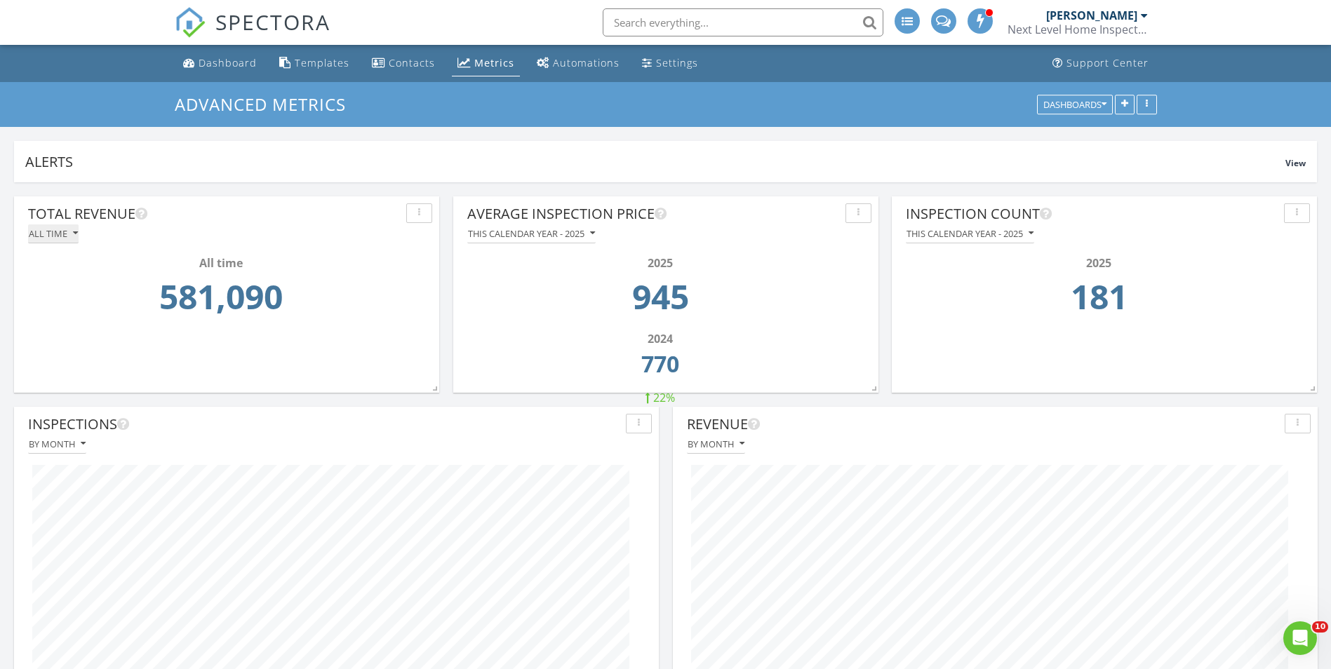
click at [50, 231] on div "All time" at bounding box center [53, 234] width 49 height 10
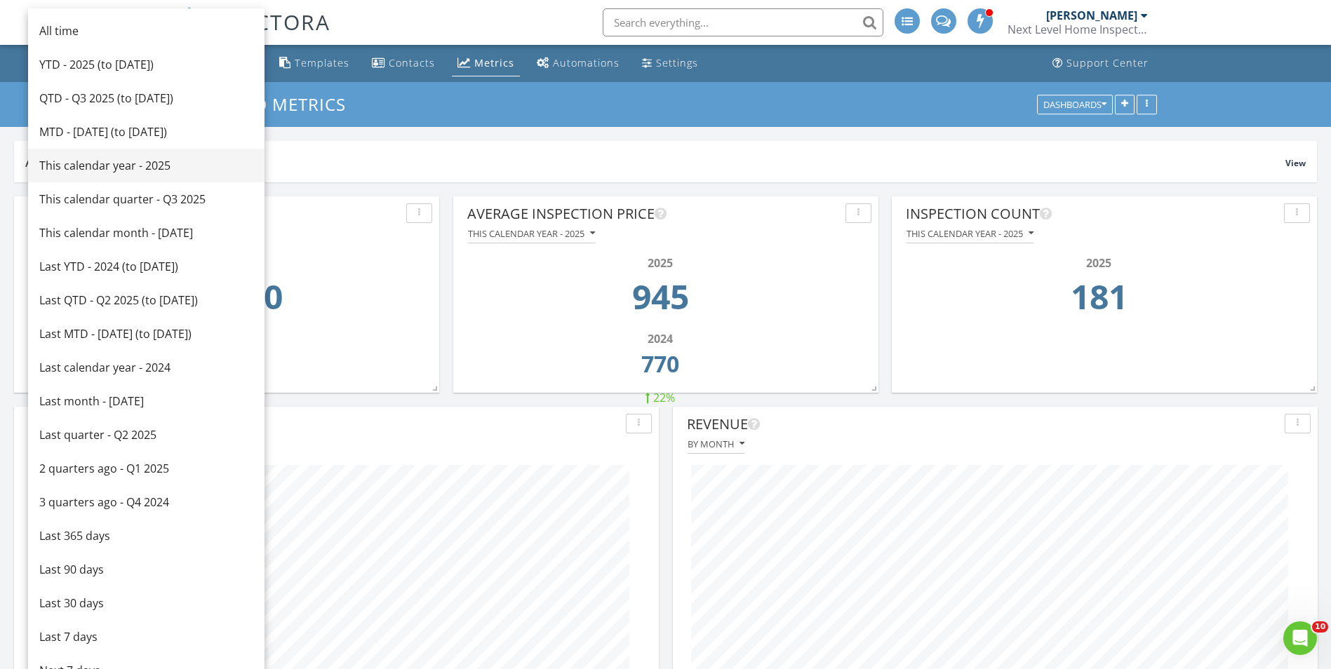
click at [69, 168] on div "This calendar year - 2025" at bounding box center [146, 165] width 214 height 17
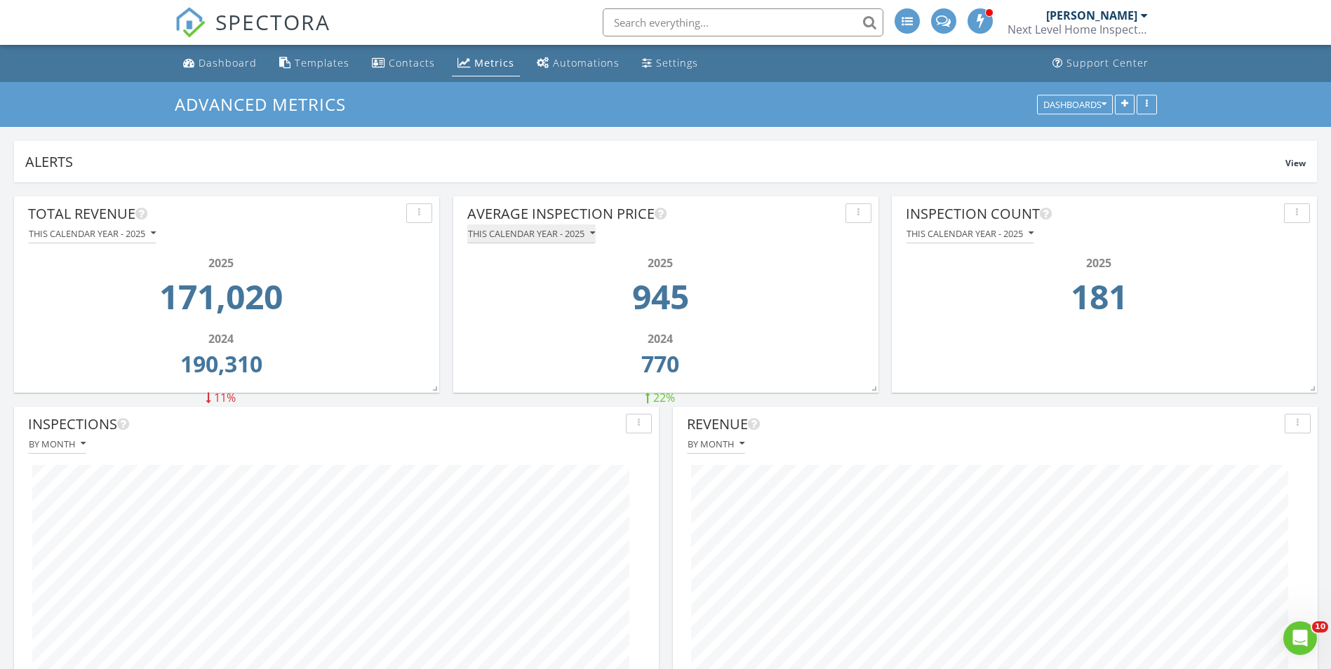
click at [522, 237] on div "This calendar year - 2025" at bounding box center [531, 234] width 127 height 10
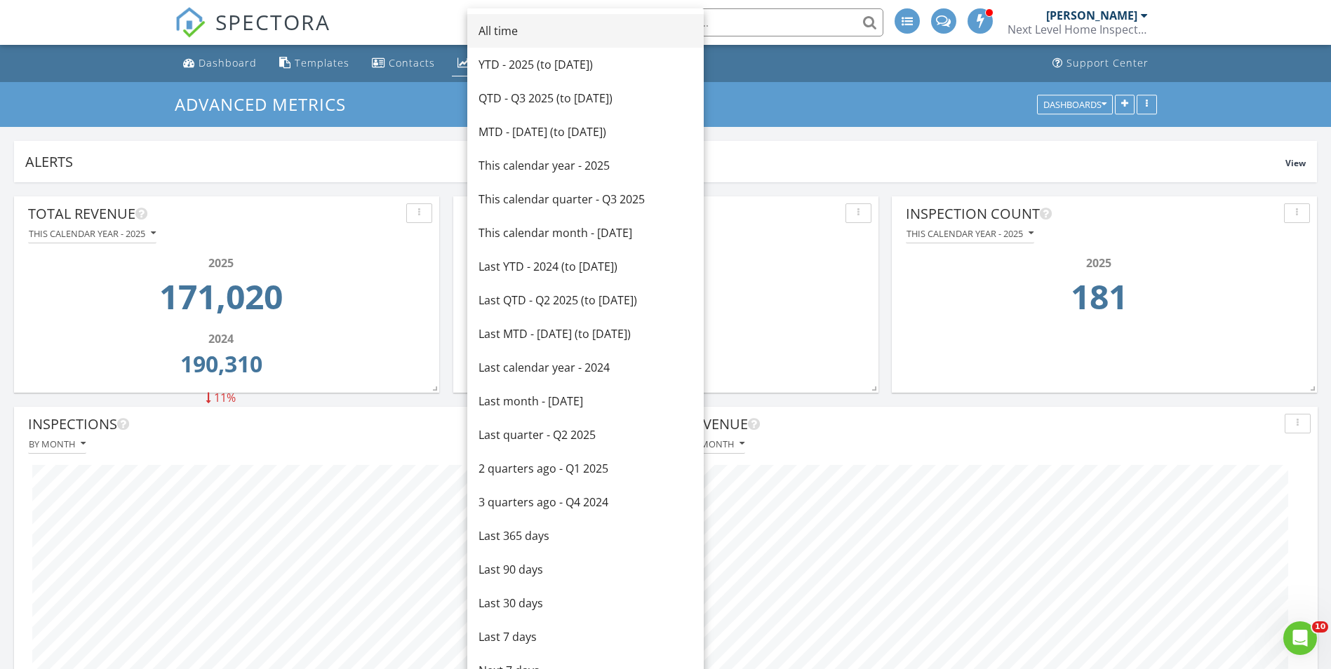
click at [502, 36] on div "All time" at bounding box center [585, 30] width 214 height 17
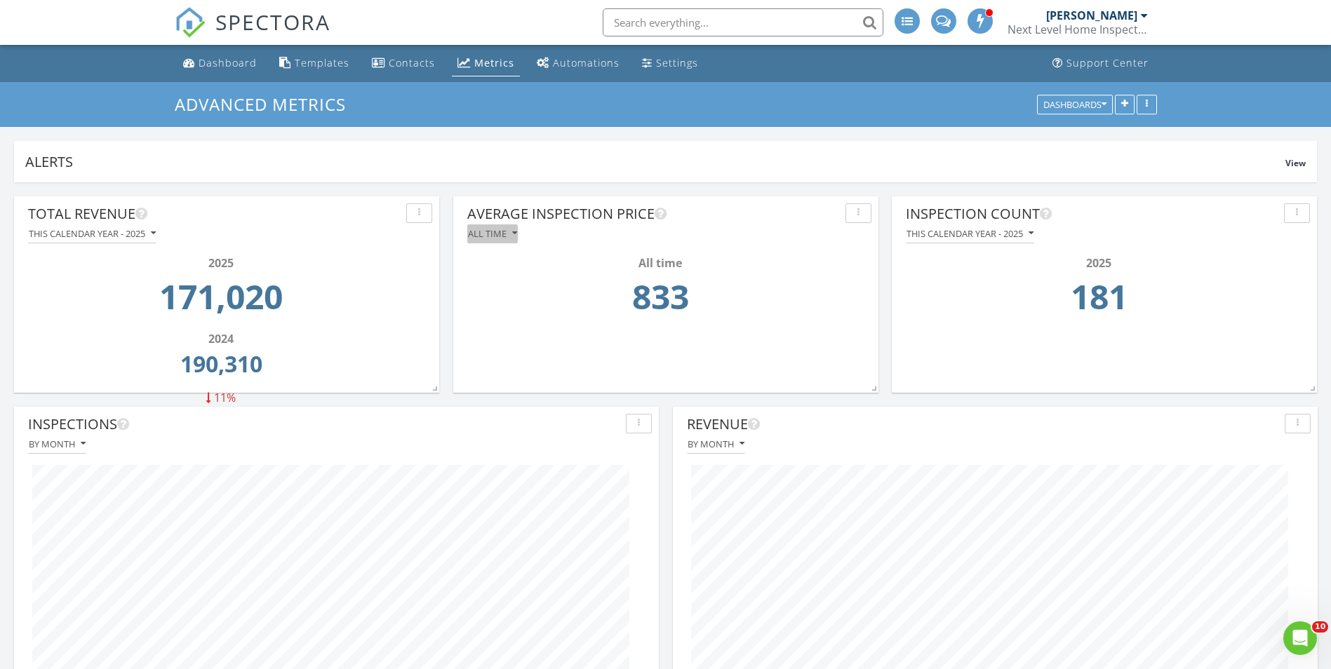
click at [498, 229] on div "All time" at bounding box center [492, 234] width 49 height 10
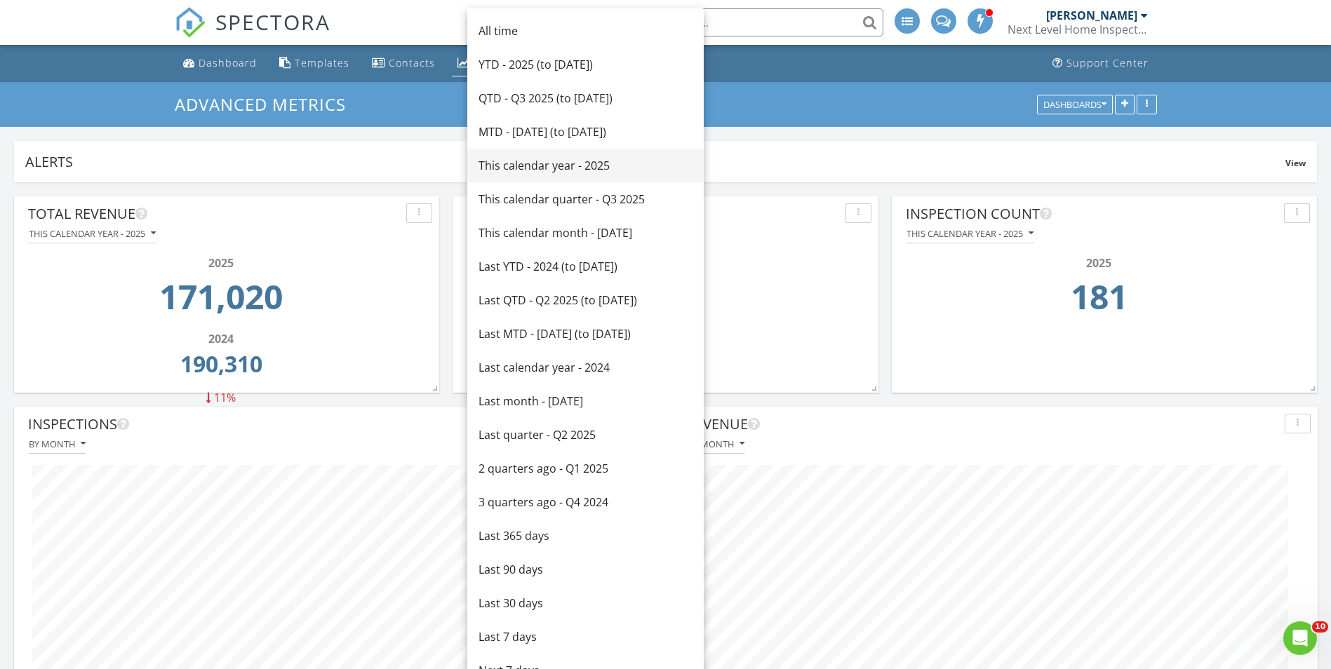
click at [525, 161] on div "This calendar year - 2025" at bounding box center [585, 165] width 214 height 17
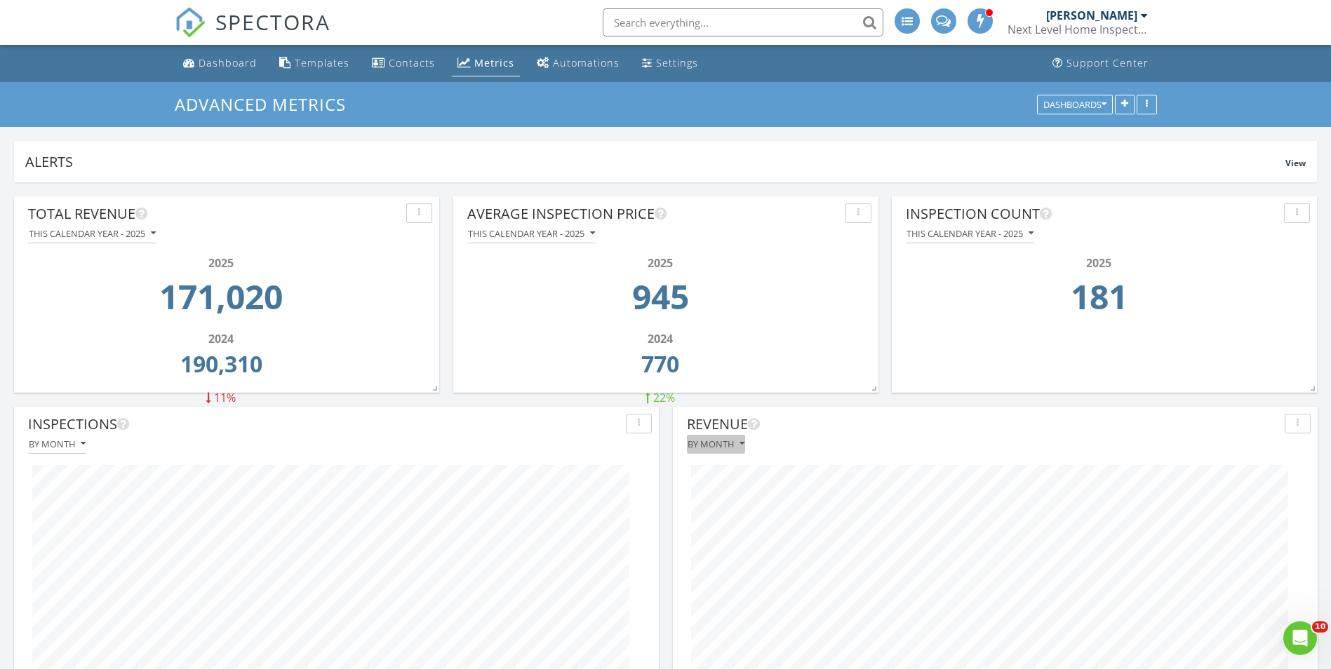
click at [733, 443] on div "By month" at bounding box center [715, 444] width 57 height 10
click at [733, 514] on div "By week" at bounding box center [745, 510] width 95 height 17
click at [212, 66] on div "Dashboard" at bounding box center [228, 62] width 58 height 13
